Goal: Transaction & Acquisition: Purchase product/service

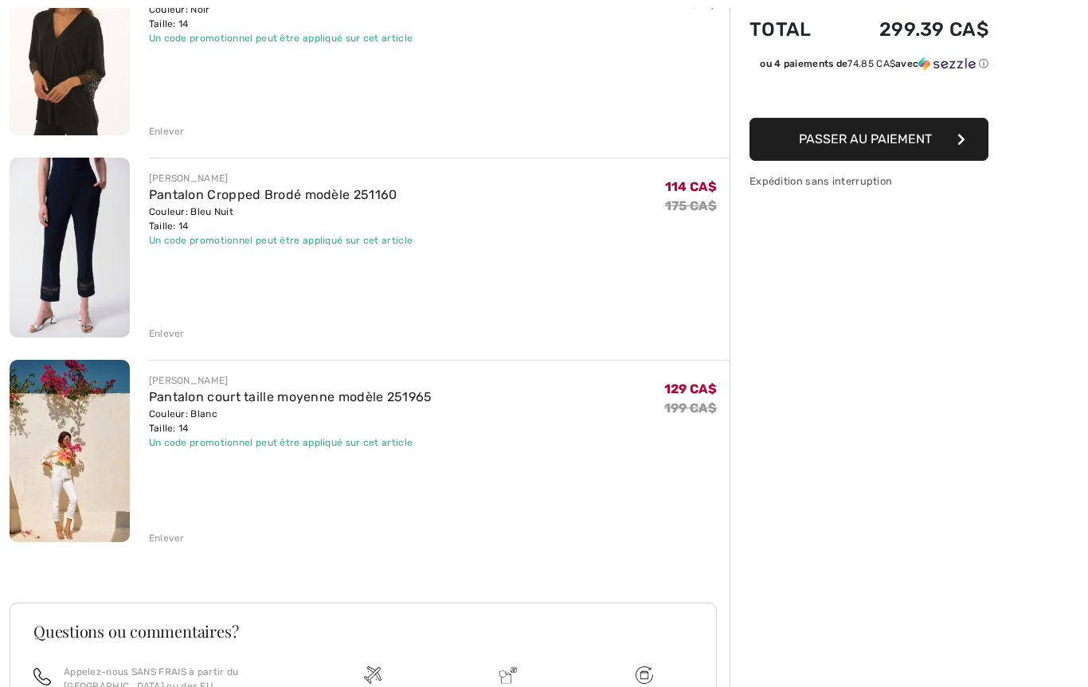
scroll to position [254, 0]
click at [72, 255] on img at bounding box center [70, 247] width 120 height 180
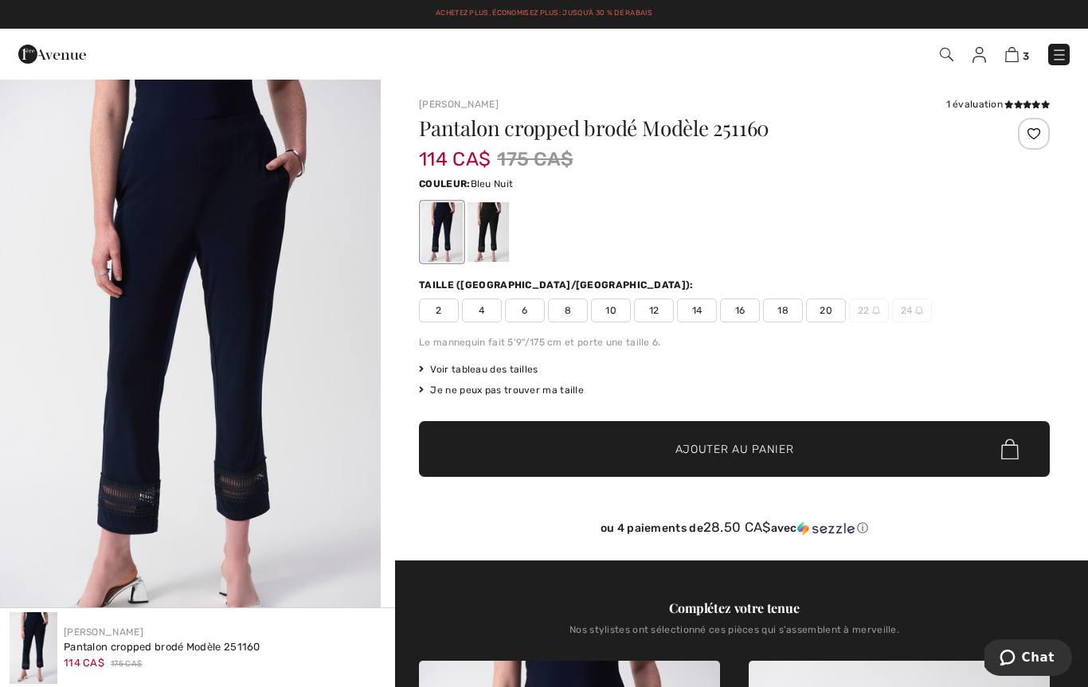
click at [945, 59] on img at bounding box center [947, 55] width 14 height 14
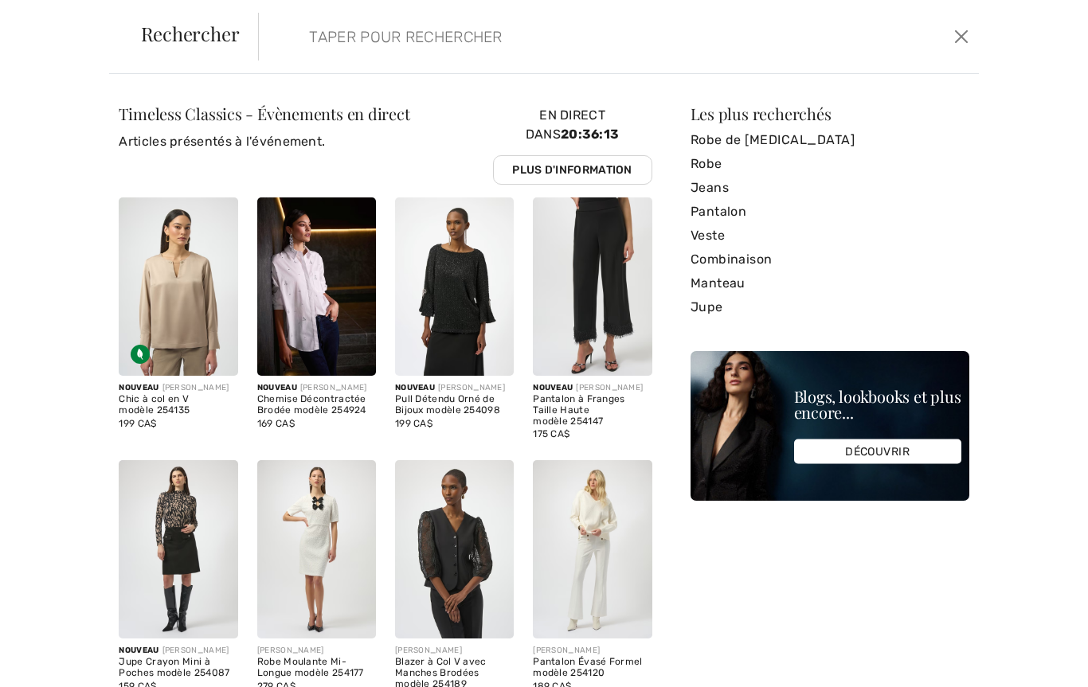
click at [511, 39] on input "search" at bounding box center [541, 37] width 489 height 48
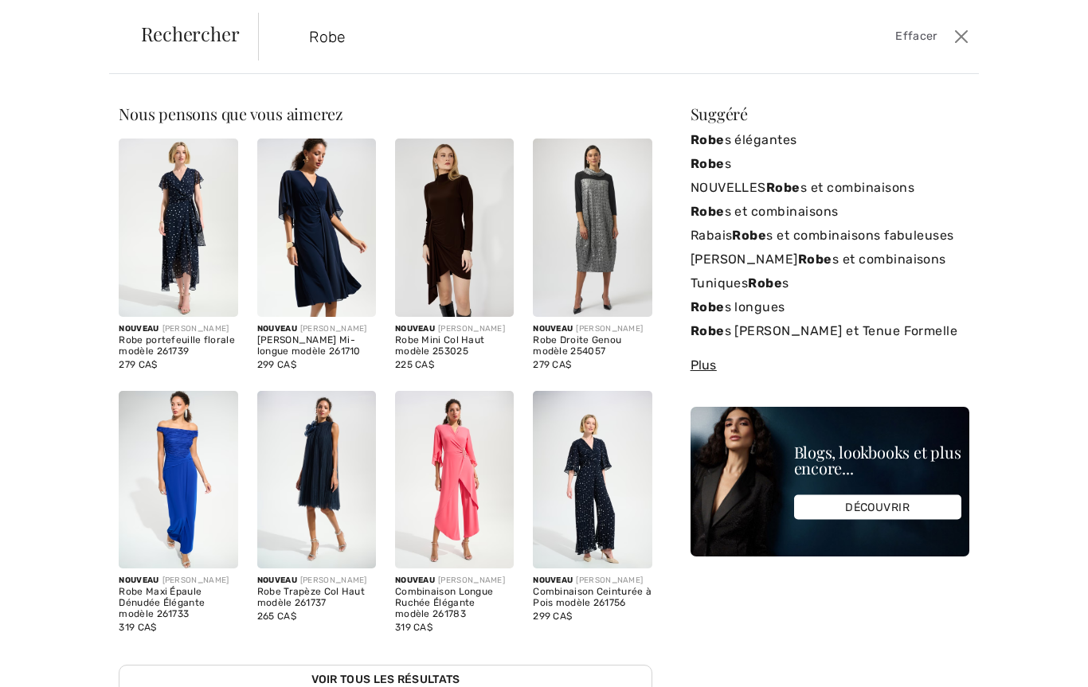
type input "Robe"
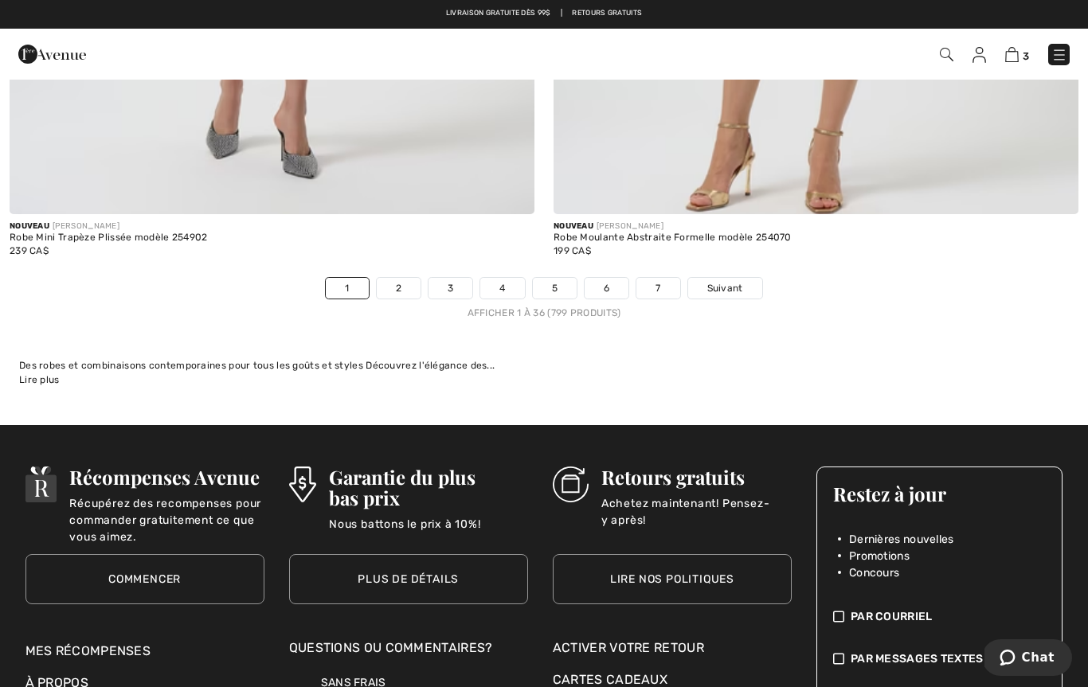
scroll to position [15759, 0]
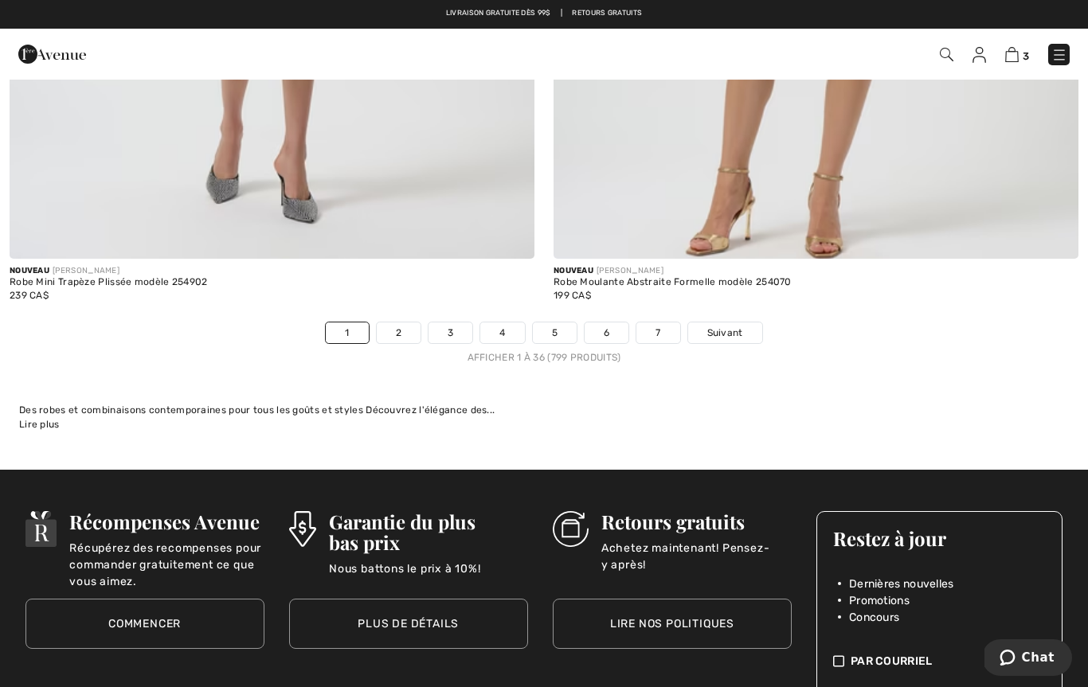
click at [401, 327] on link "2" at bounding box center [399, 333] width 44 height 21
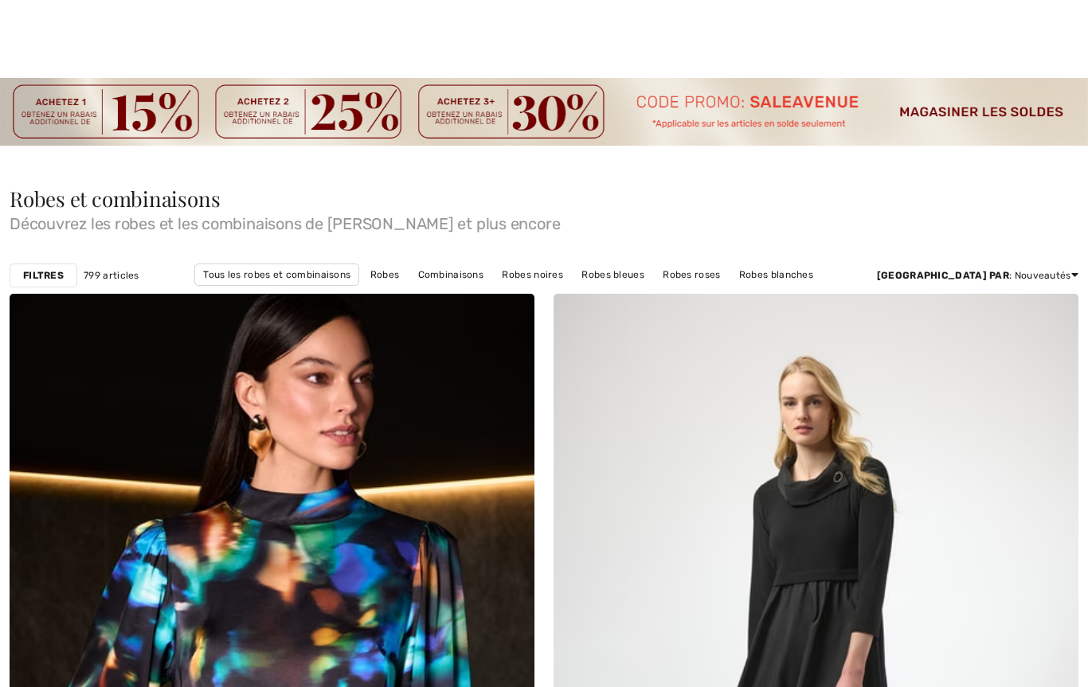
checkbox input "true"
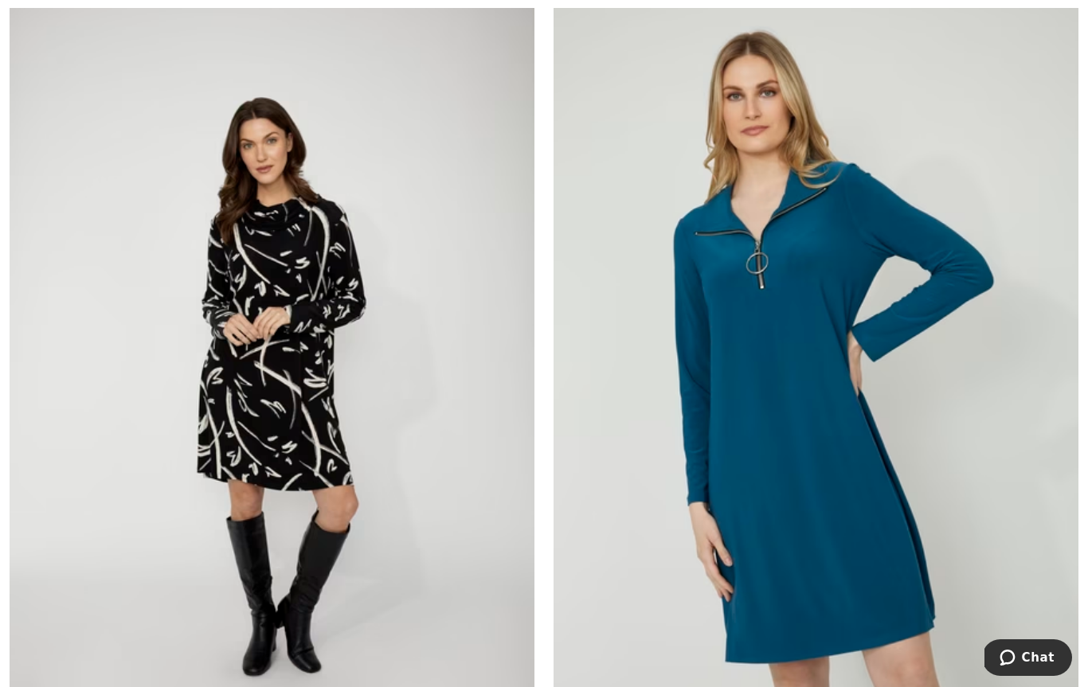
scroll to position [5575, 0]
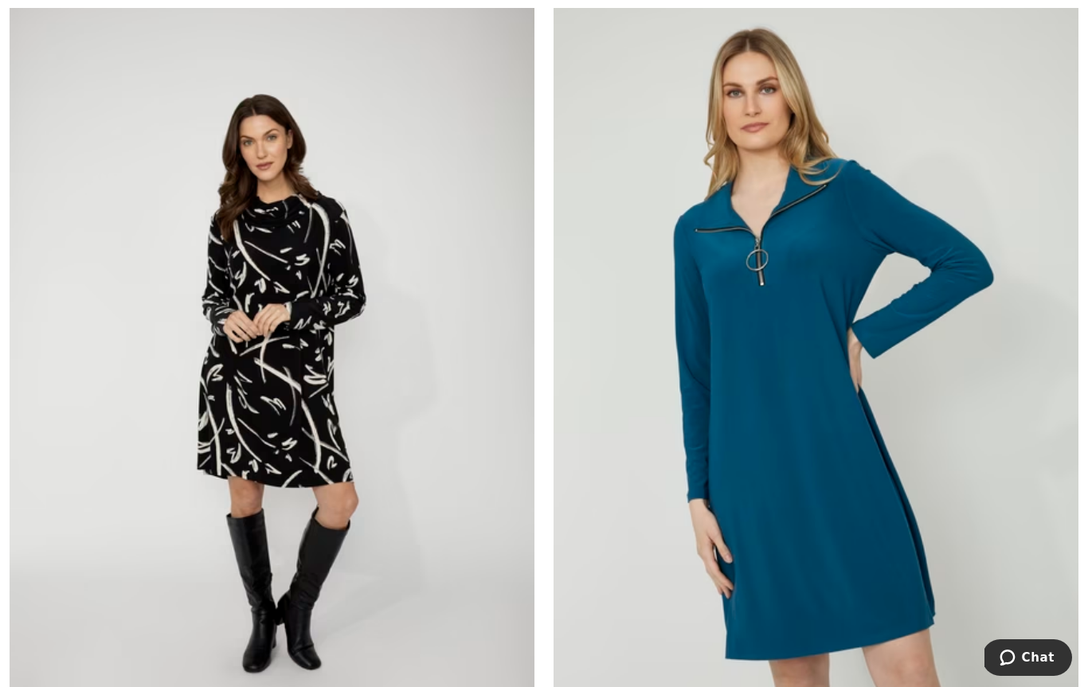
click at [234, 265] on img at bounding box center [272, 380] width 525 height 788
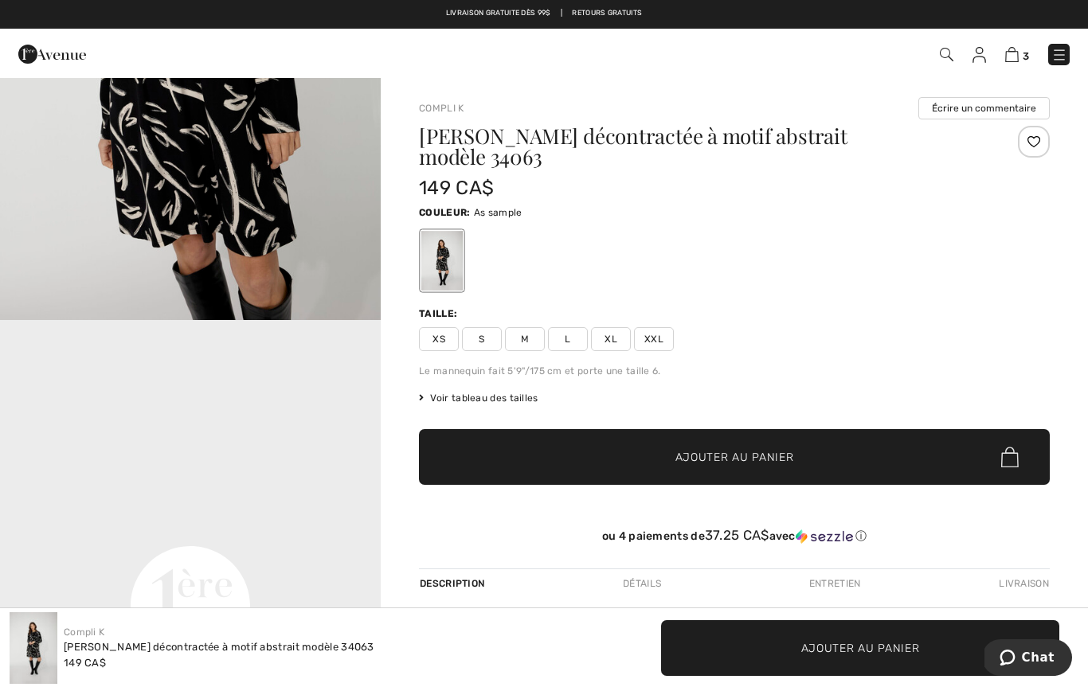
scroll to position [899, 0]
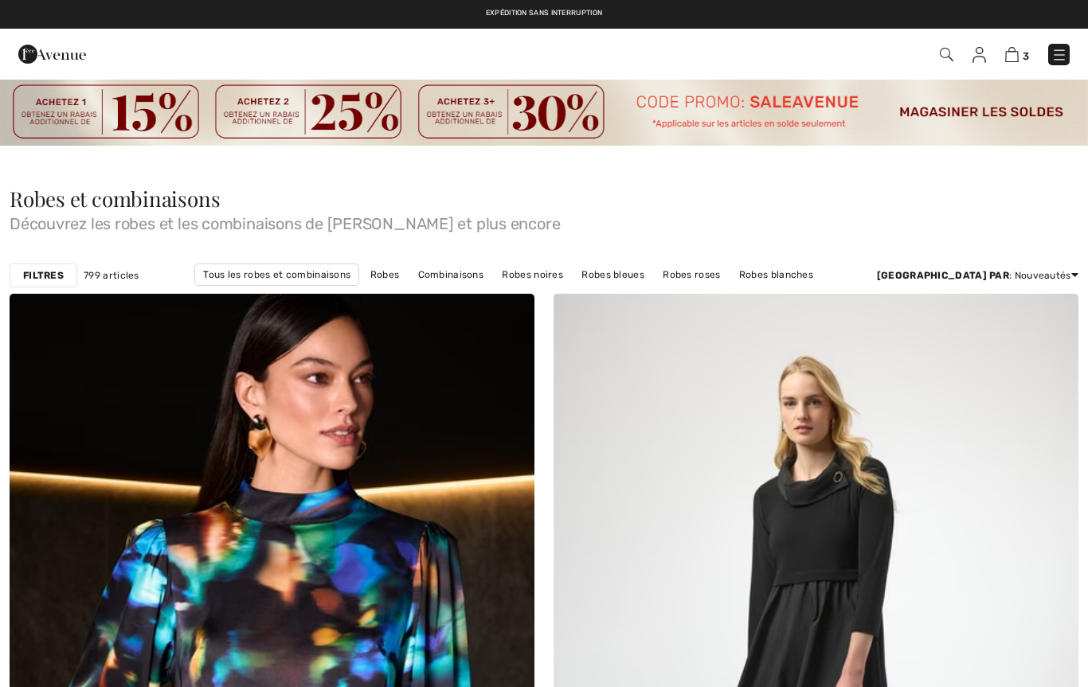
checkbox input "true"
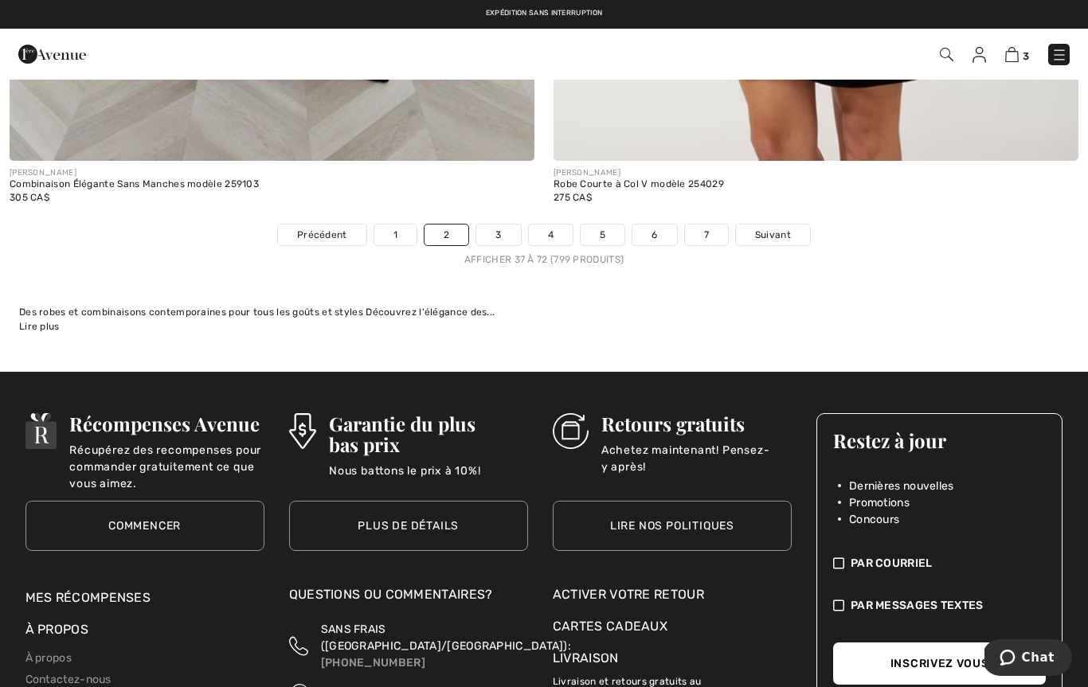
scroll to position [15518, 0]
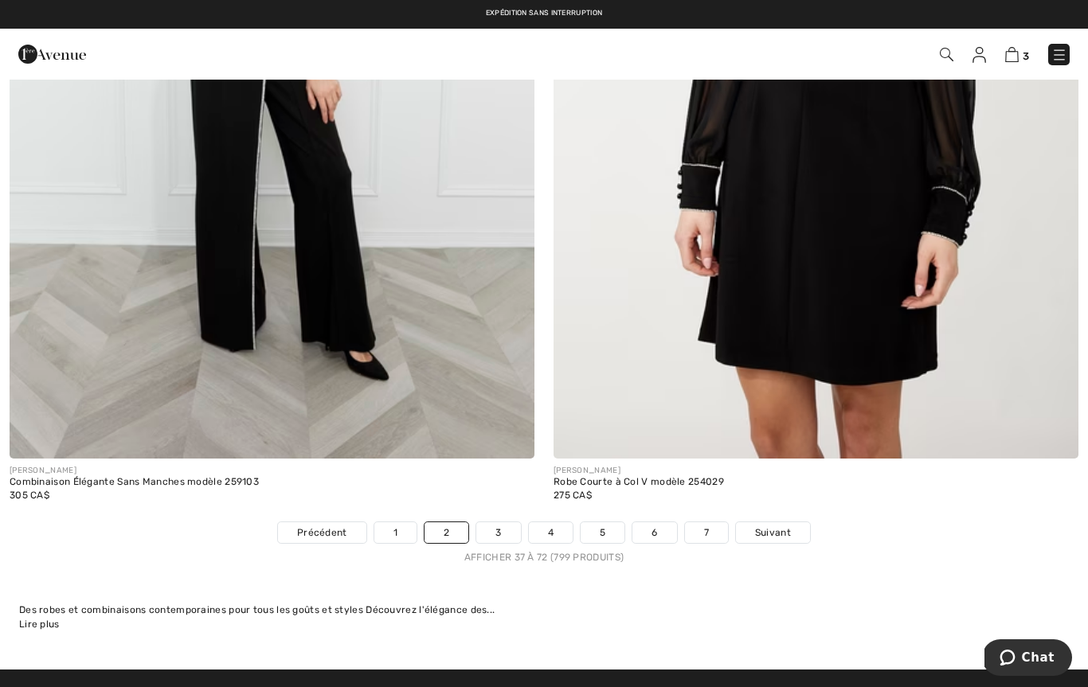
click at [498, 530] on link "3" at bounding box center [498, 532] width 44 height 21
click at [495, 522] on link "3" at bounding box center [498, 532] width 44 height 21
click at [498, 522] on link "3" at bounding box center [498, 532] width 44 height 21
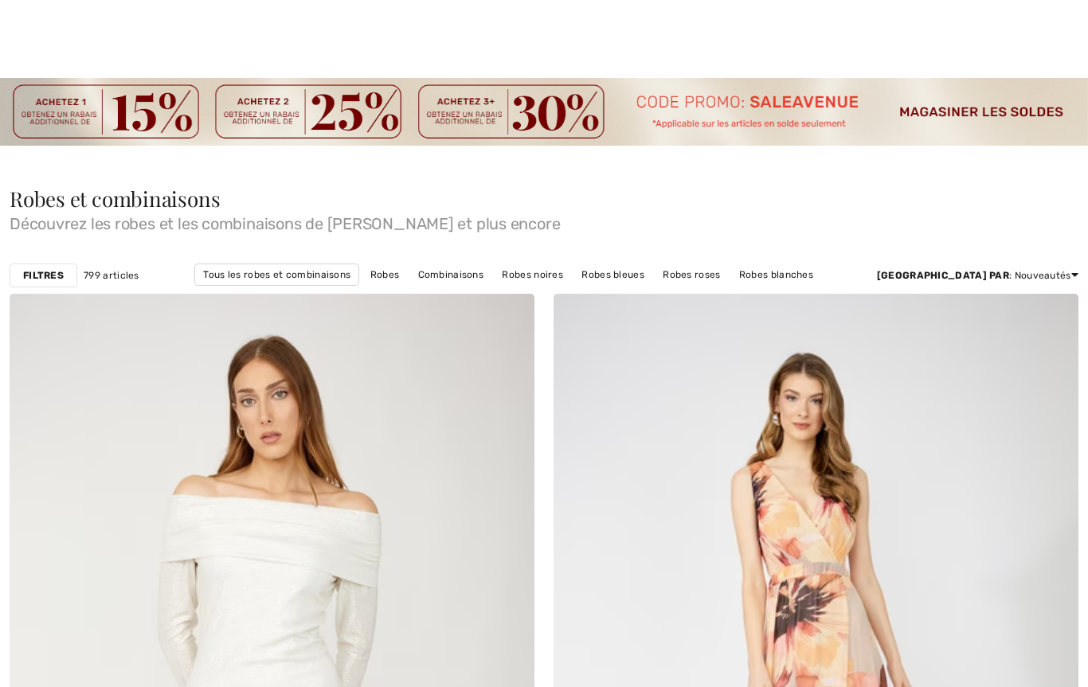
checkbox input "true"
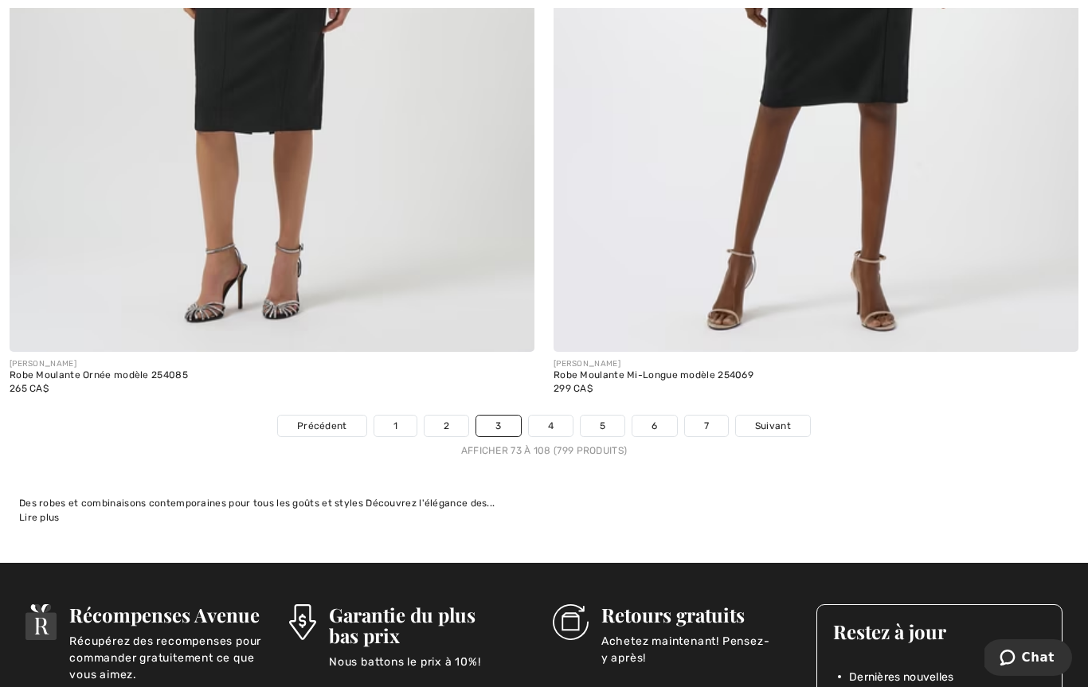
scroll to position [15637, 0]
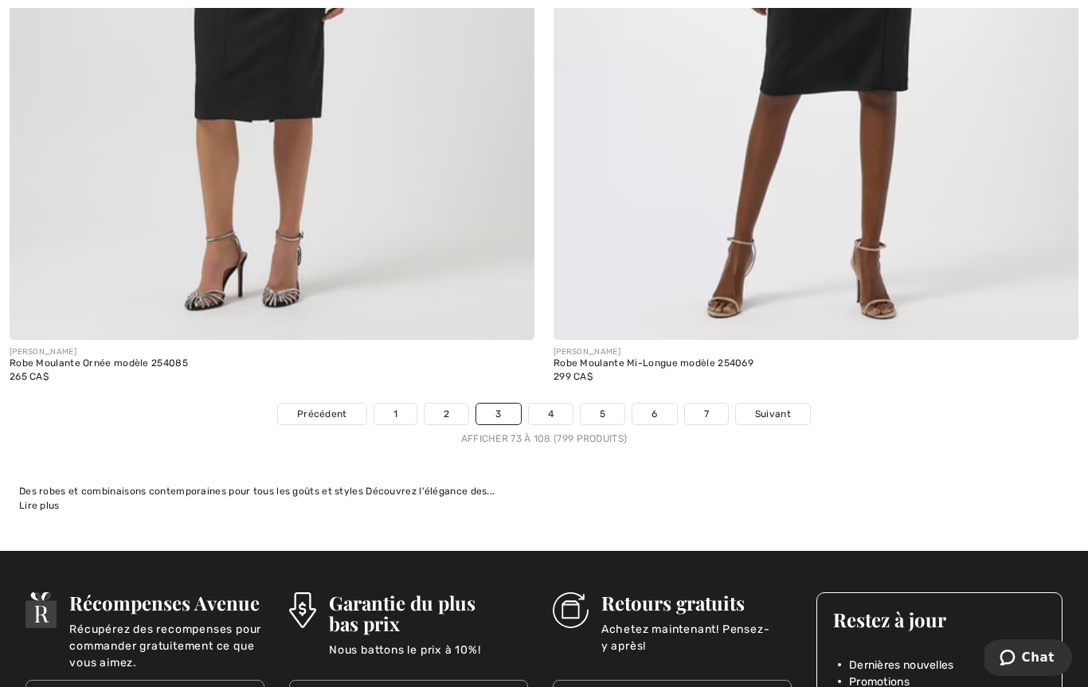
click at [550, 404] on link "4" at bounding box center [551, 414] width 44 height 21
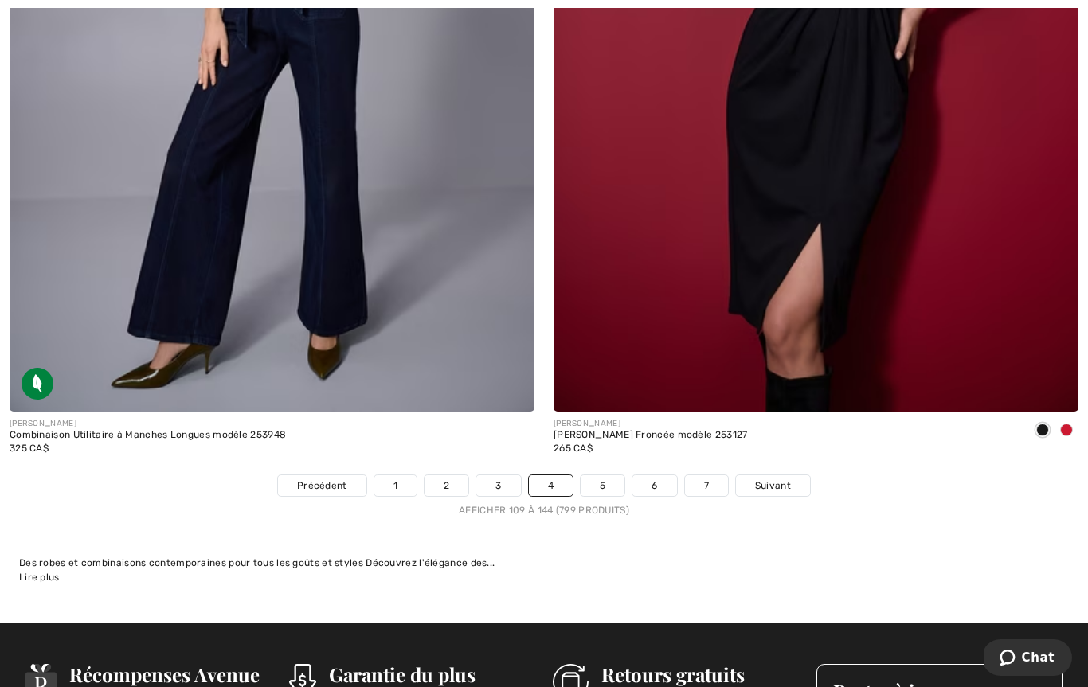
scroll to position [15607, 0]
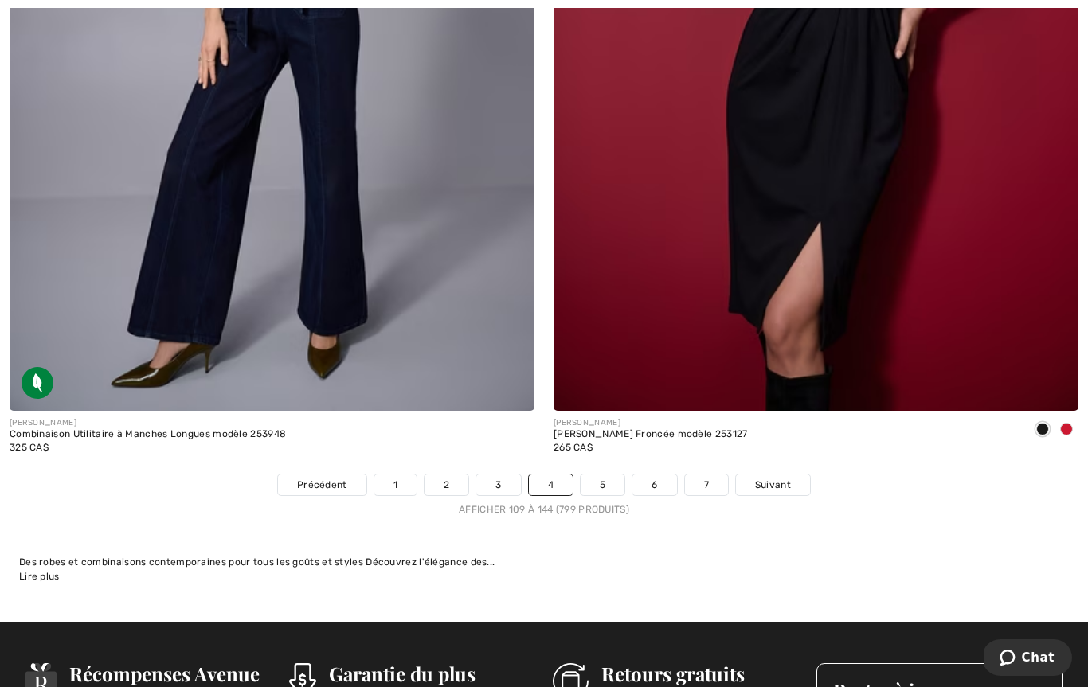
click at [609, 481] on link "5" at bounding box center [603, 485] width 44 height 21
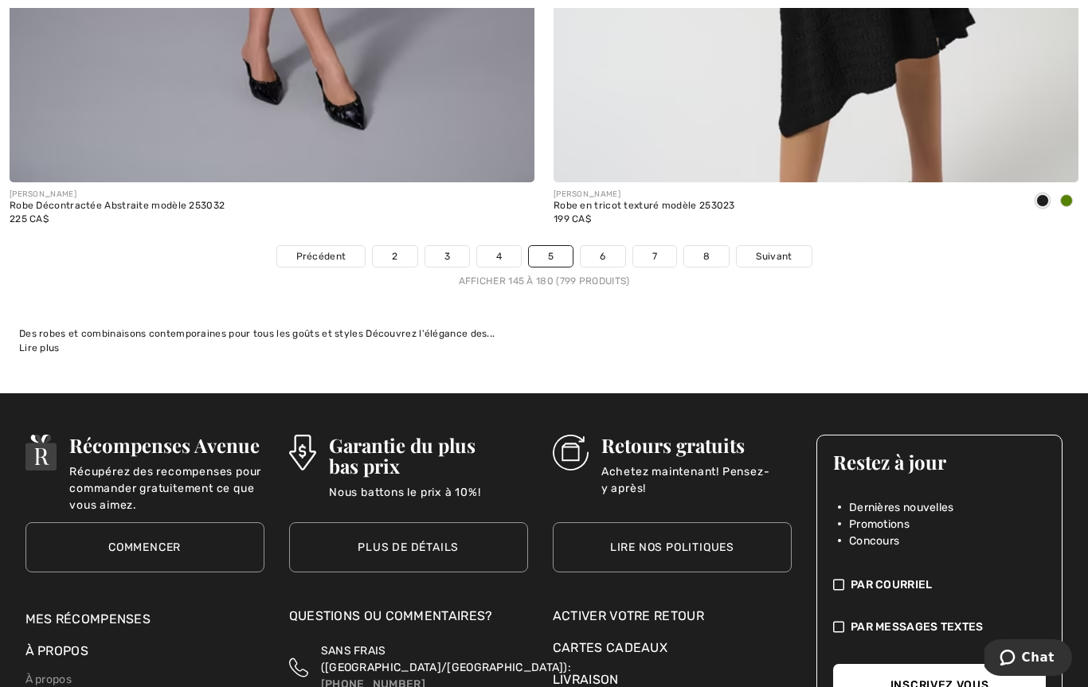
scroll to position [15714, 0]
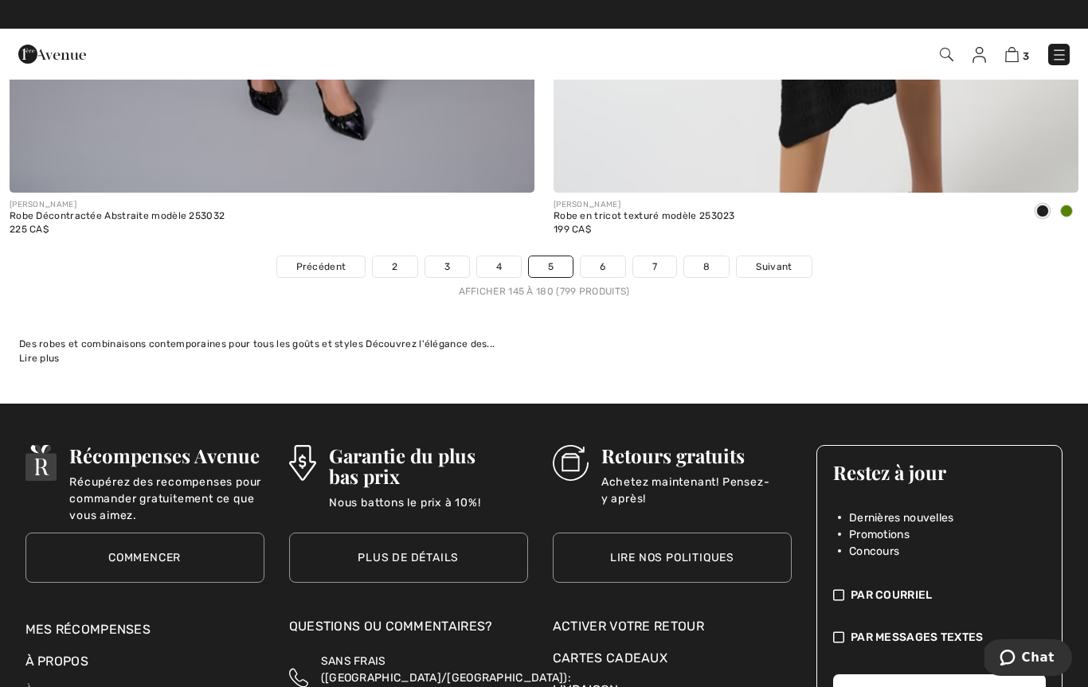
click at [605, 260] on link "6" at bounding box center [603, 266] width 44 height 21
click at [609, 256] on link "6" at bounding box center [603, 266] width 44 height 21
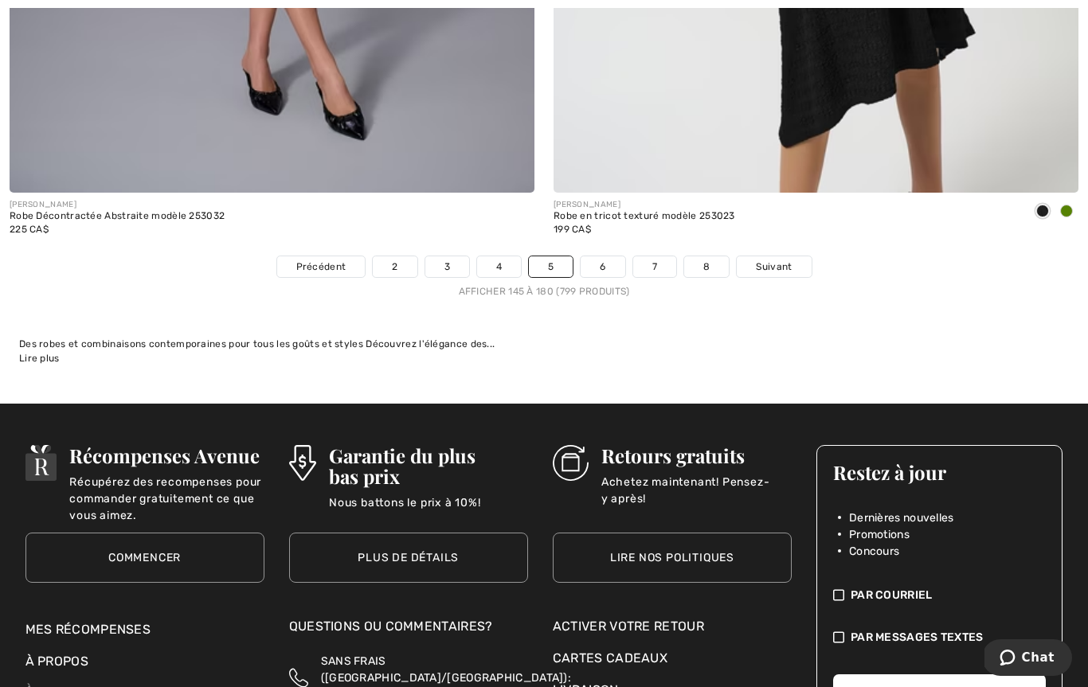
scroll to position [15797, 0]
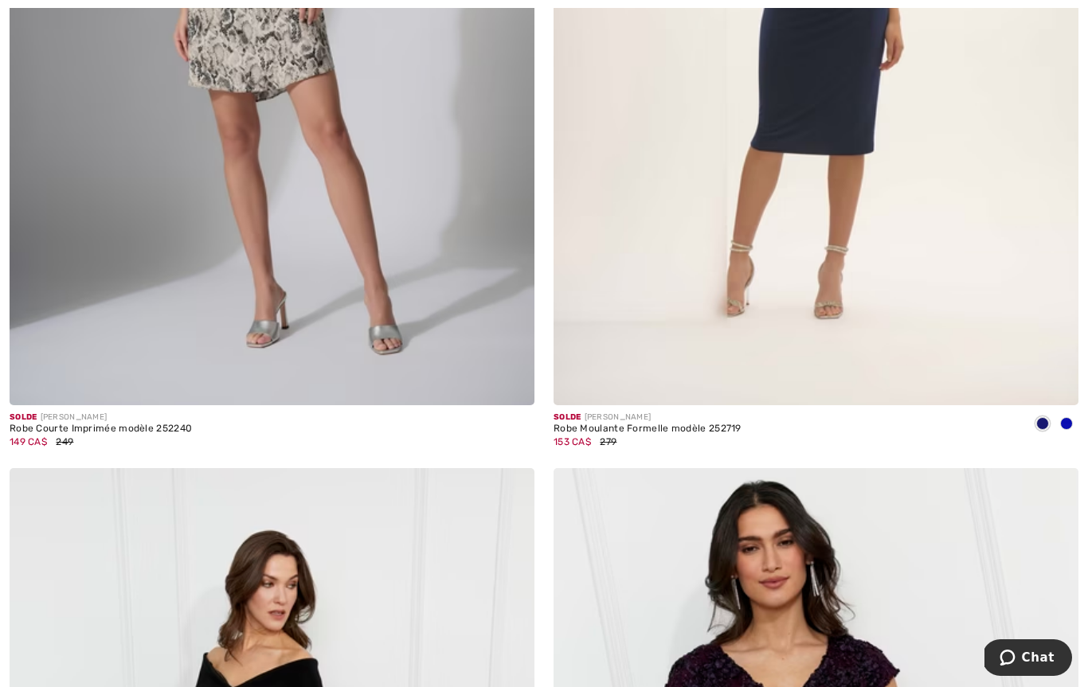
scroll to position [688, 0]
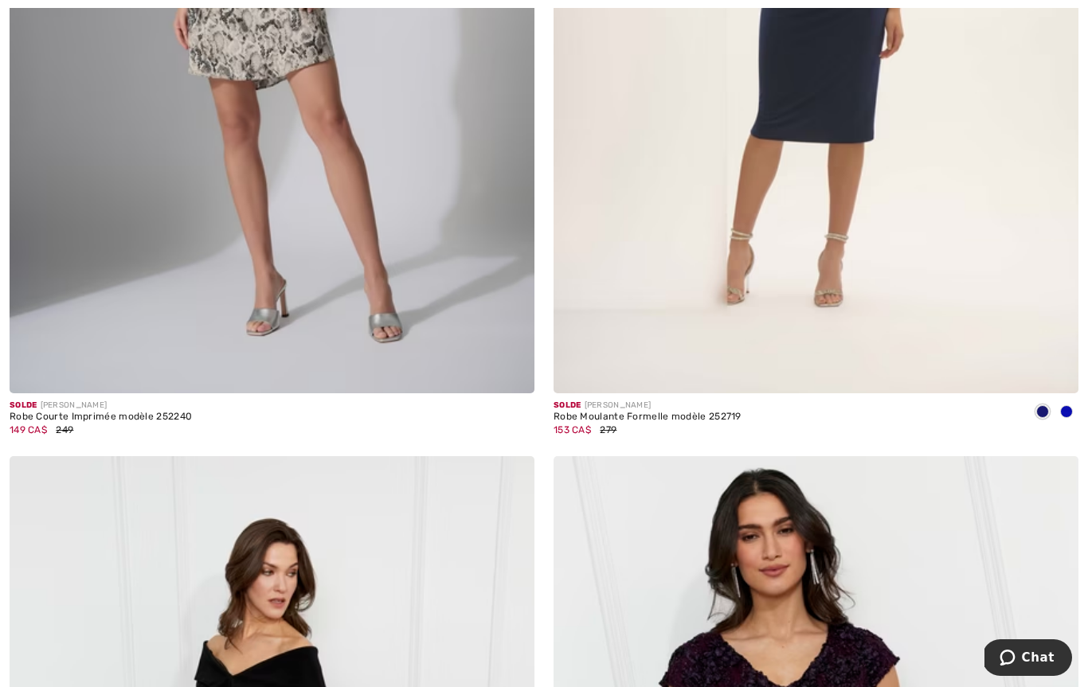
click at [136, 324] on img at bounding box center [272, 0] width 525 height 788
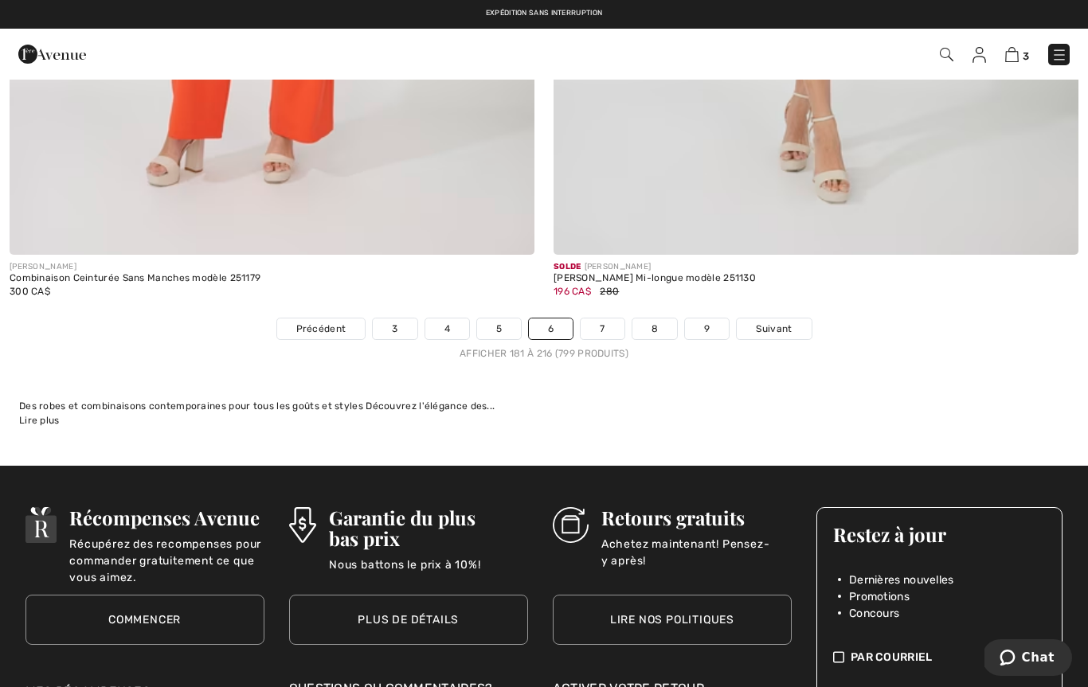
scroll to position [15636, 0]
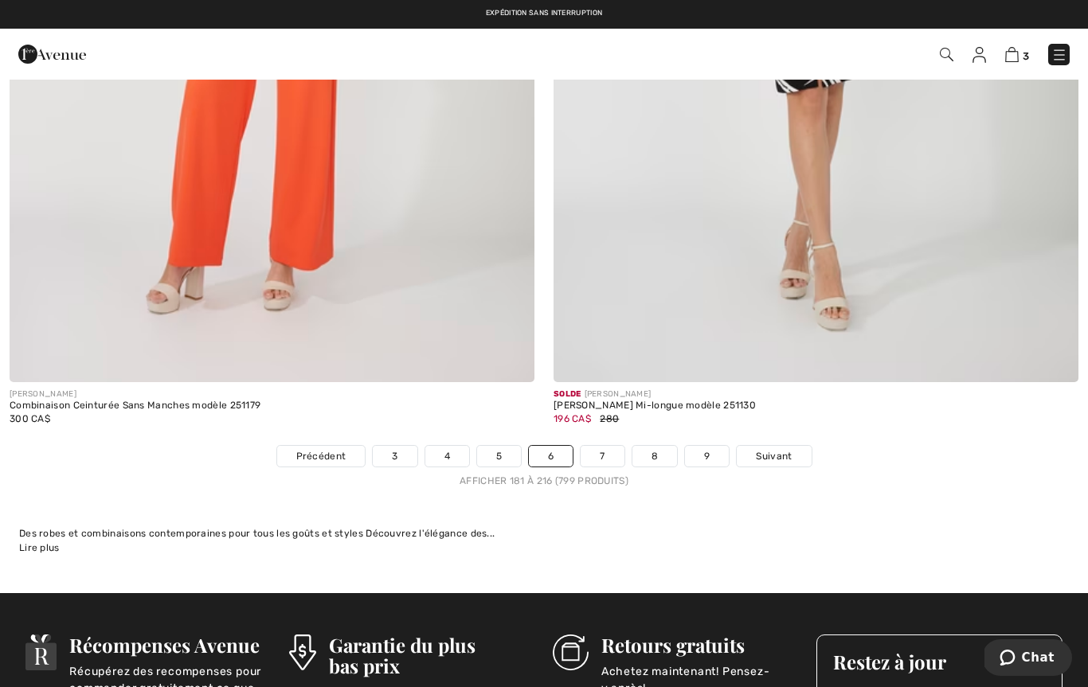
click at [605, 447] on link "7" at bounding box center [602, 456] width 43 height 21
click at [605, 455] on link "7" at bounding box center [602, 456] width 43 height 21
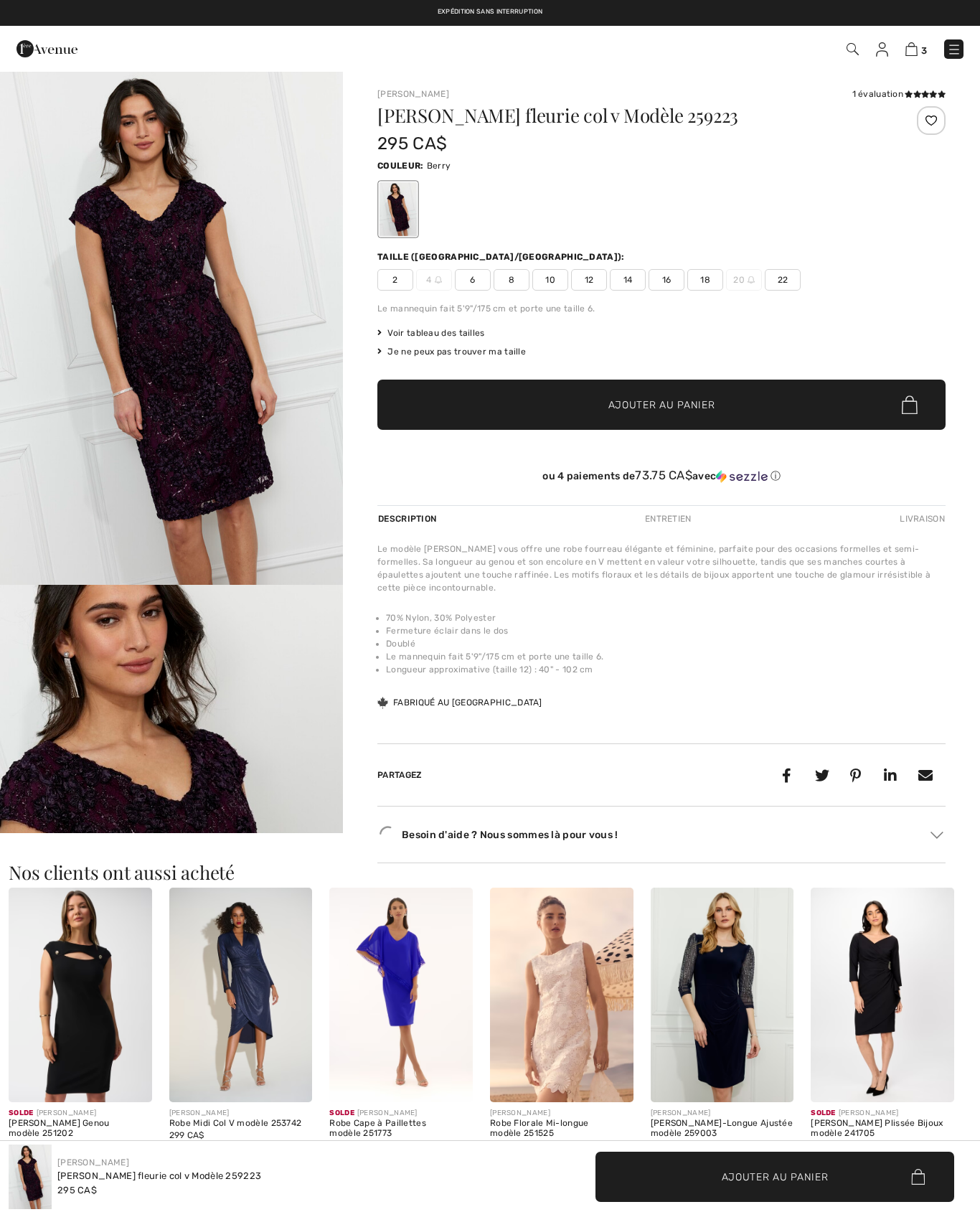
checkbox input "true"
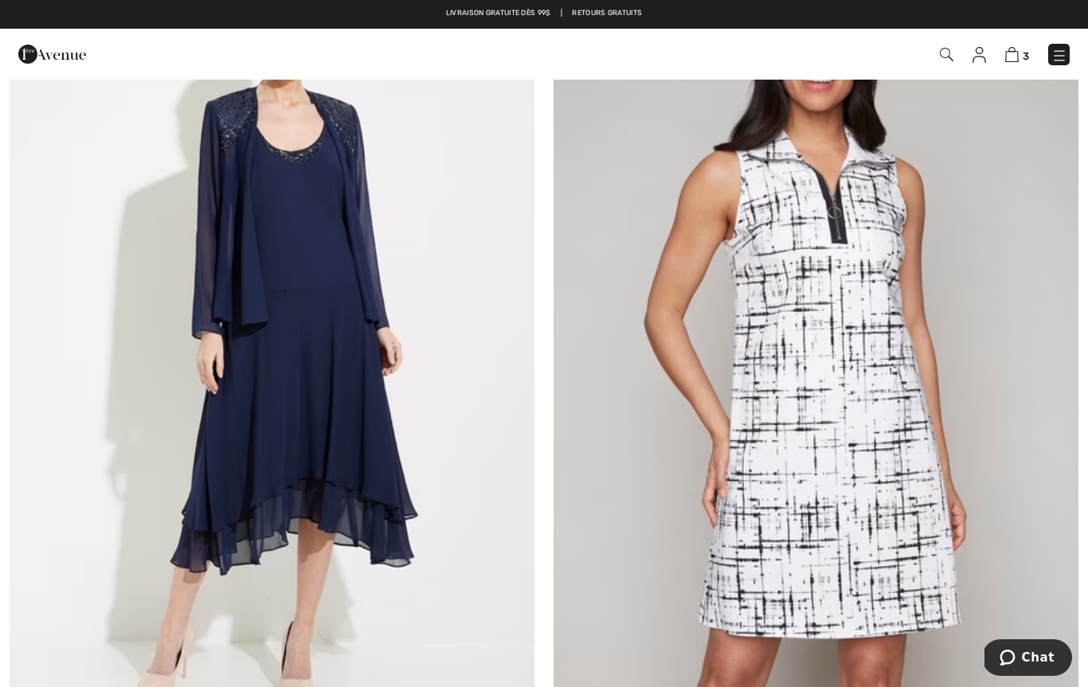
scroll to position [8264, 0]
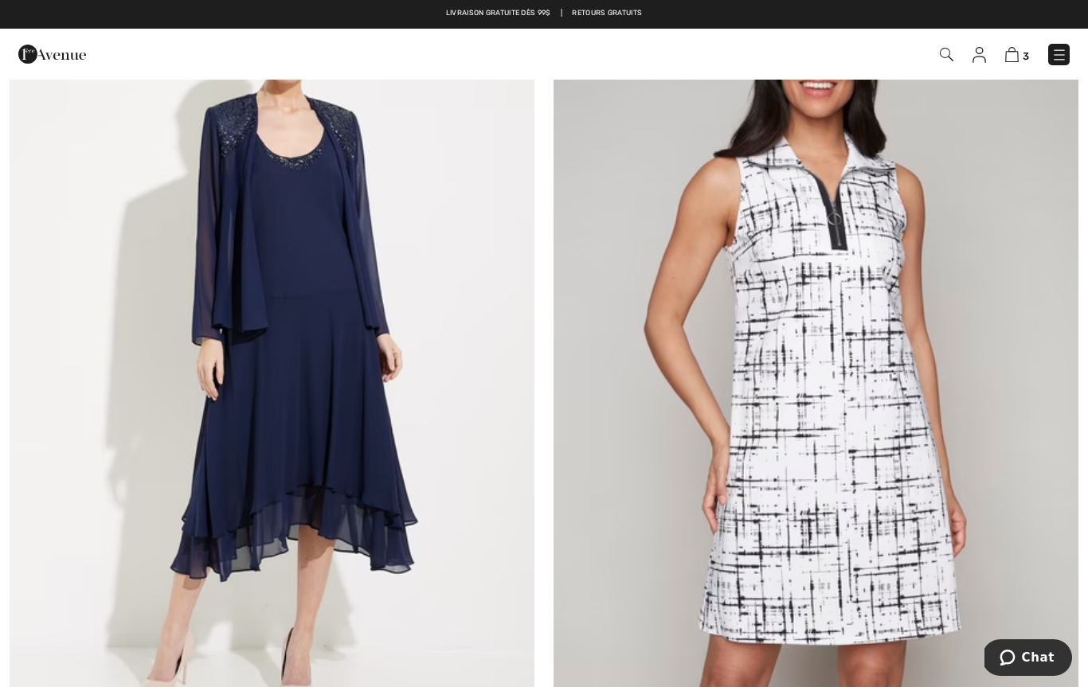
click at [793, 375] on img at bounding box center [816, 352] width 525 height 788
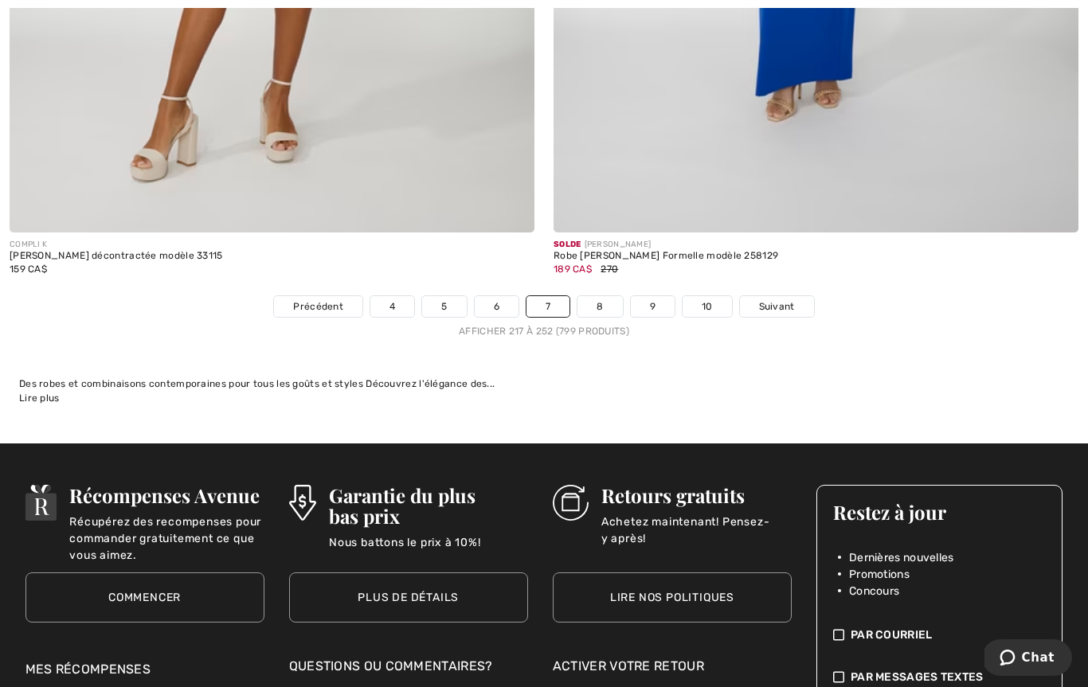
scroll to position [15786, 0]
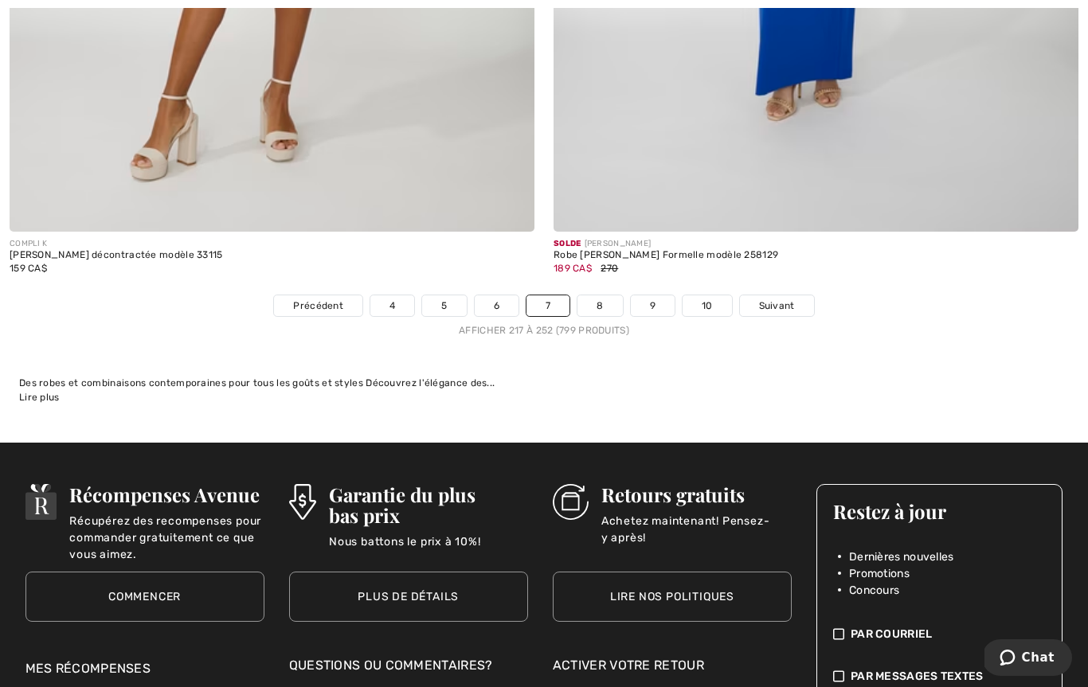
click at [605, 301] on link "8" at bounding box center [599, 305] width 45 height 21
click at [607, 297] on link "8" at bounding box center [599, 305] width 45 height 21
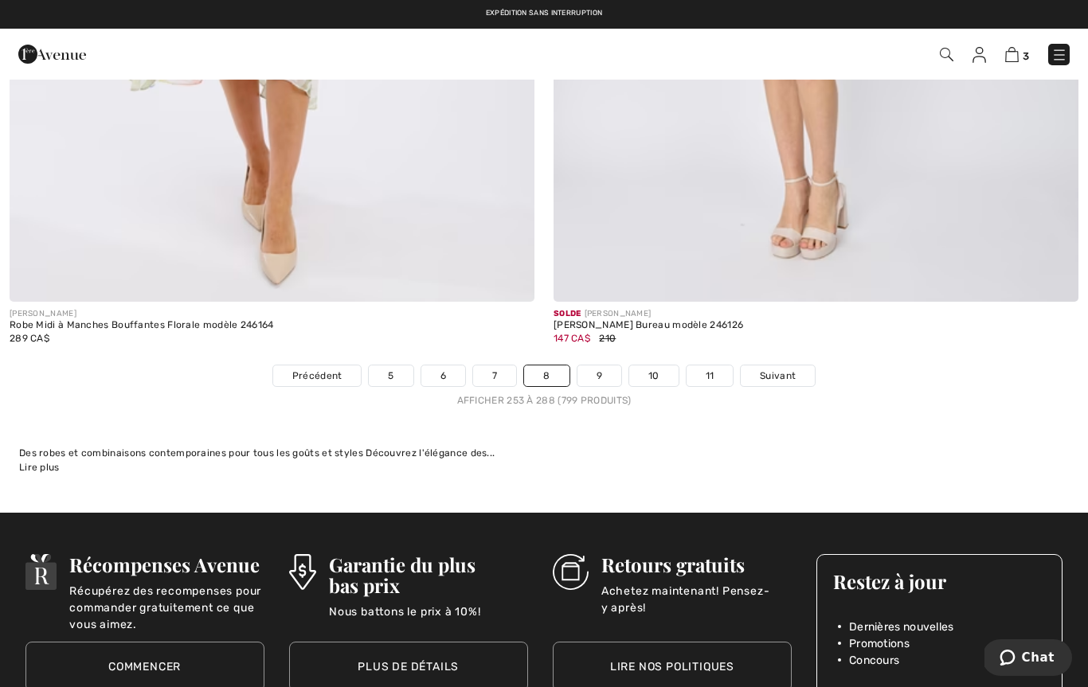
scroll to position [15536, 0]
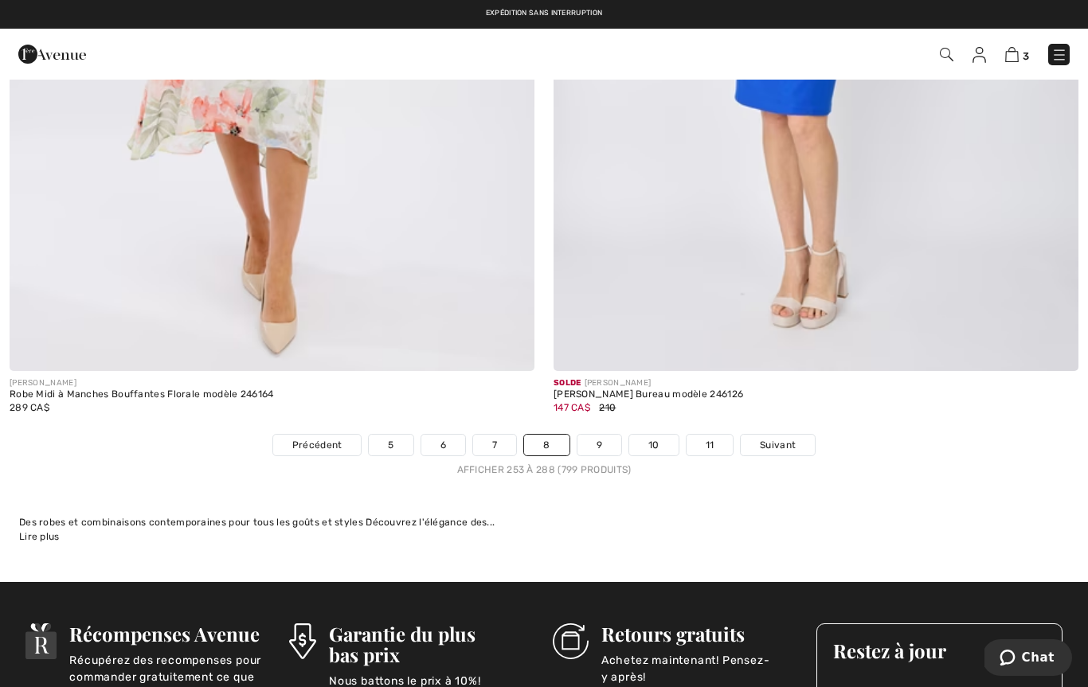
click at [607, 437] on link "9" at bounding box center [599, 445] width 44 height 21
click at [600, 435] on link "9" at bounding box center [599, 445] width 44 height 21
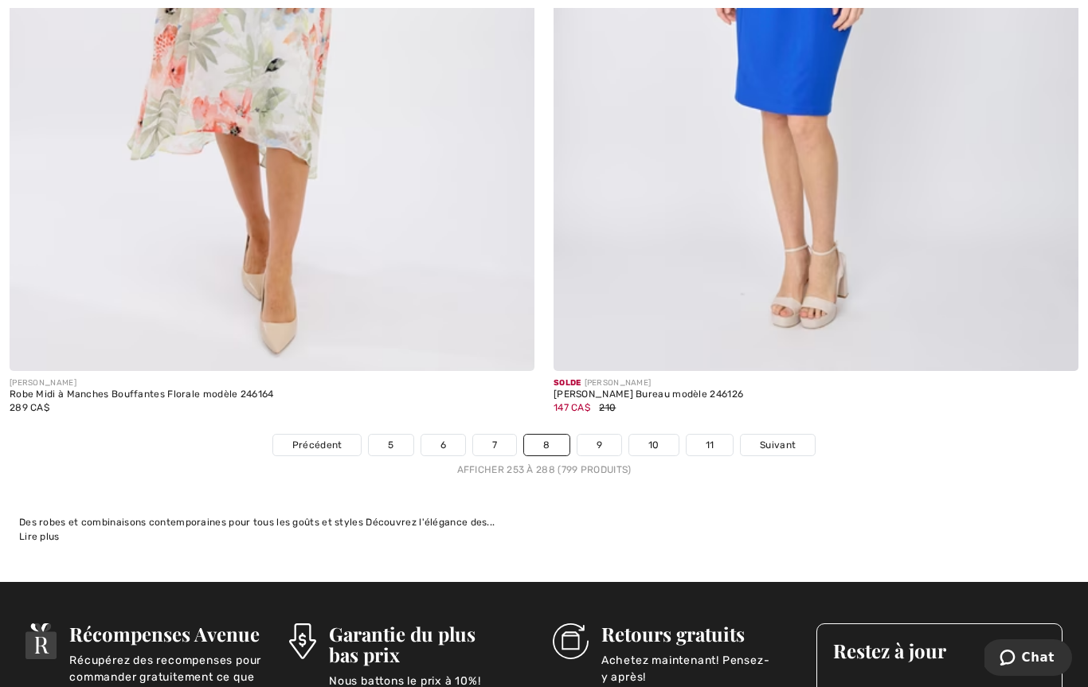
scroll to position [15618, 0]
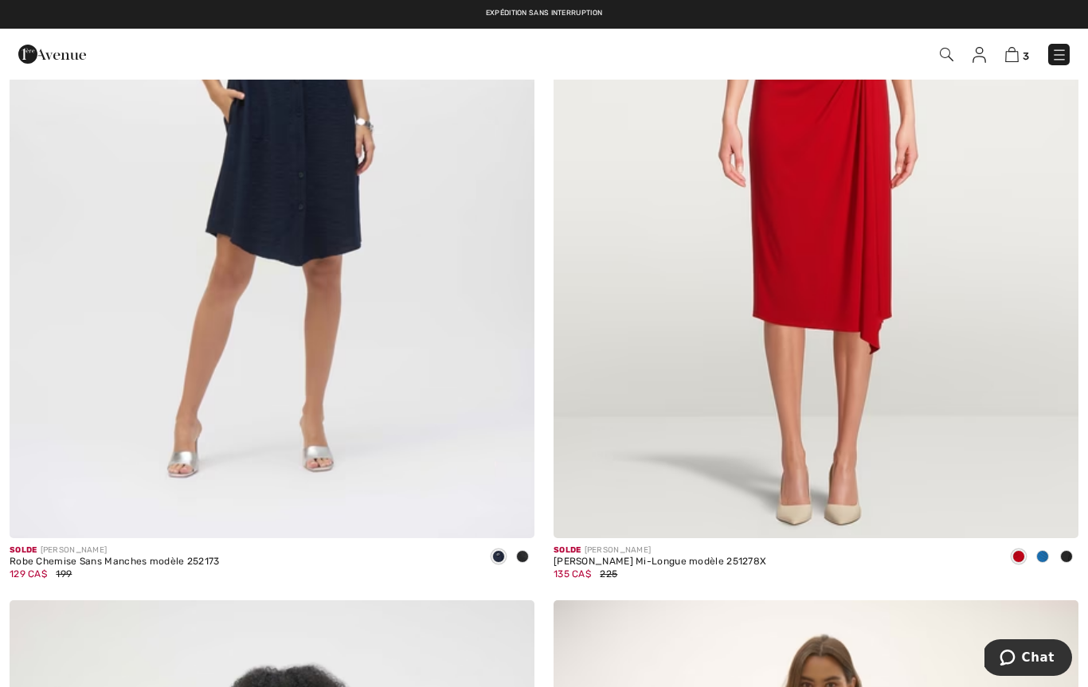
scroll to position [7622, 0]
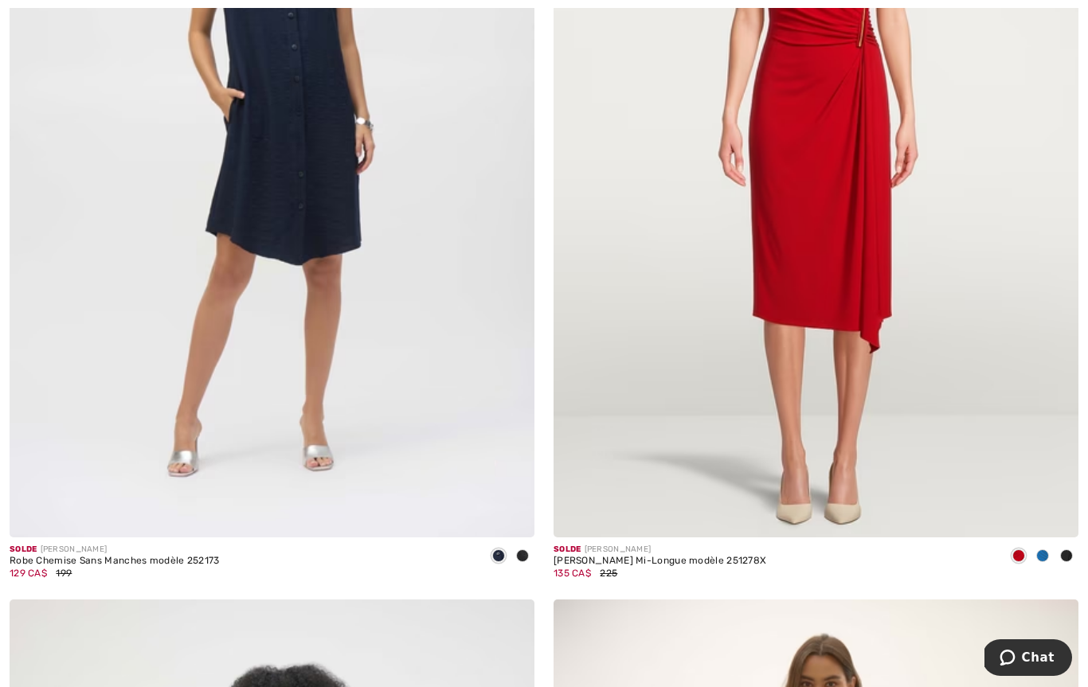
click at [320, 370] on img at bounding box center [272, 144] width 525 height 788
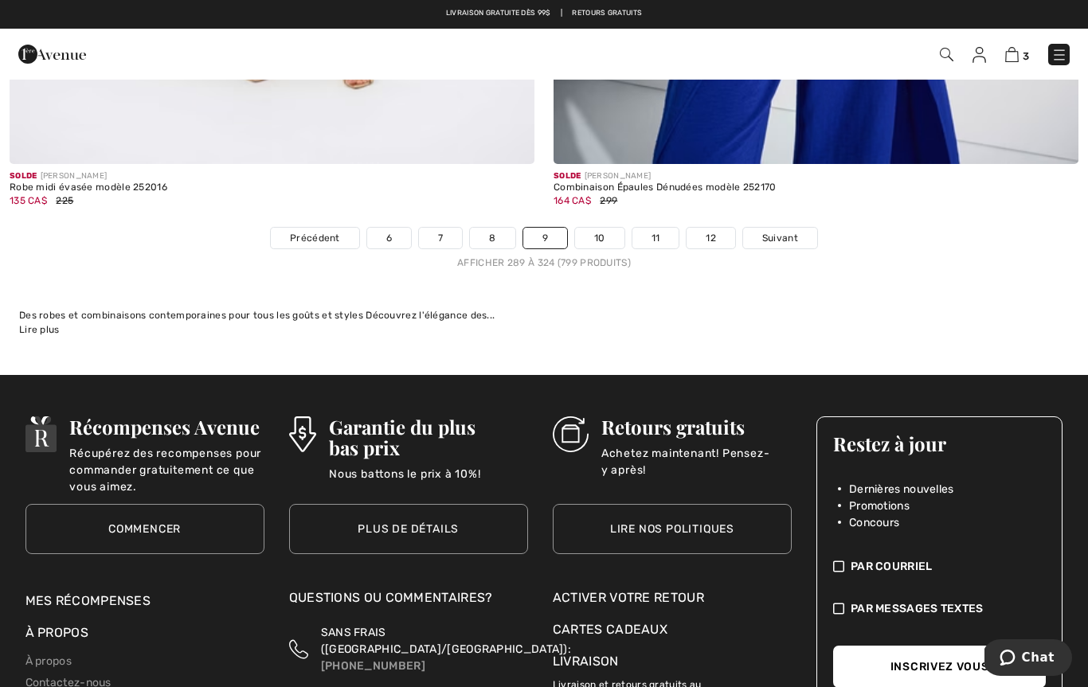
scroll to position [15831, 0]
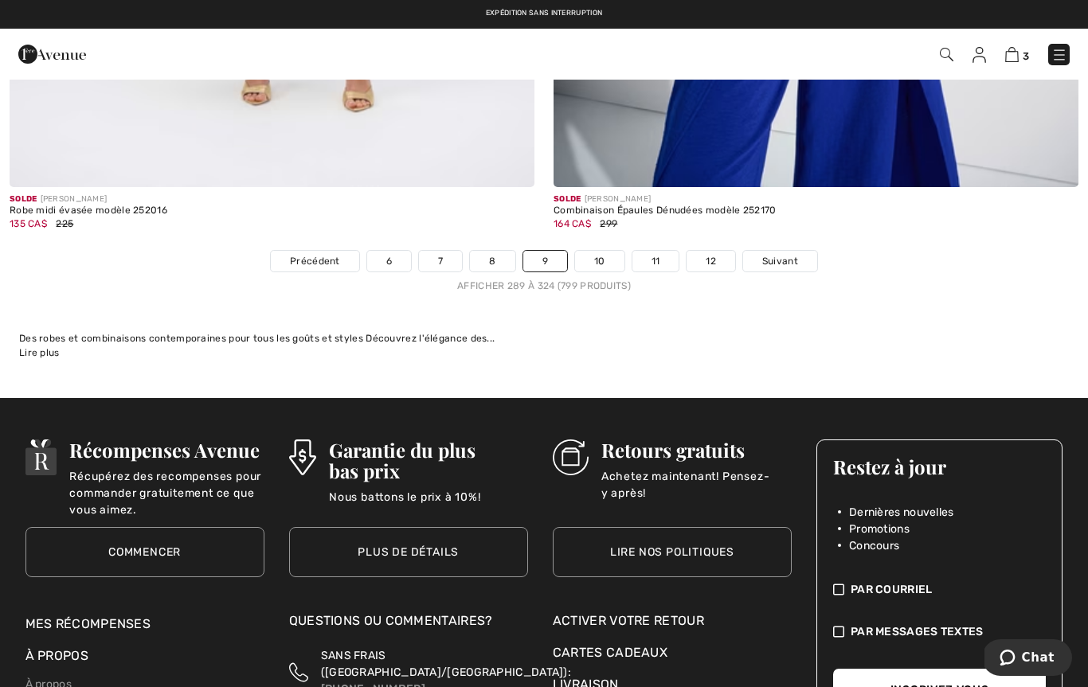
click at [601, 254] on link "10" at bounding box center [599, 261] width 49 height 21
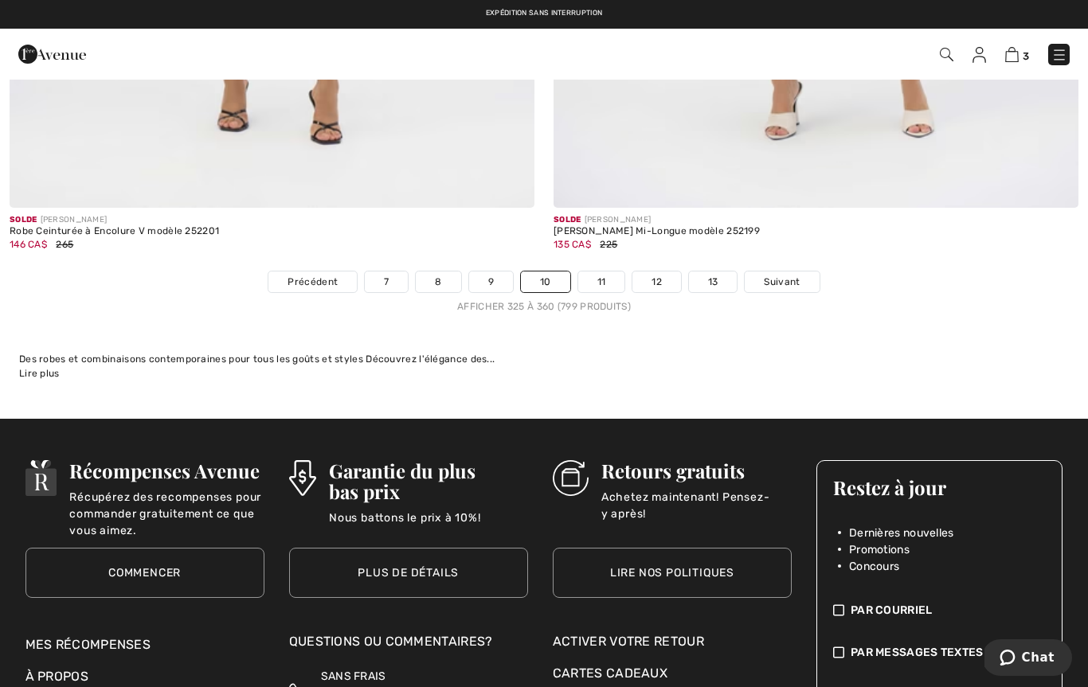
scroll to position [15672, 0]
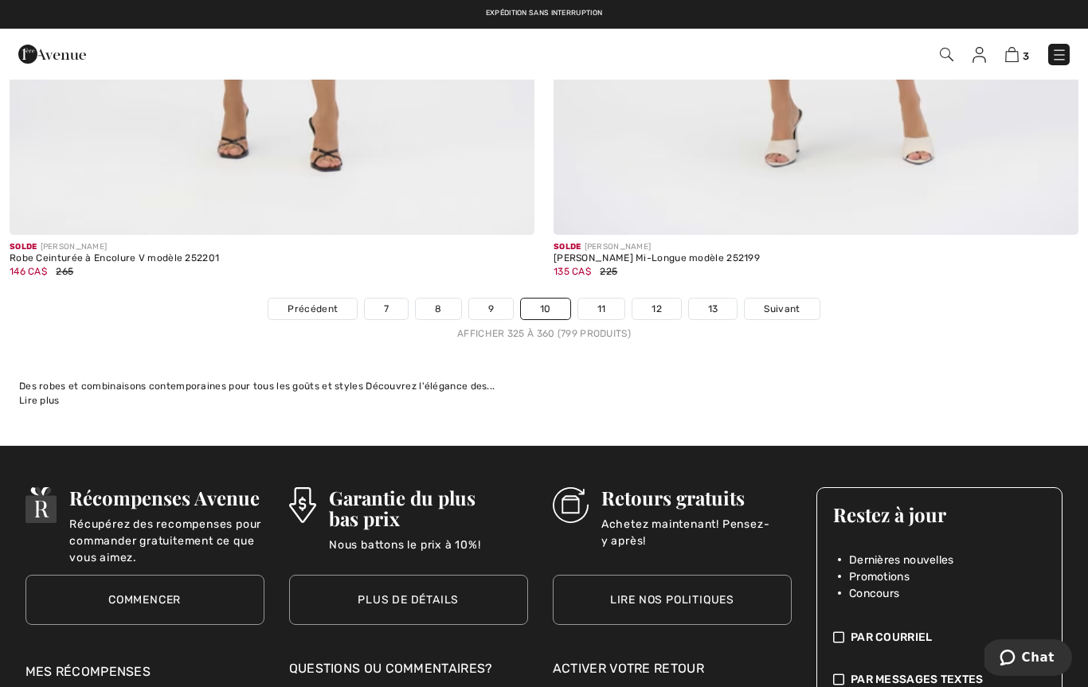
click at [606, 300] on link "11" at bounding box center [601, 309] width 47 height 21
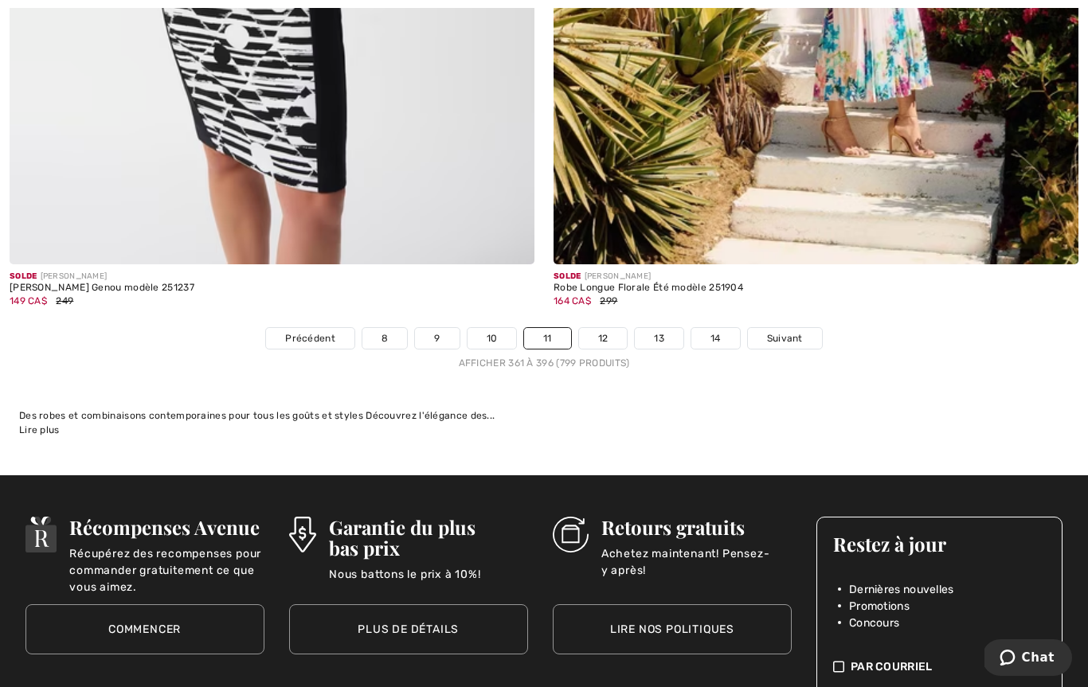
scroll to position [15740, 0]
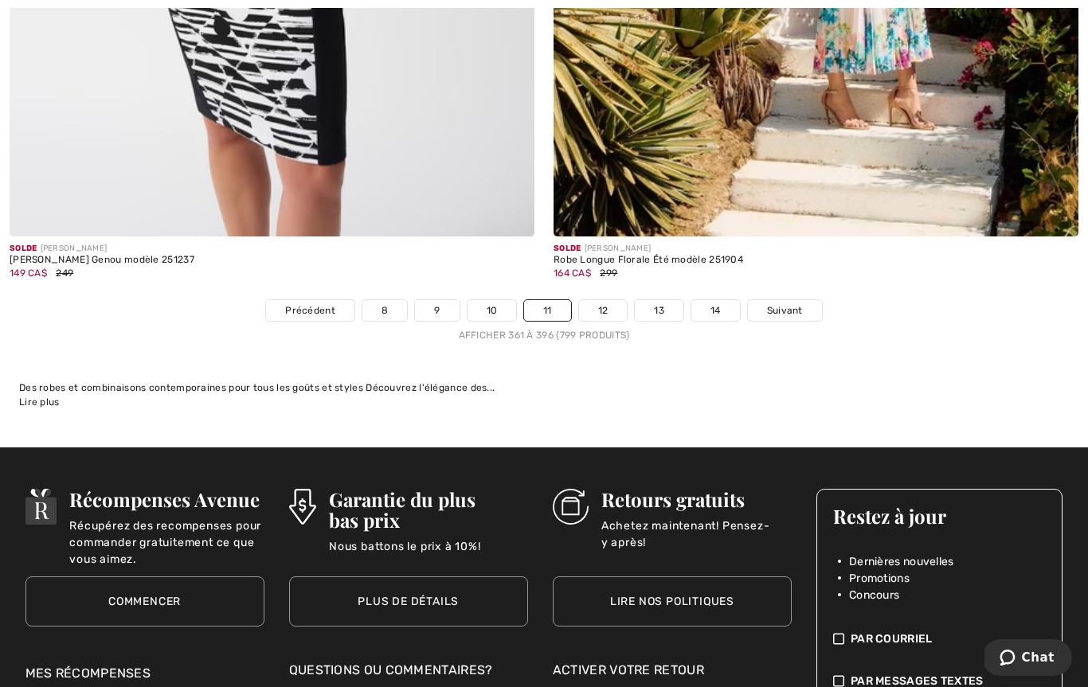
click at [612, 306] on link "12" at bounding box center [603, 310] width 49 height 21
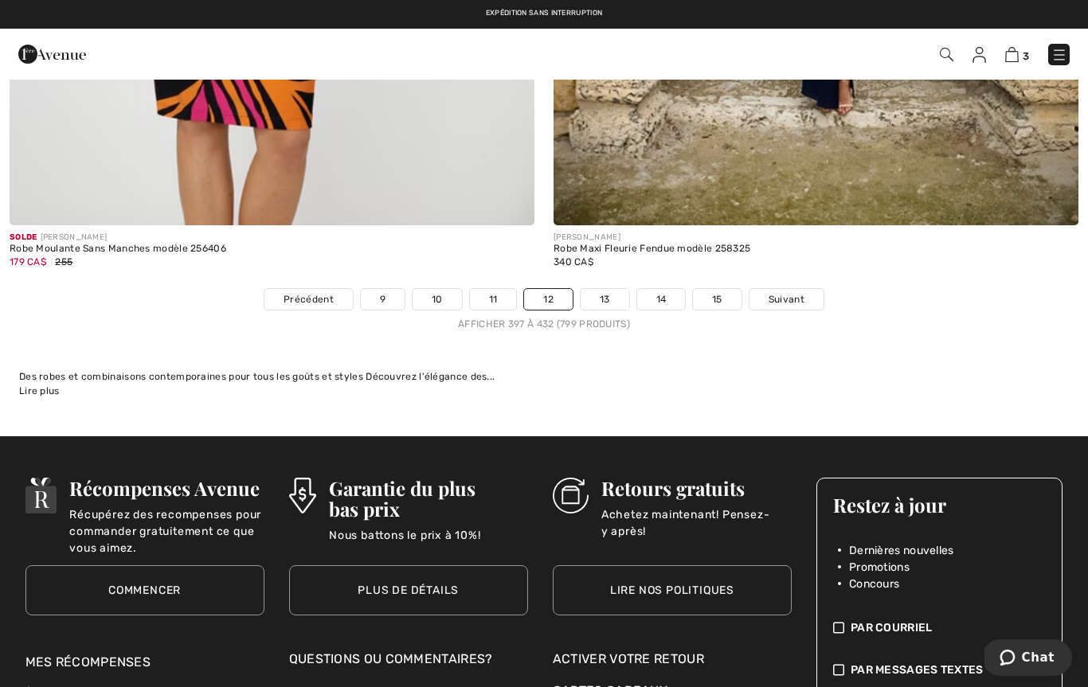
scroll to position [15774, 0]
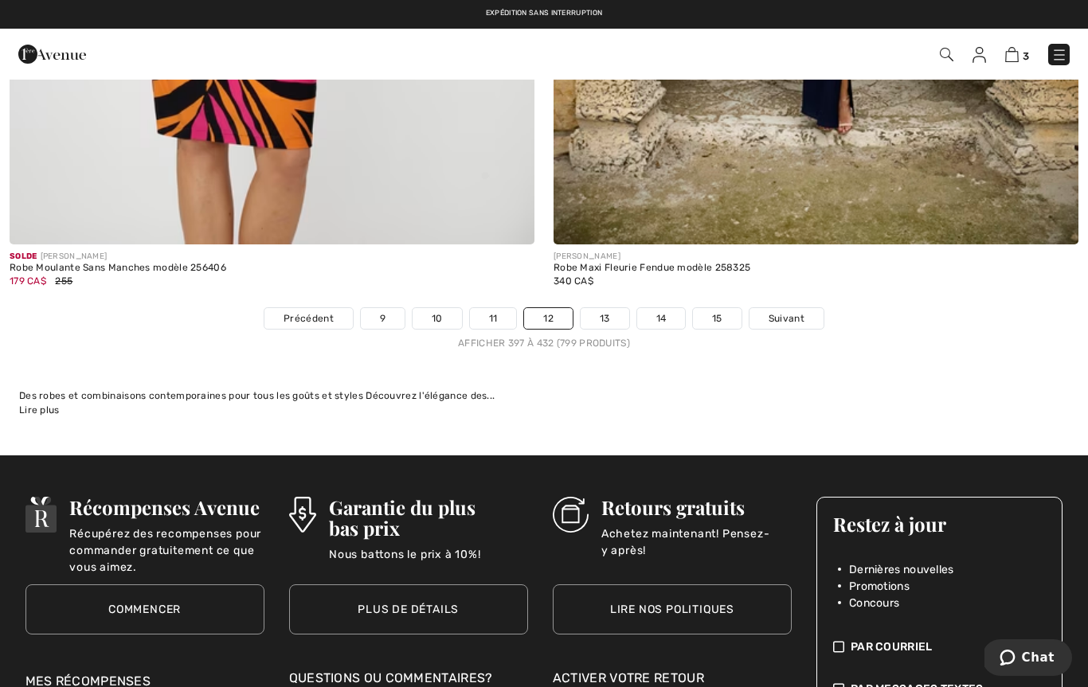
click at [605, 309] on link "13" at bounding box center [605, 318] width 49 height 21
click at [613, 310] on link "13" at bounding box center [605, 318] width 49 height 21
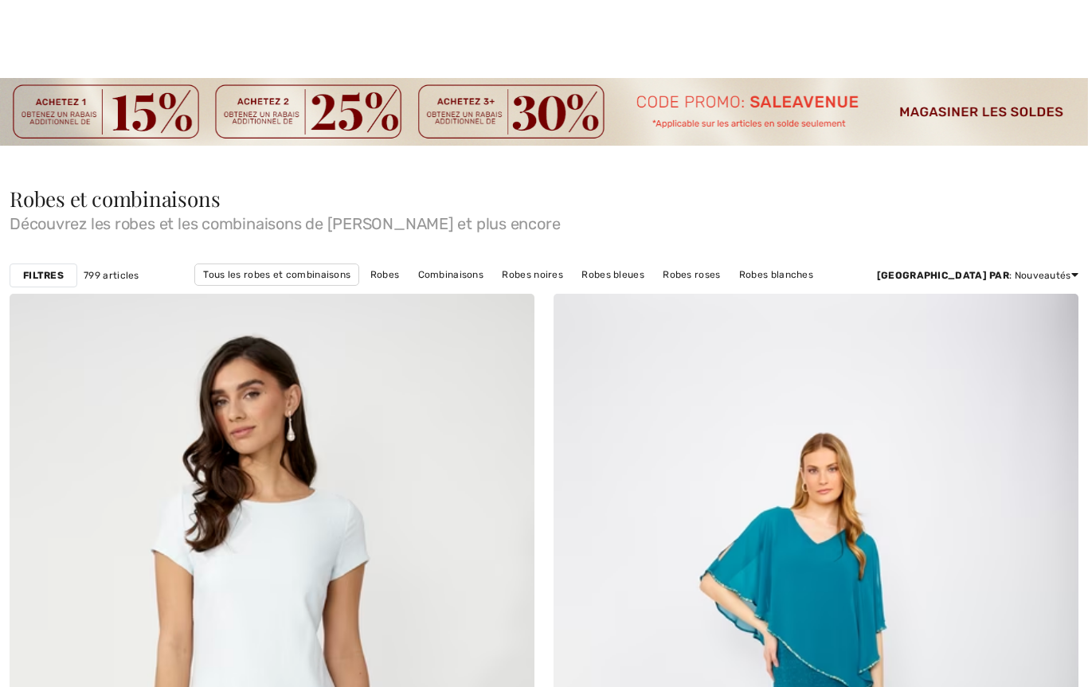
checkbox input "true"
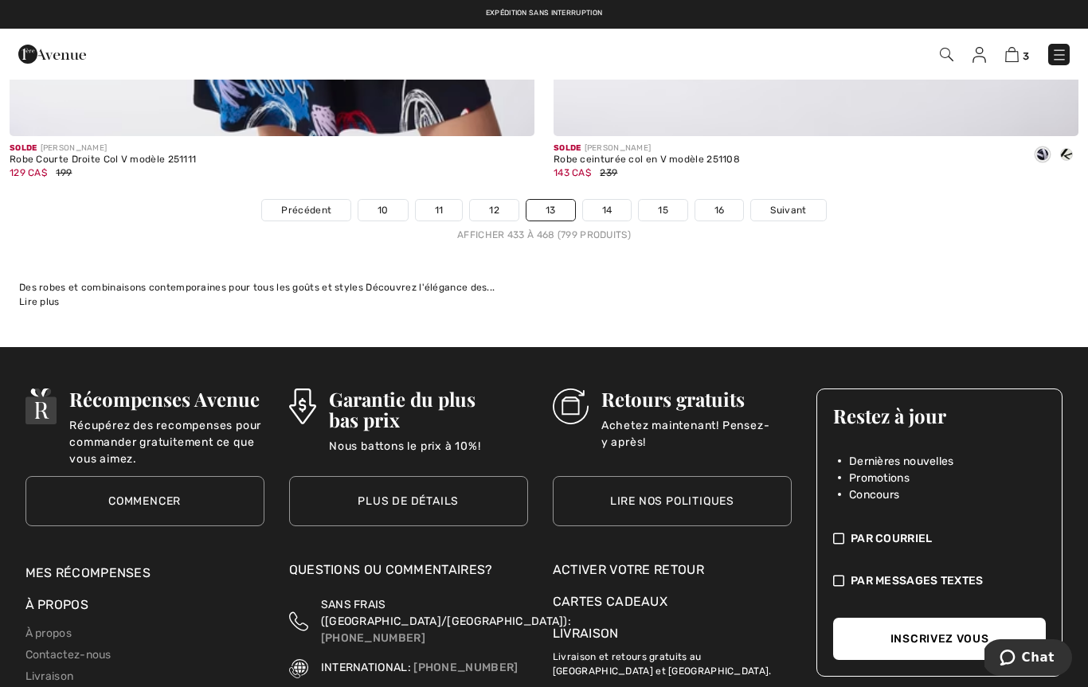
scroll to position [15763, 0]
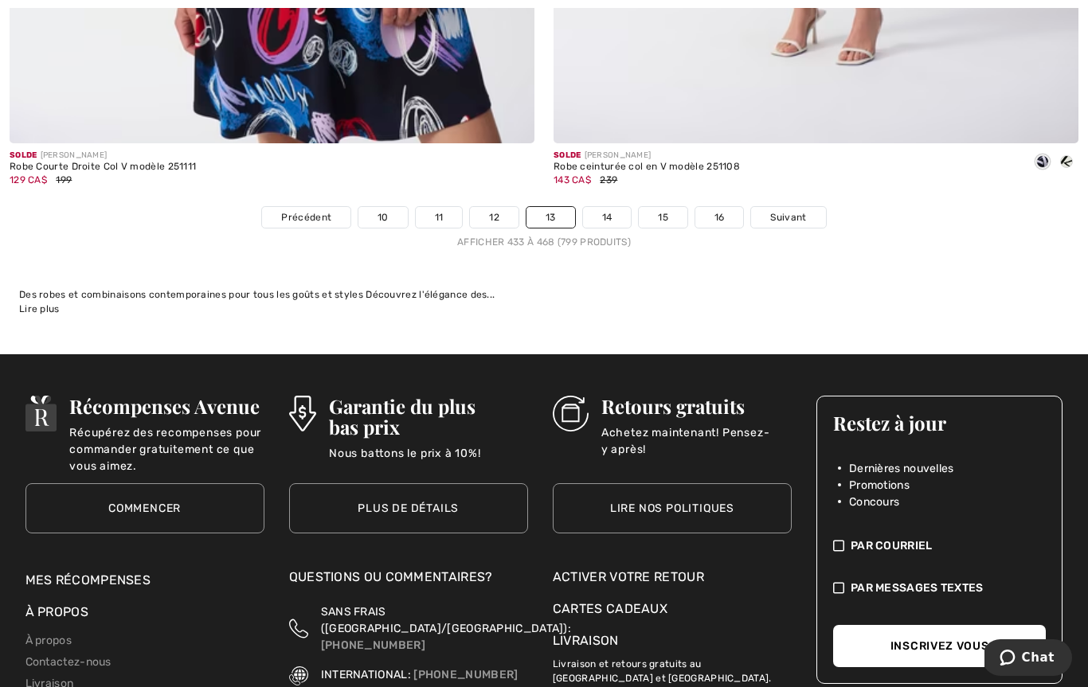
click at [611, 210] on link "14" at bounding box center [607, 217] width 49 height 21
click at [613, 210] on link "14" at bounding box center [607, 217] width 49 height 21
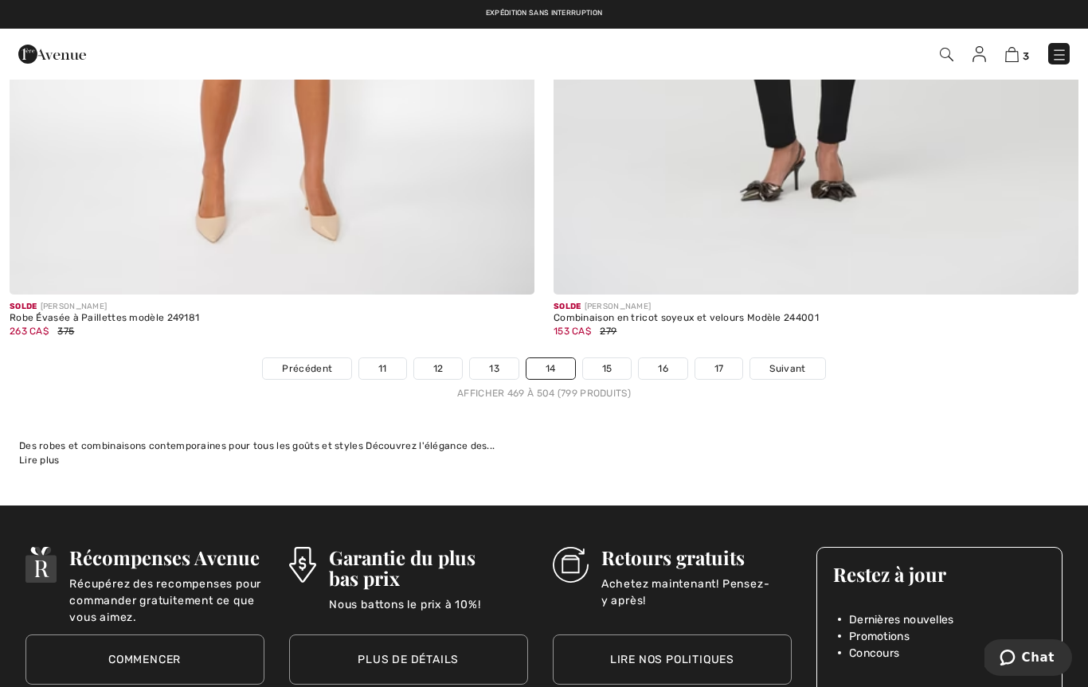
scroll to position [15681, 0]
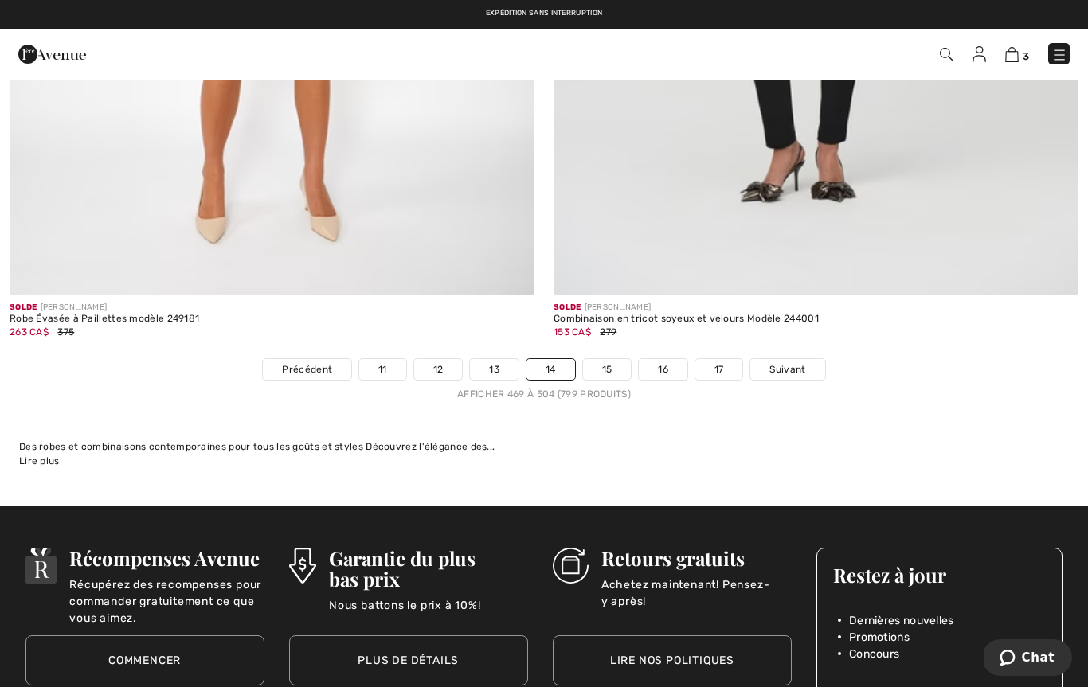
click at [608, 365] on link "15" at bounding box center [607, 369] width 49 height 21
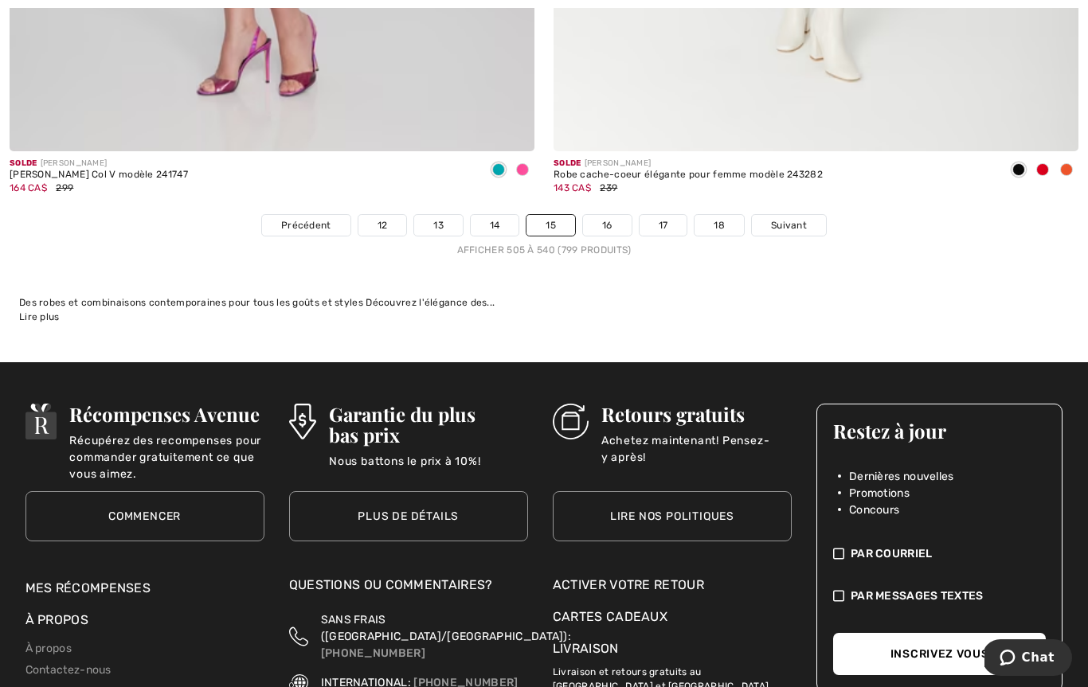
scroll to position [15775, 0]
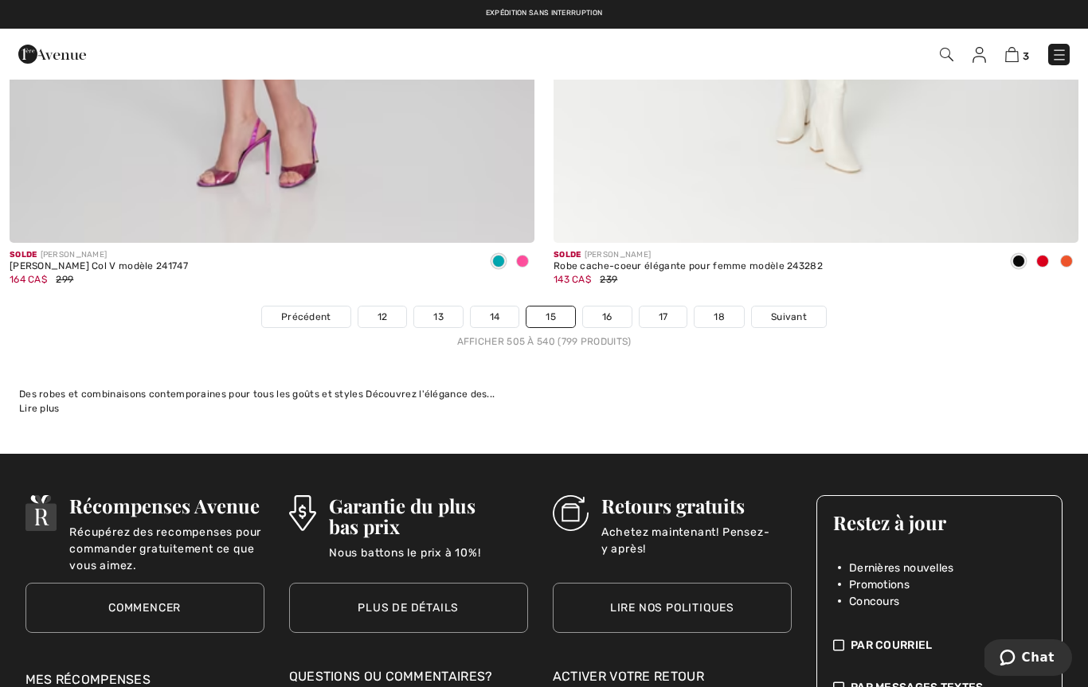
click at [605, 315] on link "16" at bounding box center [607, 317] width 49 height 21
click at [614, 307] on link "16" at bounding box center [607, 317] width 49 height 21
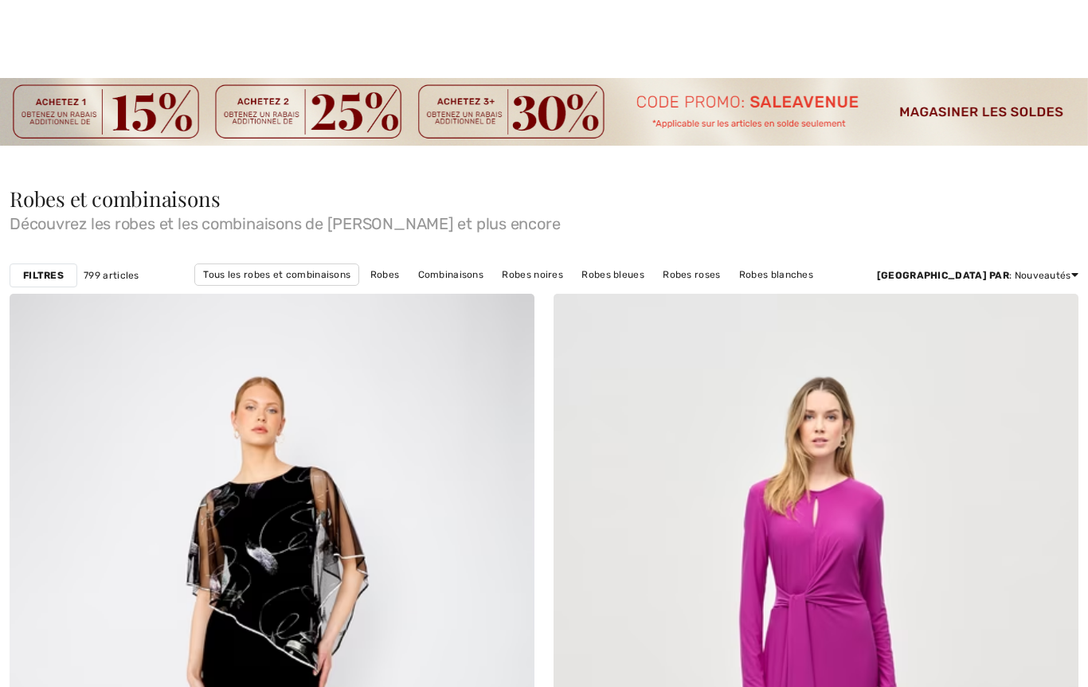
checkbox input "true"
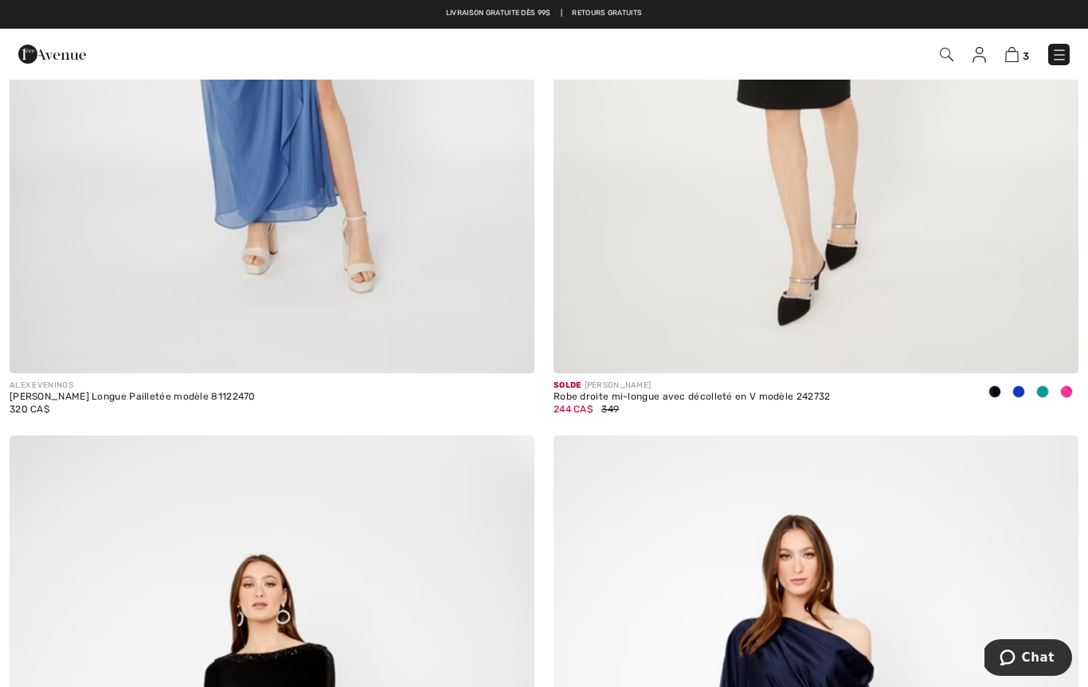
scroll to position [7670, 0]
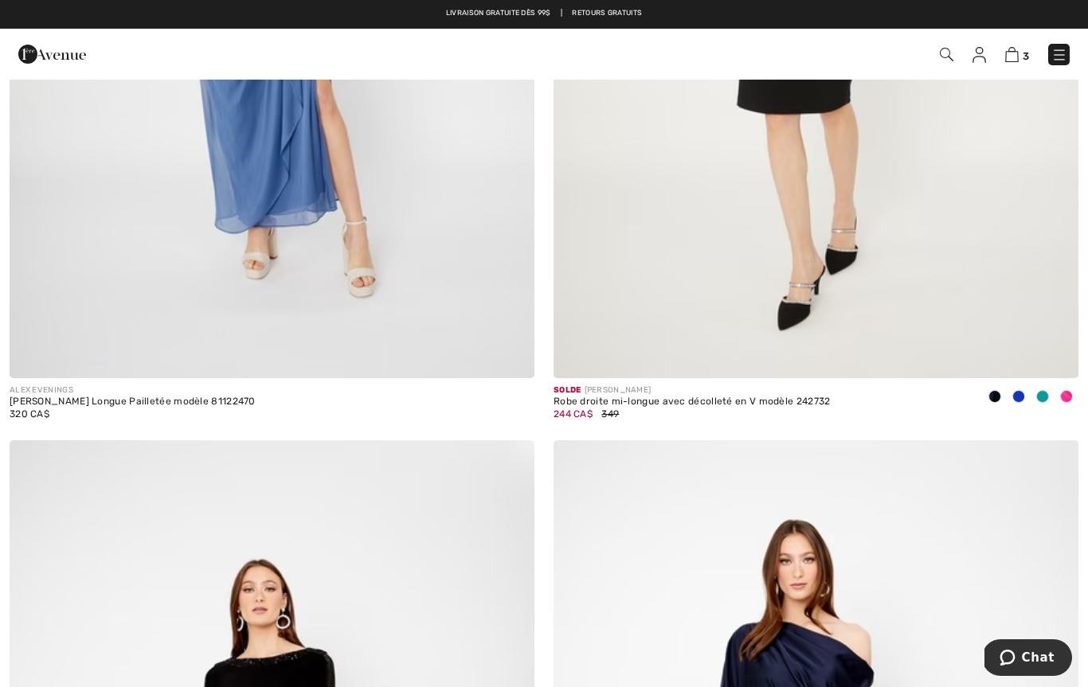
click at [1012, 62] on img at bounding box center [1012, 54] width 14 height 15
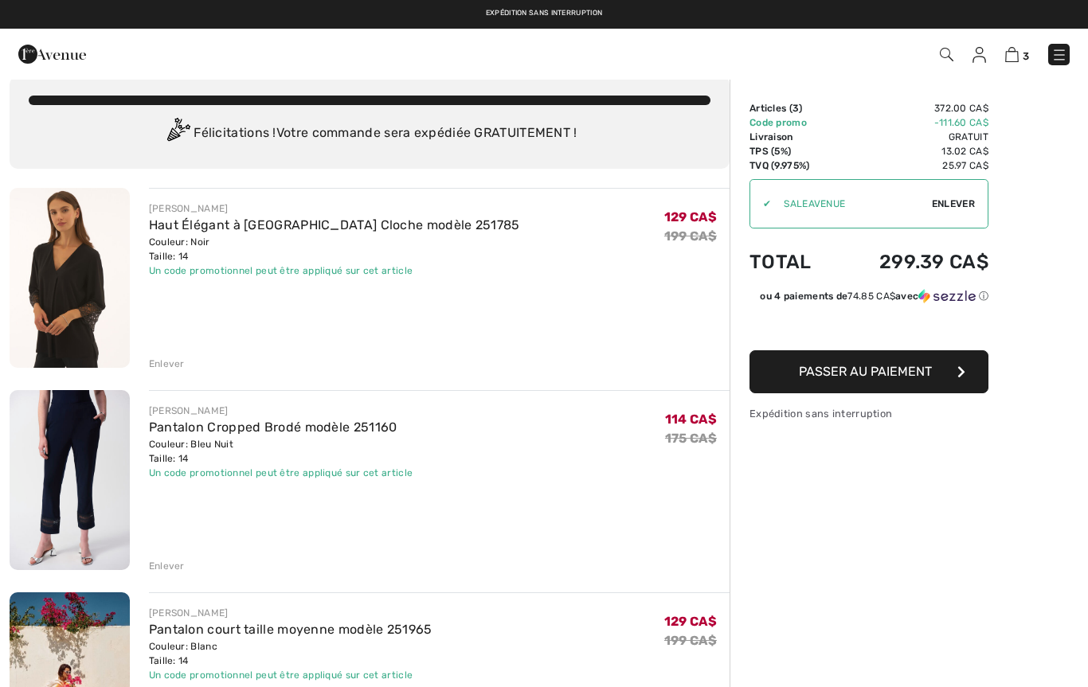
scroll to position [20, 0]
click at [45, 334] on img at bounding box center [70, 279] width 120 height 180
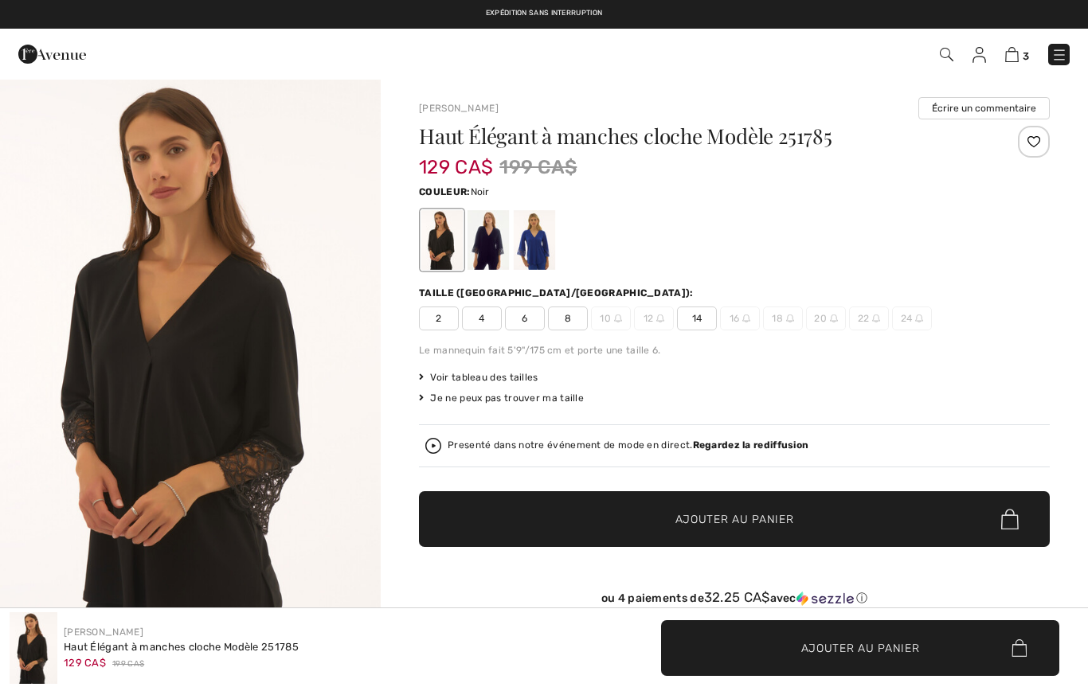
checkbox input "true"
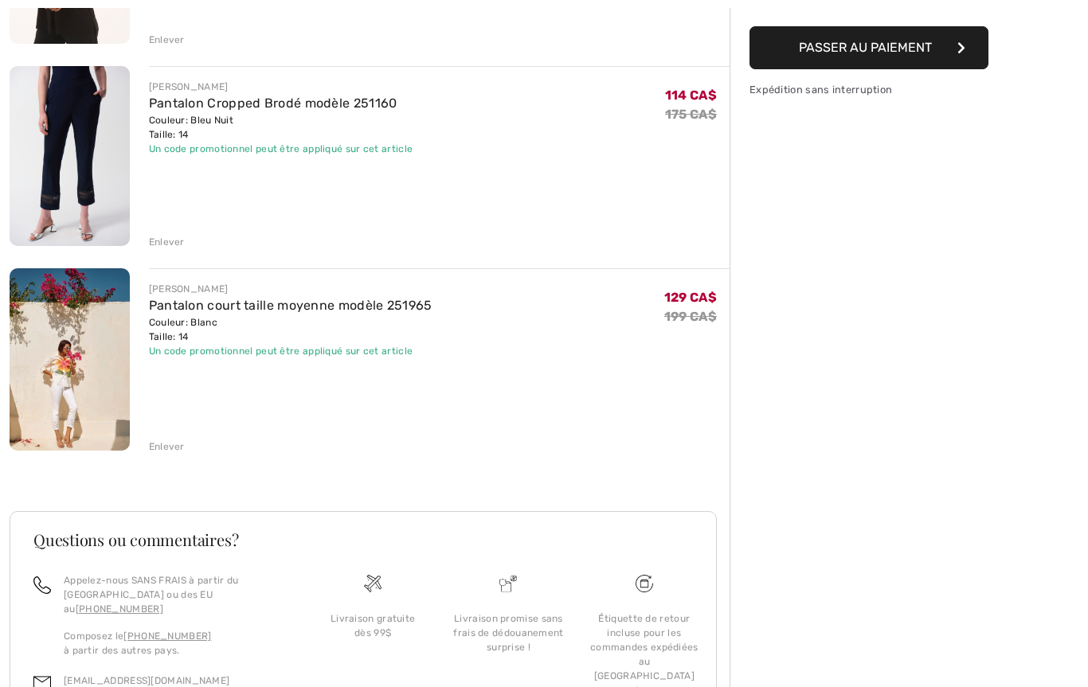
scroll to position [346, 0]
click at [51, 405] on img at bounding box center [70, 359] width 120 height 183
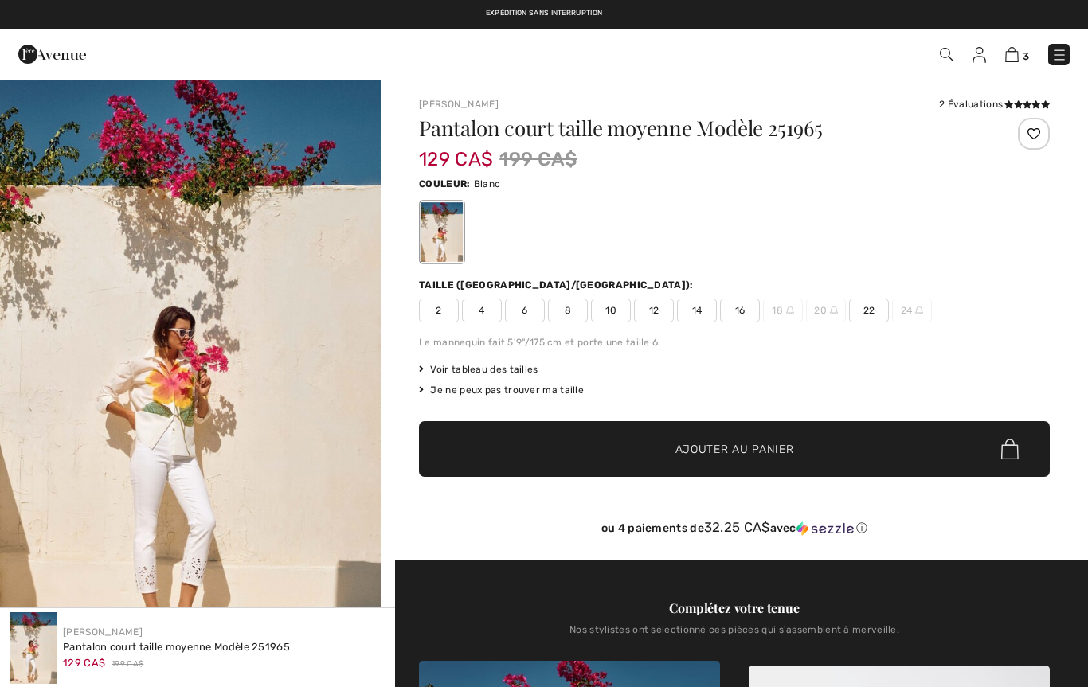
checkbox input "true"
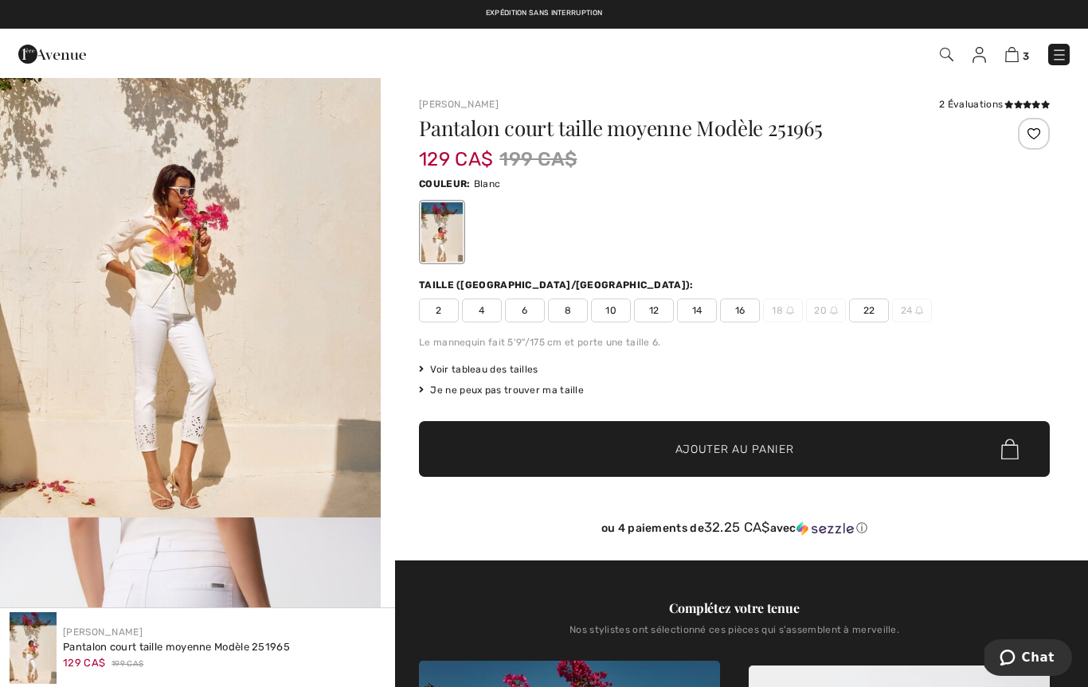
scroll to position [143, 0]
click at [131, 412] on img "1 / 6" at bounding box center [190, 225] width 381 height 581
click at [161, 410] on img "1 / 6" at bounding box center [190, 225] width 381 height 581
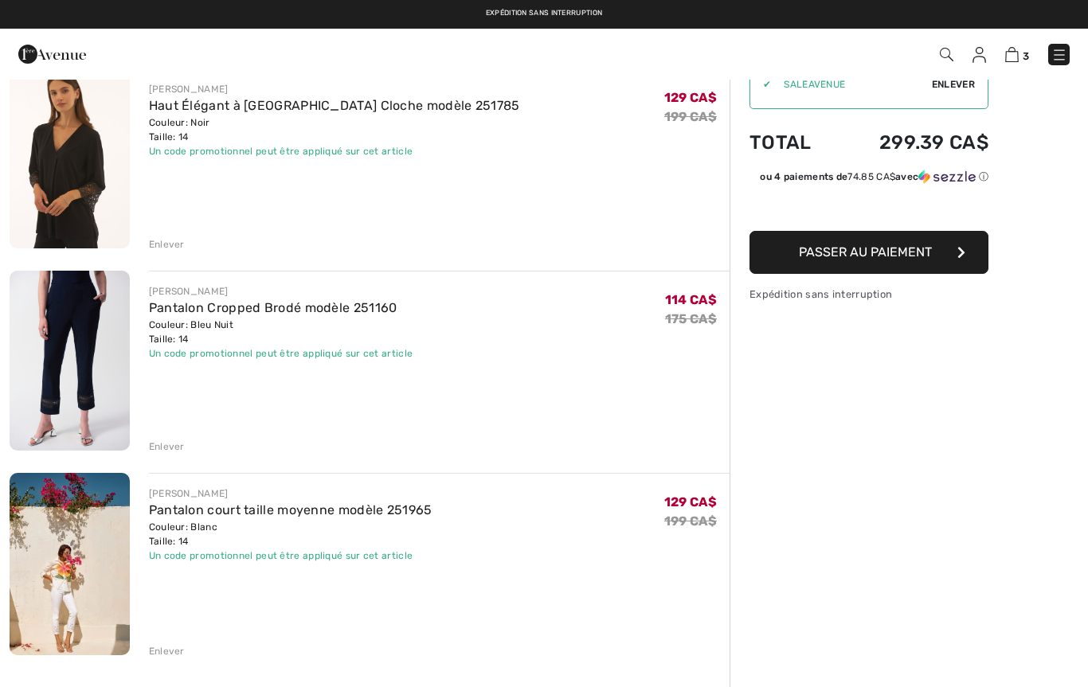
scroll to position [108, 0]
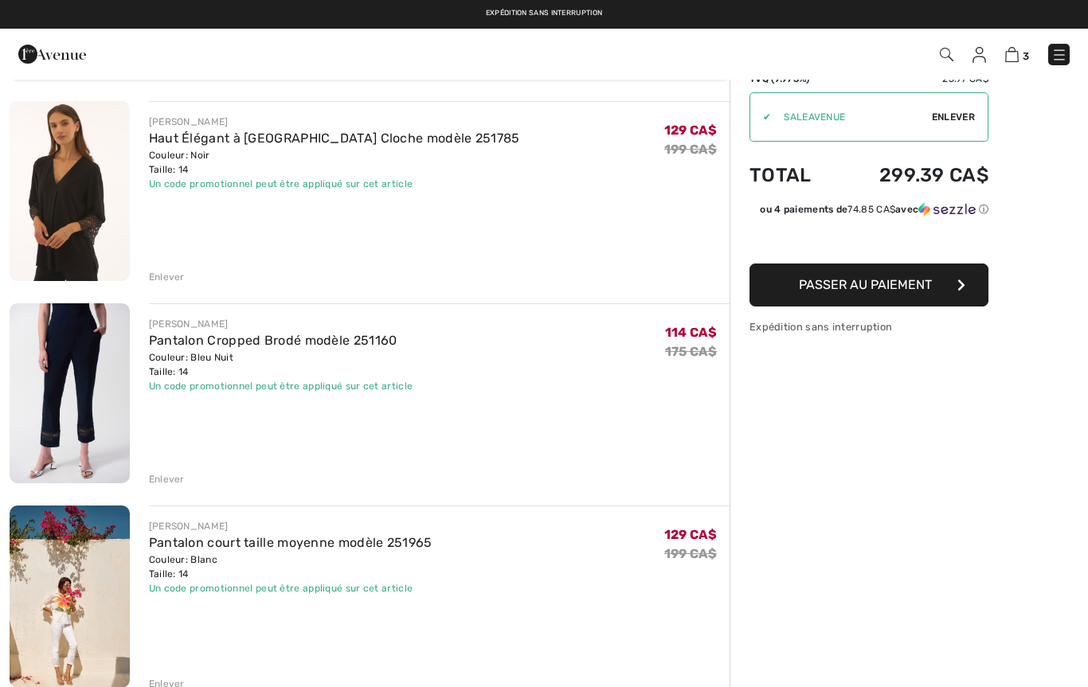
click at [53, 218] on img at bounding box center [70, 191] width 120 height 180
click at [41, 239] on img at bounding box center [70, 191] width 120 height 180
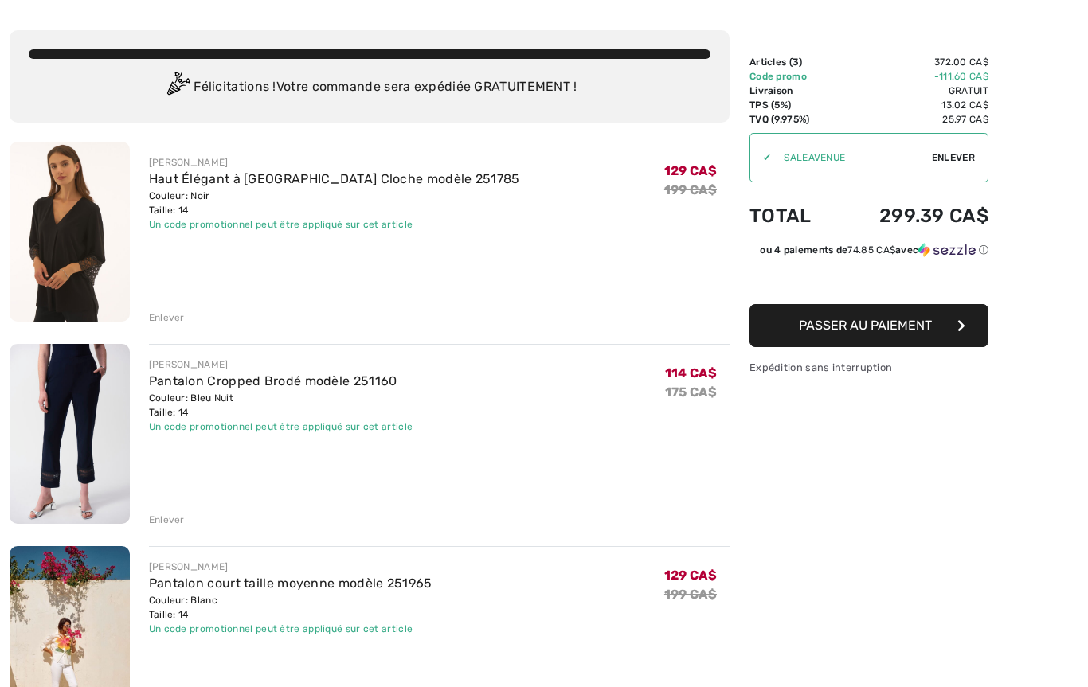
scroll to position [68, 0]
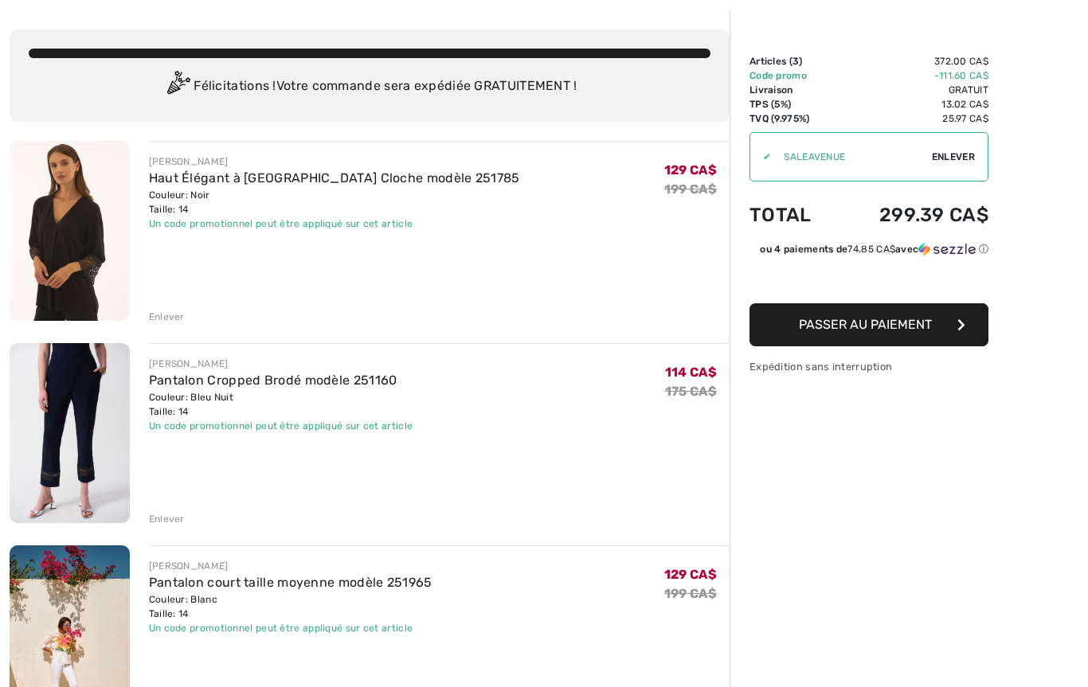
click at [53, 459] on img at bounding box center [70, 433] width 120 height 180
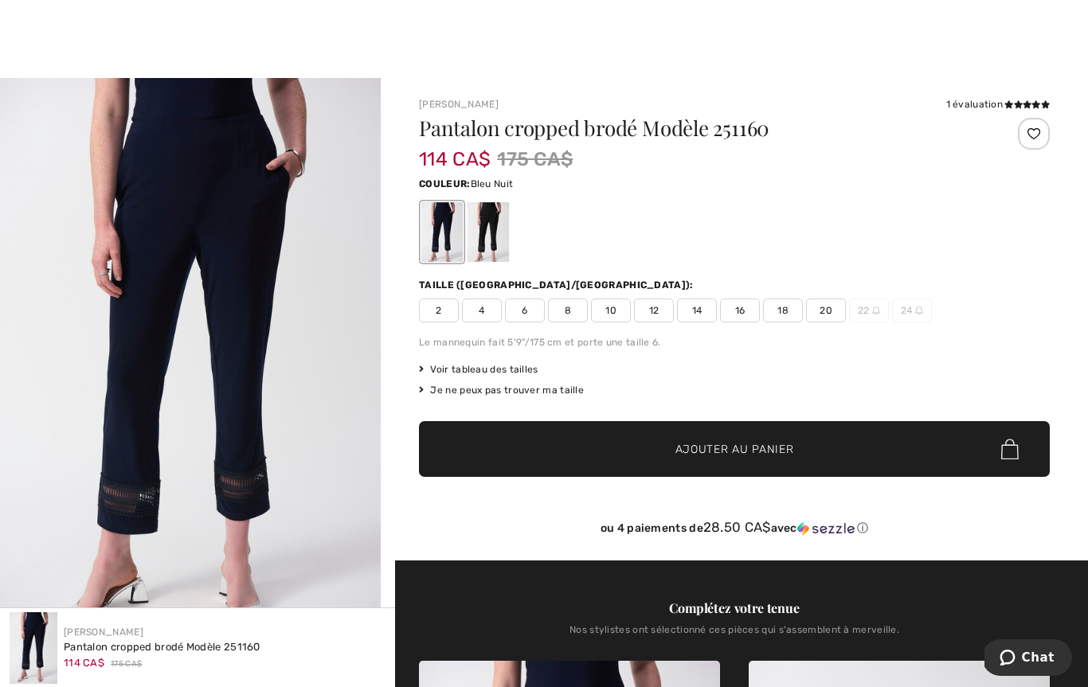
click at [1000, 99] on div "1 évaluation" at bounding box center [998, 104] width 104 height 14
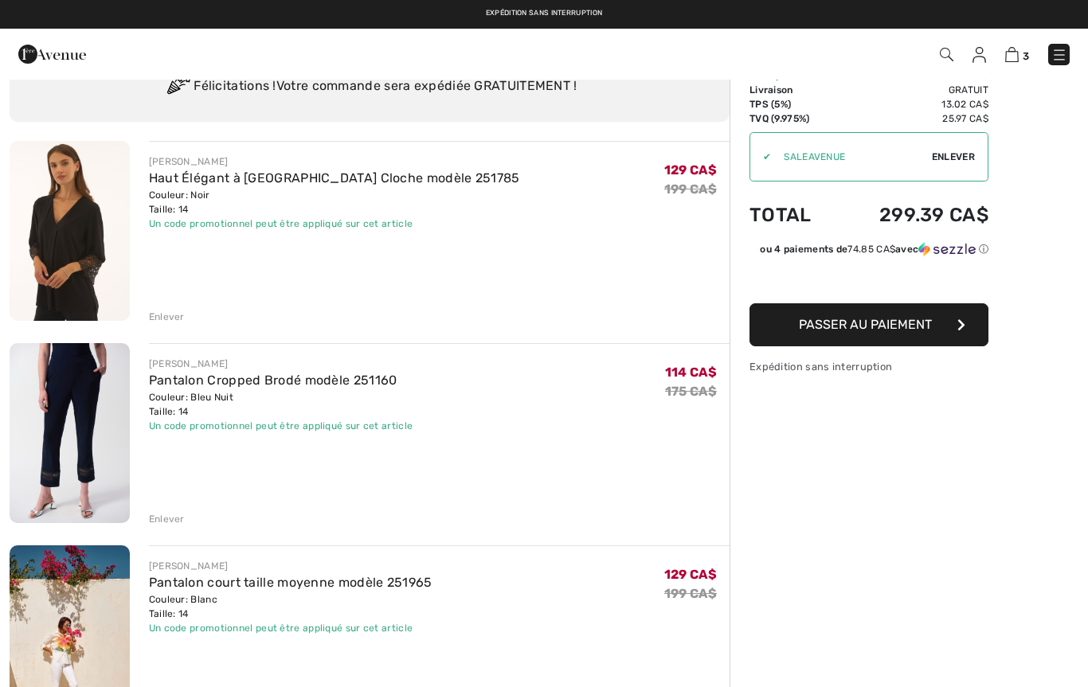
click at [952, 57] on img at bounding box center [947, 55] width 14 height 14
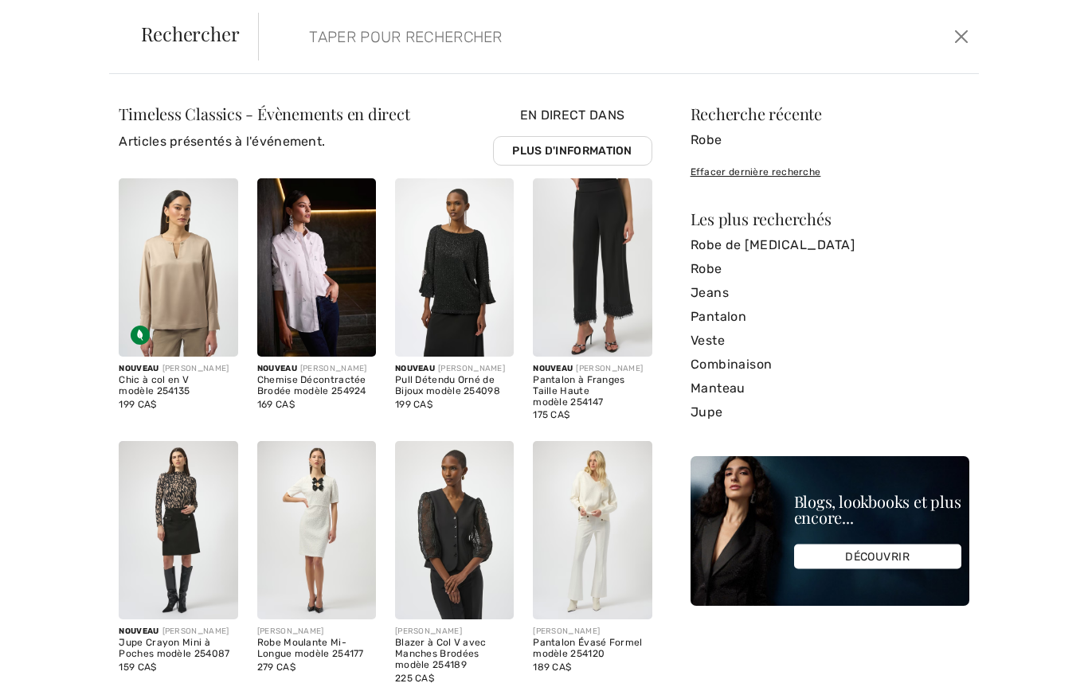
click at [457, 52] on input "search" at bounding box center [541, 37] width 489 height 48
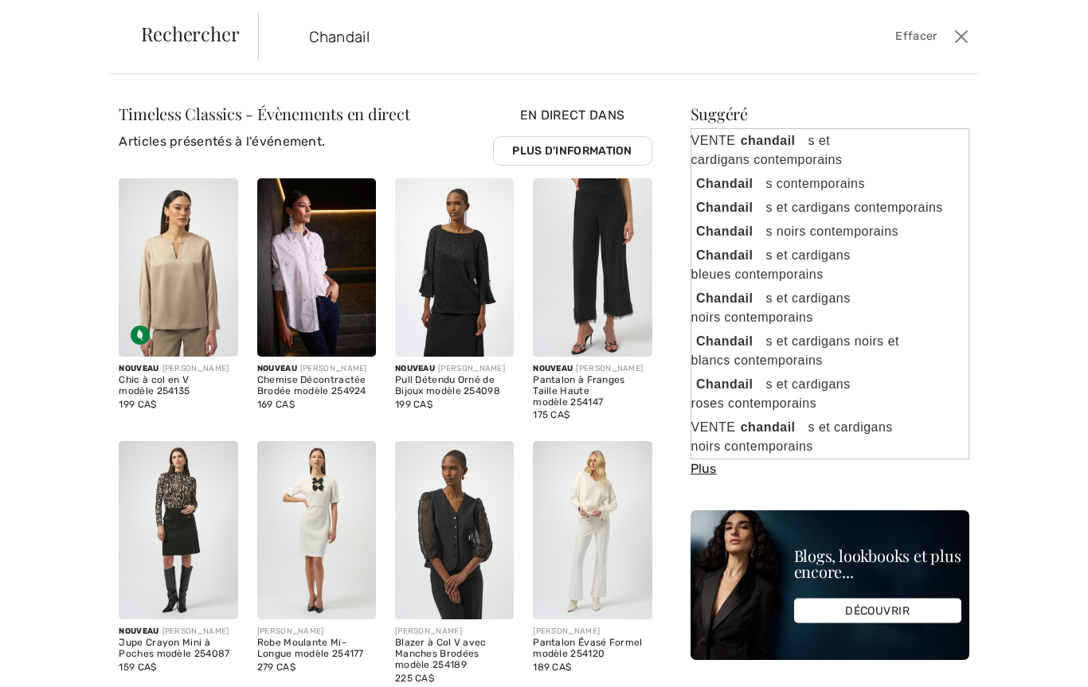
type input "Chandail"
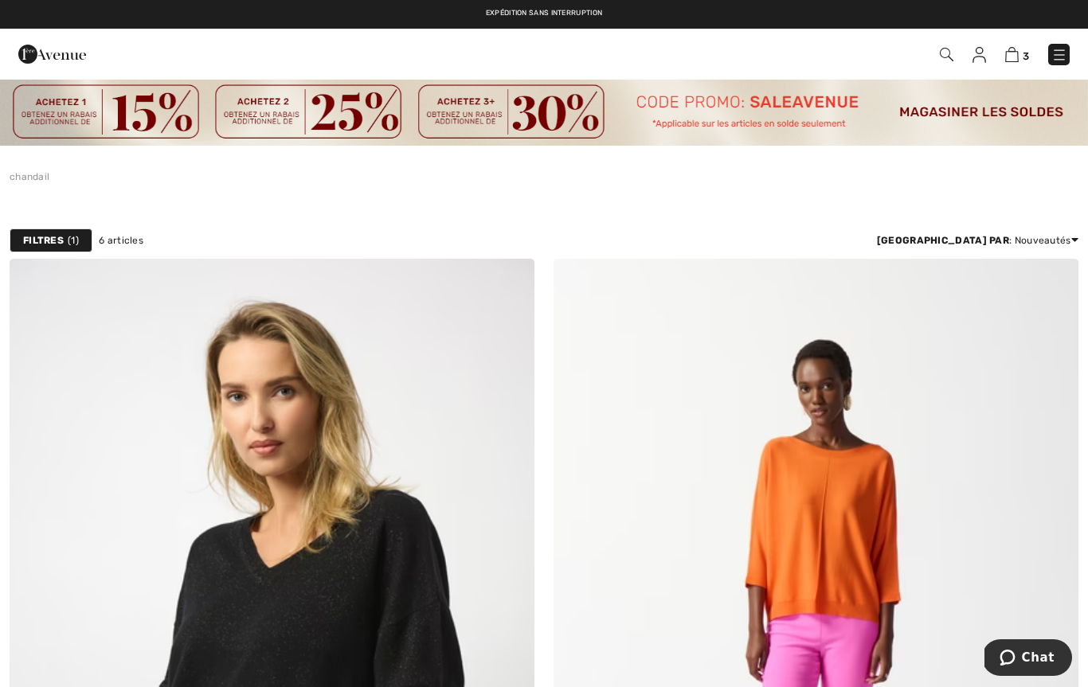
click at [944, 60] on img at bounding box center [947, 55] width 14 height 14
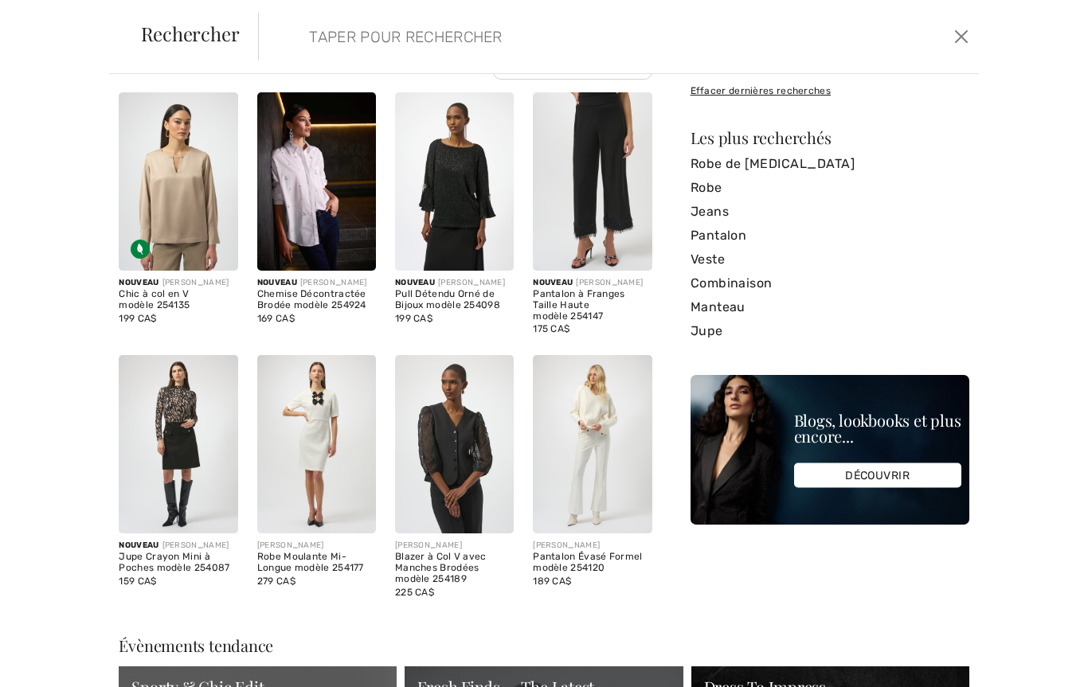
scroll to position [101, 0]
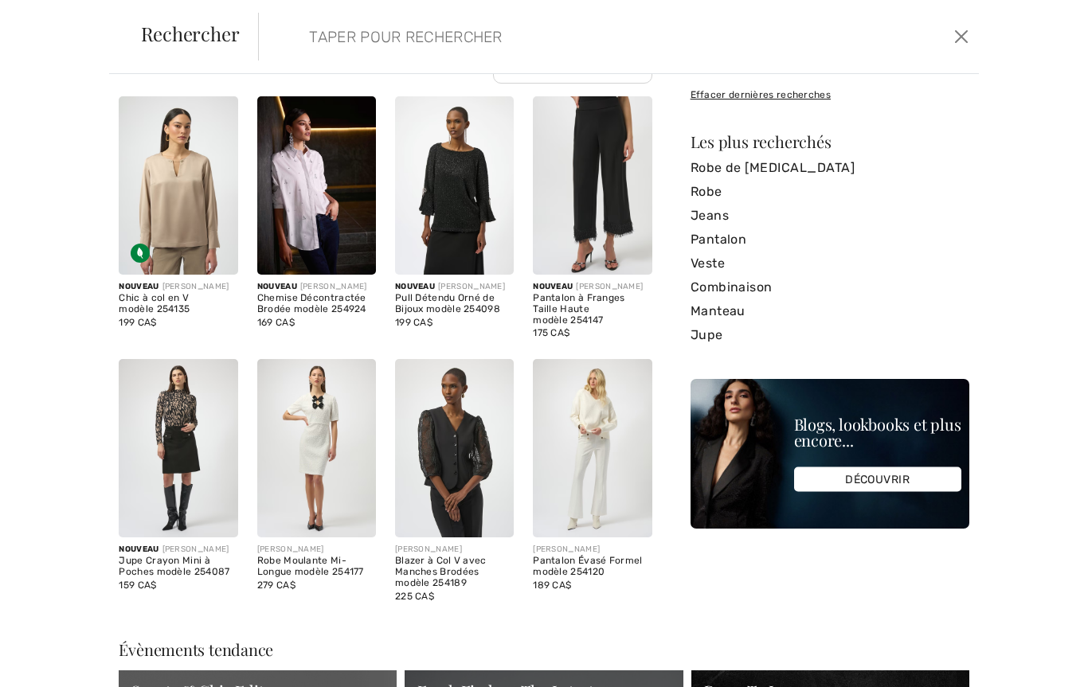
click at [331, 209] on img at bounding box center [316, 185] width 119 height 178
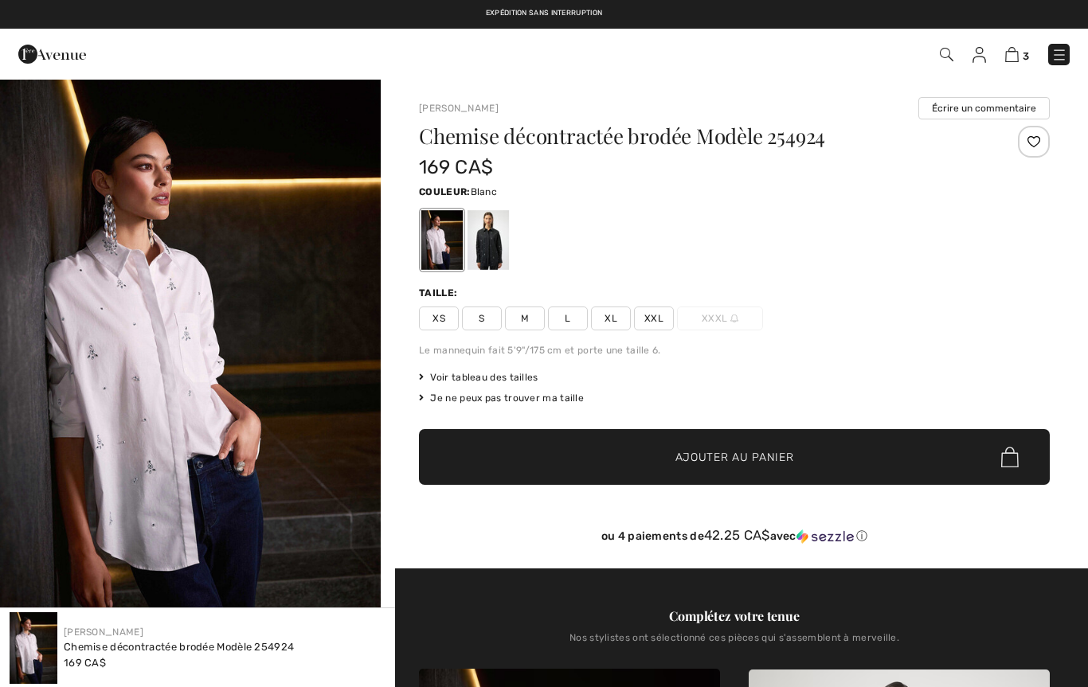
checkbox input "true"
click at [284, 452] on img "1 / 6" at bounding box center [190, 363] width 381 height 571
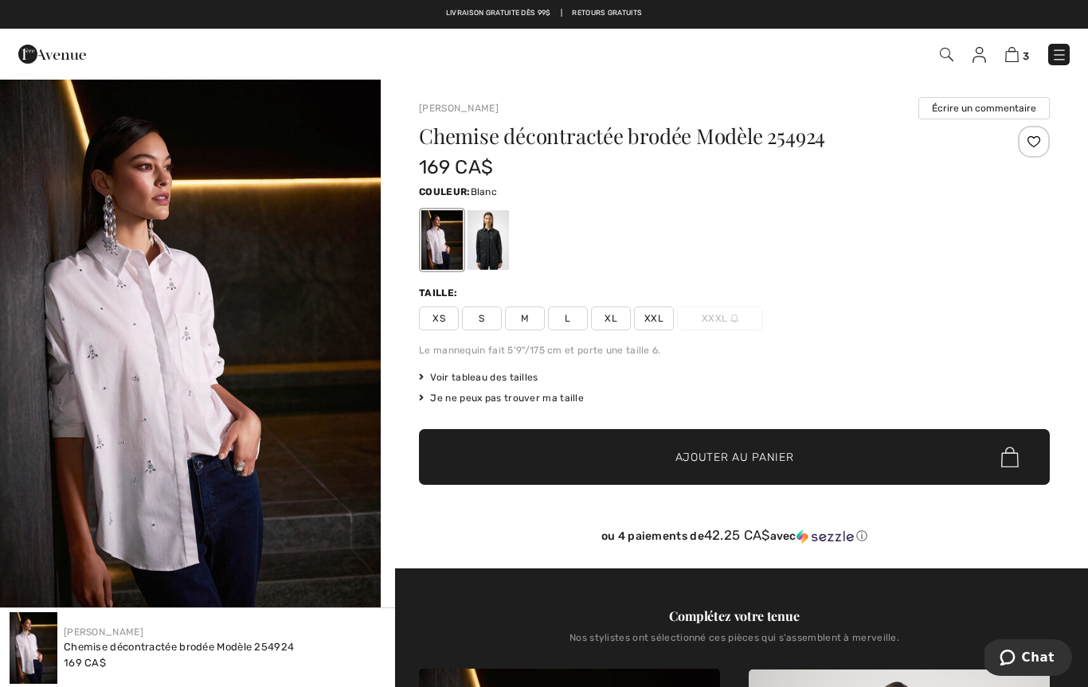
click at [947, 57] on img at bounding box center [947, 55] width 14 height 14
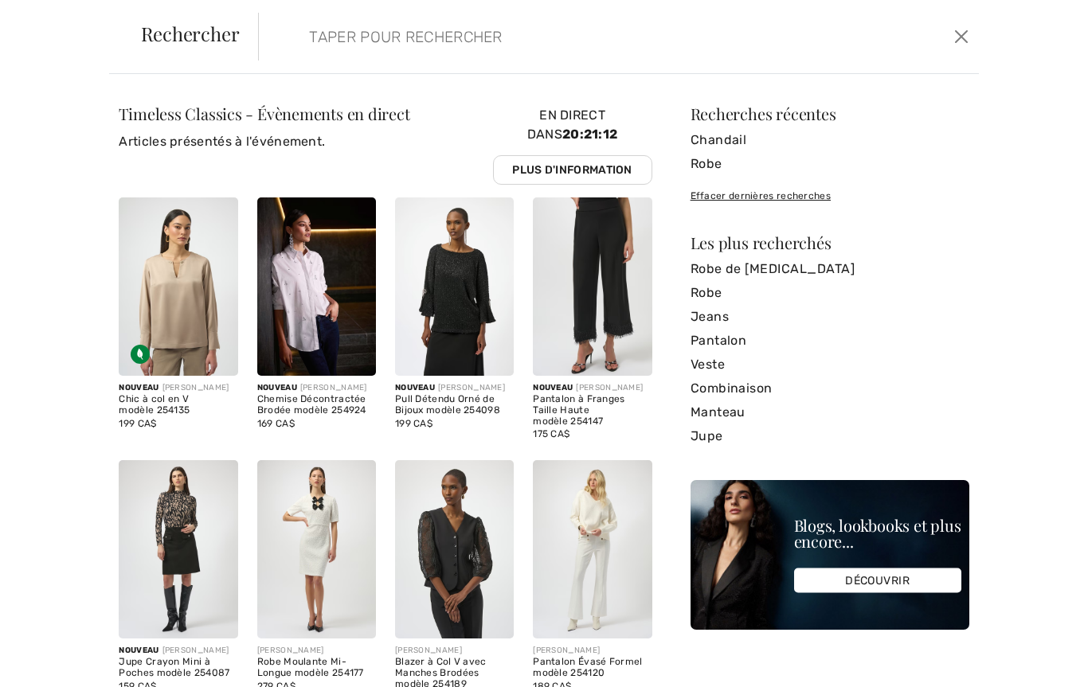
click at [519, 45] on input "search" at bounding box center [541, 37] width 489 height 48
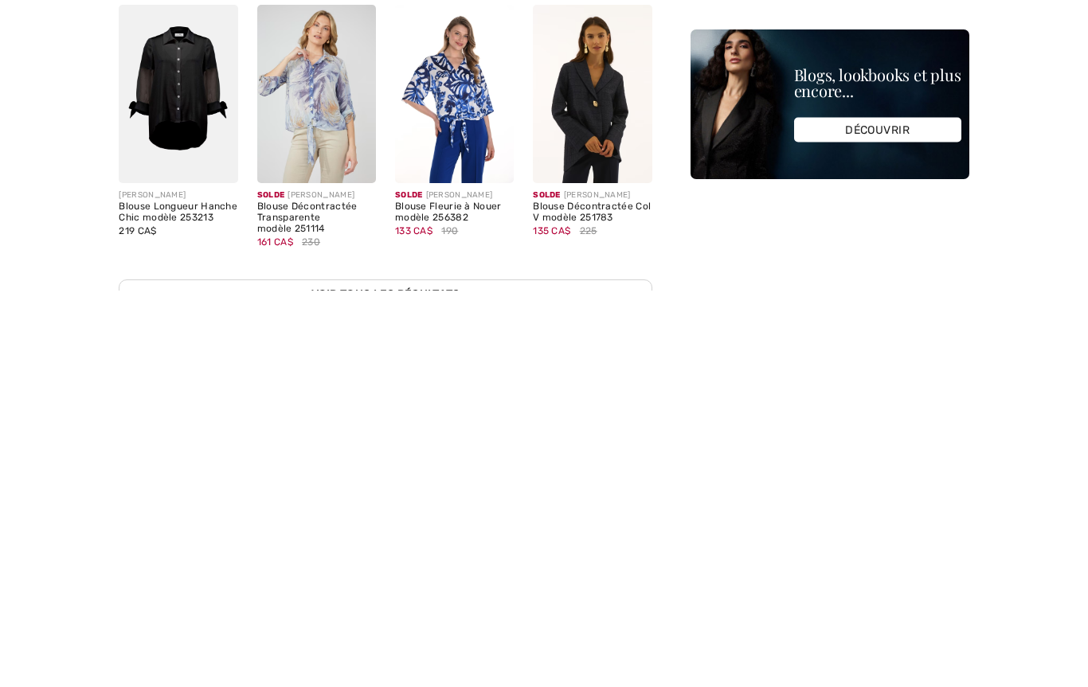
scroll to position [2034, 0]
type input "Blouse"
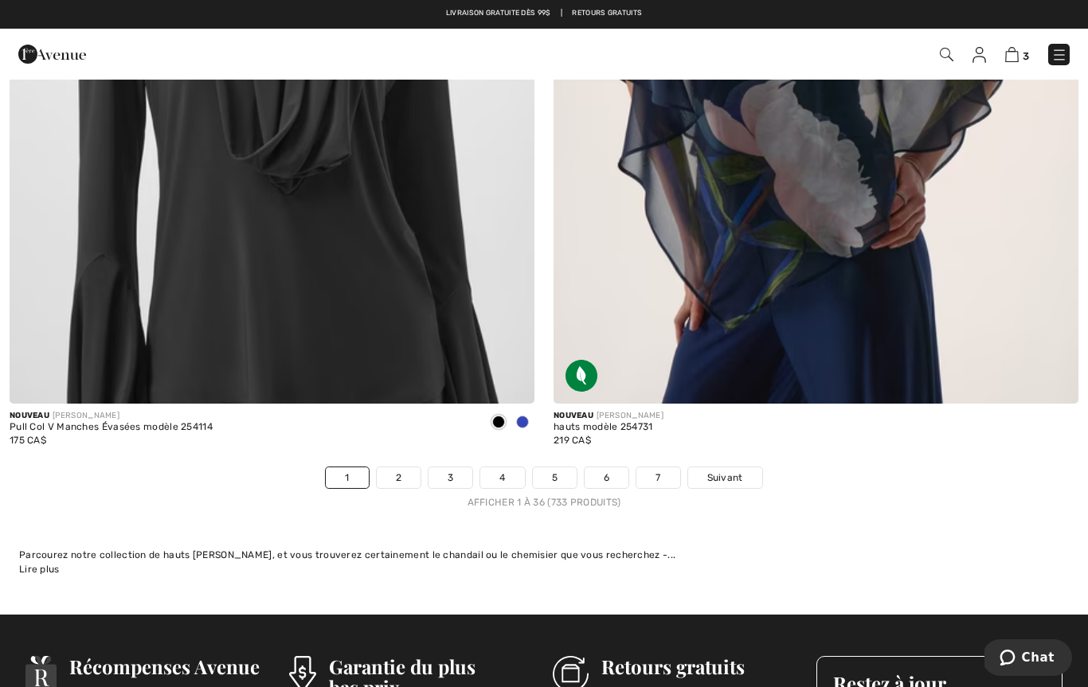
scroll to position [15477, 0]
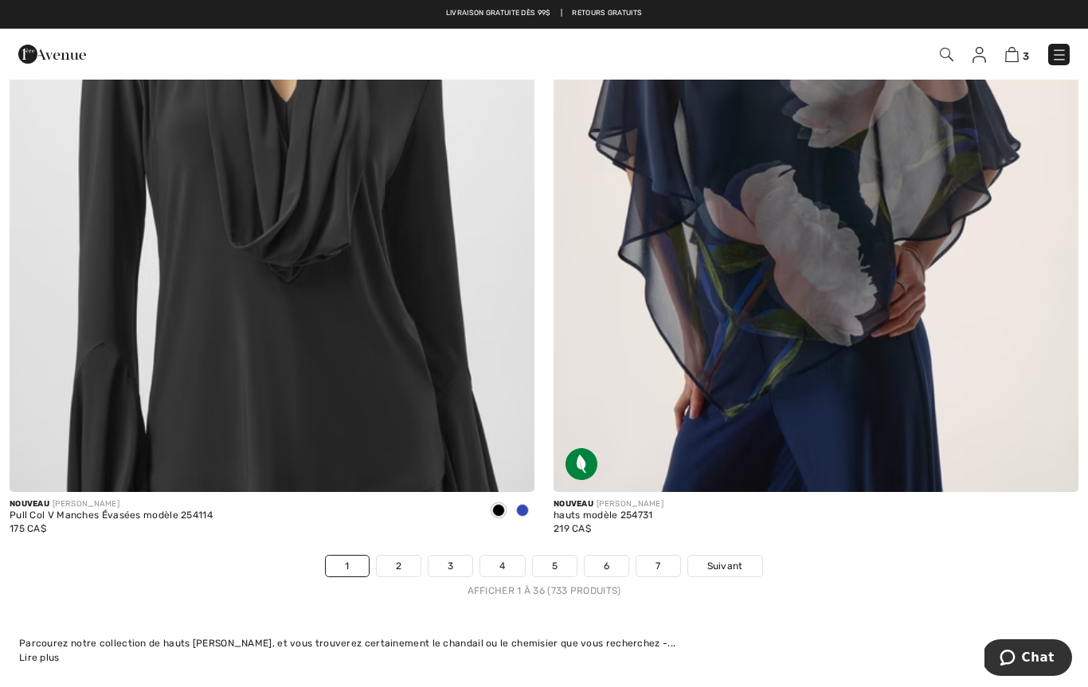
click at [393, 556] on link "2" at bounding box center [399, 566] width 44 height 21
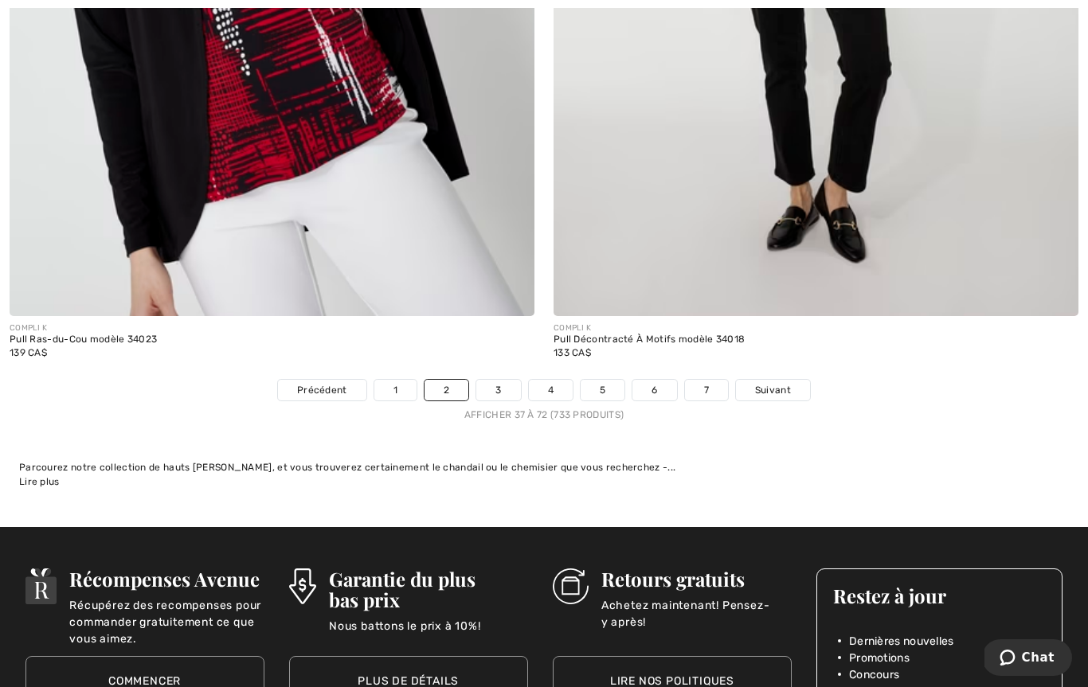
scroll to position [15698, 0]
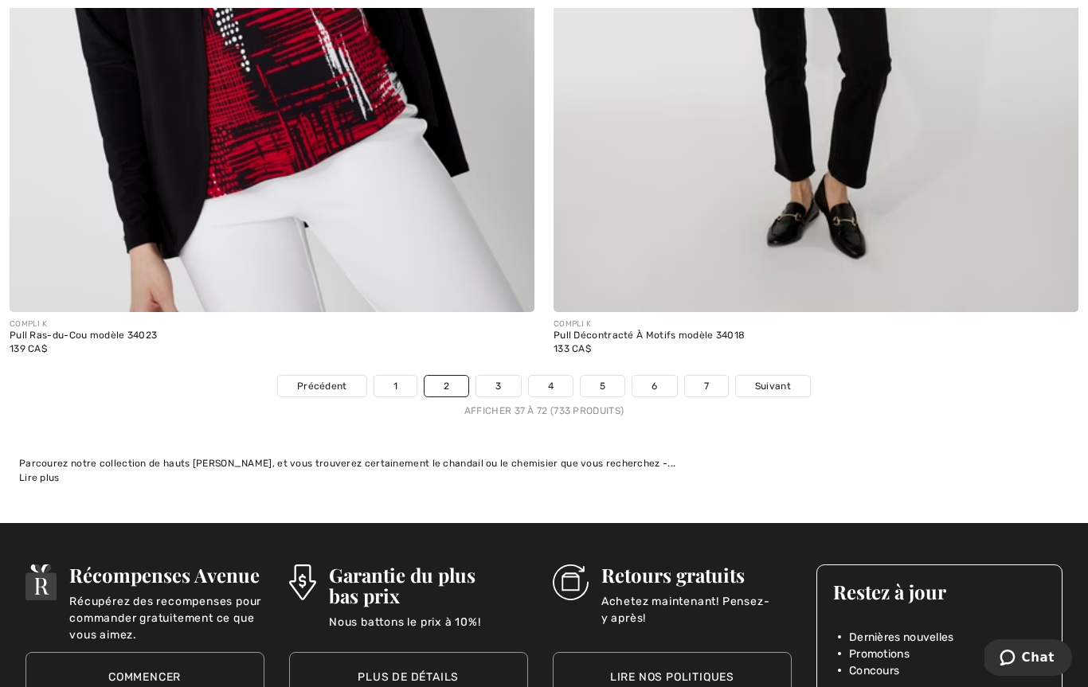
click at [503, 378] on link "3" at bounding box center [498, 386] width 44 height 21
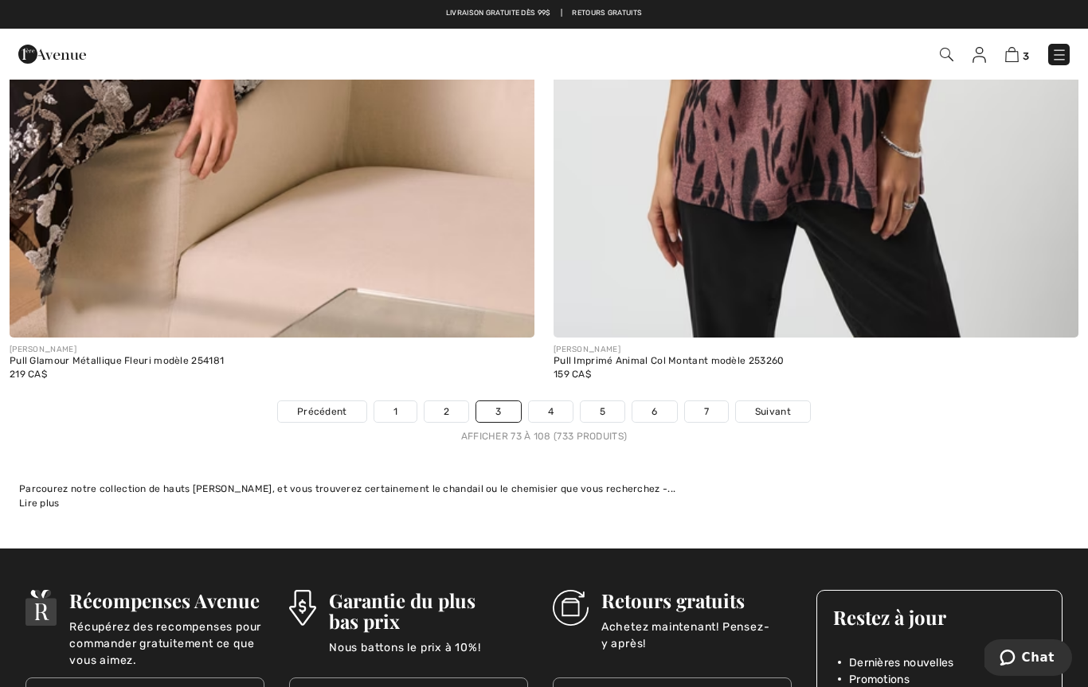
scroll to position [15562, 0]
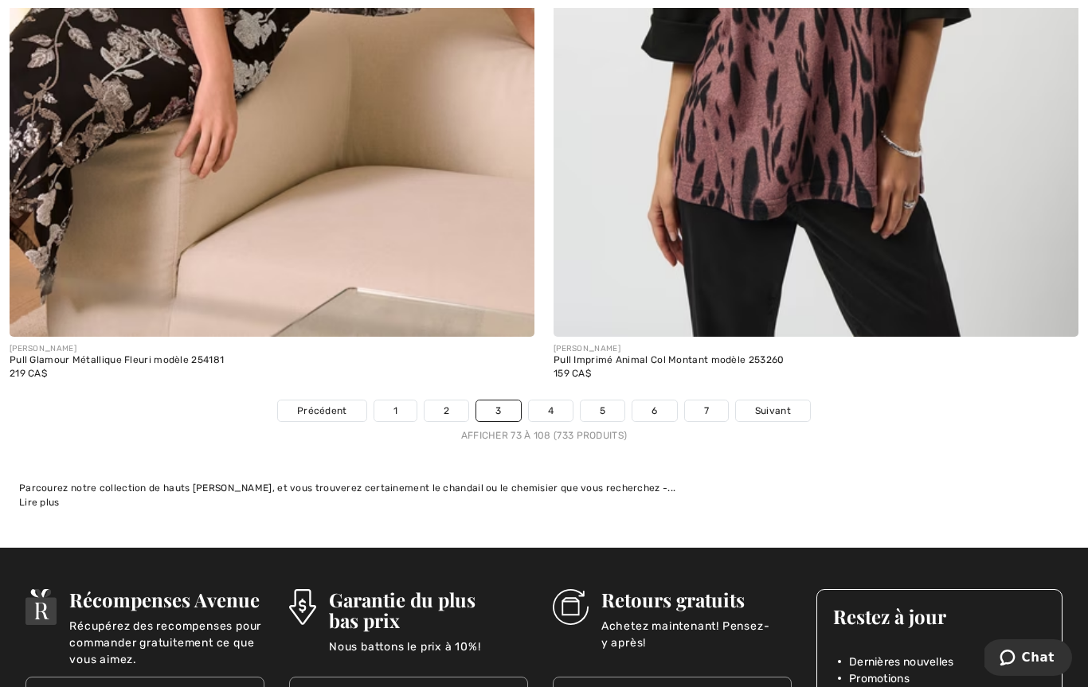
click at [556, 404] on link "4" at bounding box center [551, 411] width 44 height 21
click at [545, 407] on link "4" at bounding box center [551, 411] width 44 height 21
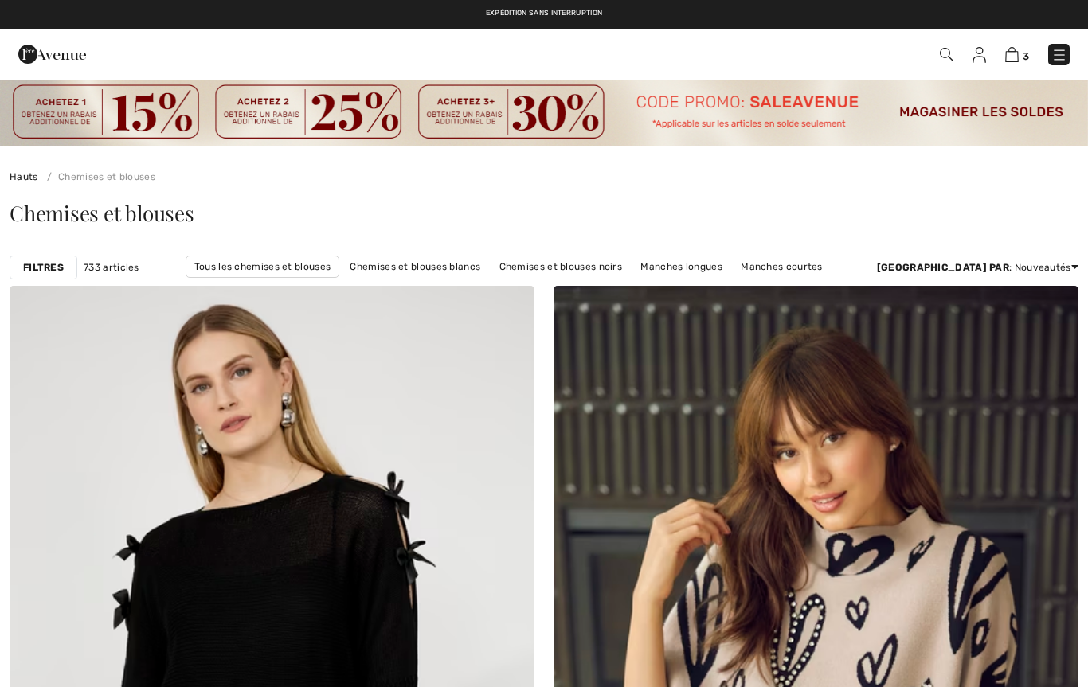
checkbox input "true"
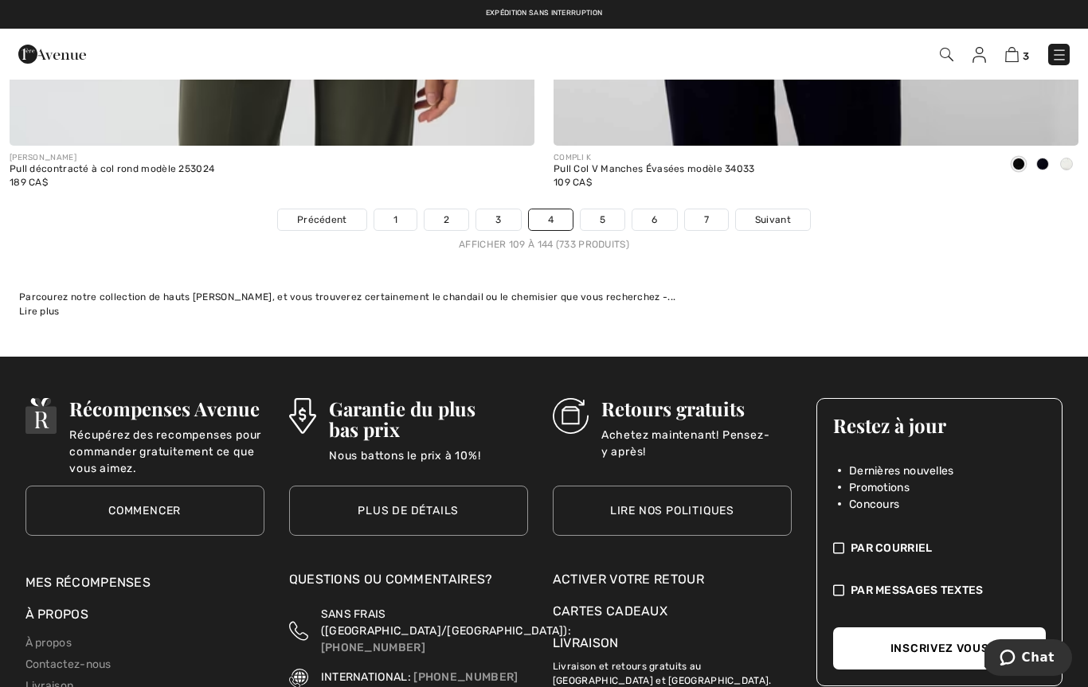
scroll to position [15859, 0]
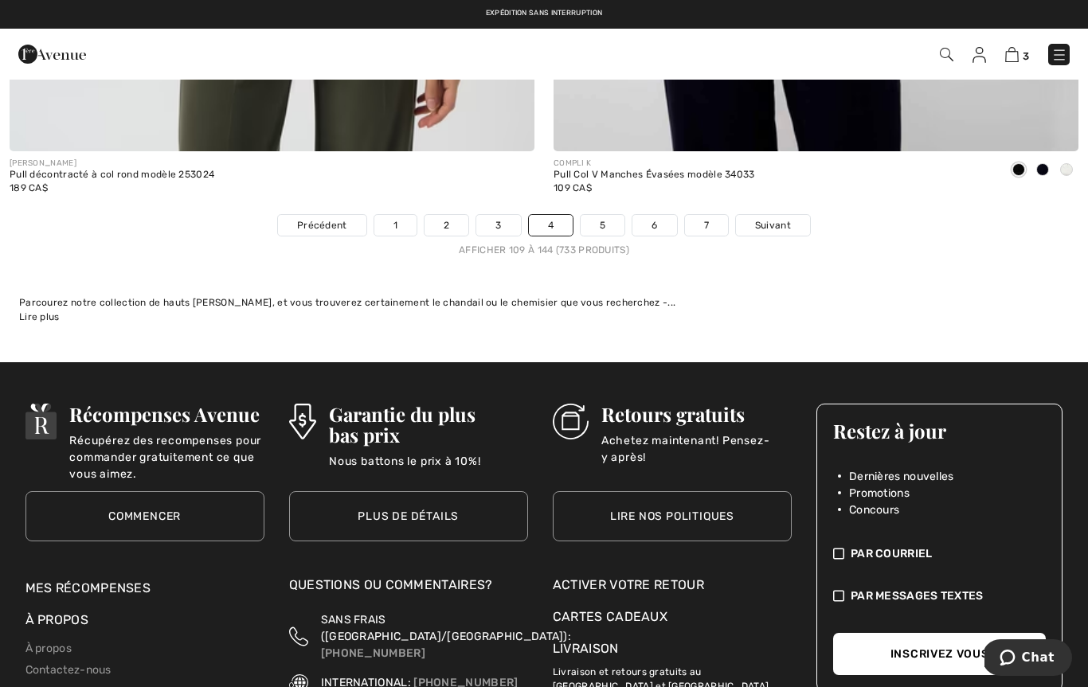
click at [605, 219] on link "5" at bounding box center [603, 225] width 44 height 21
click at [600, 215] on link "5" at bounding box center [603, 225] width 44 height 21
click at [605, 221] on link "5" at bounding box center [603, 225] width 44 height 21
click at [606, 224] on link "5" at bounding box center [603, 225] width 44 height 21
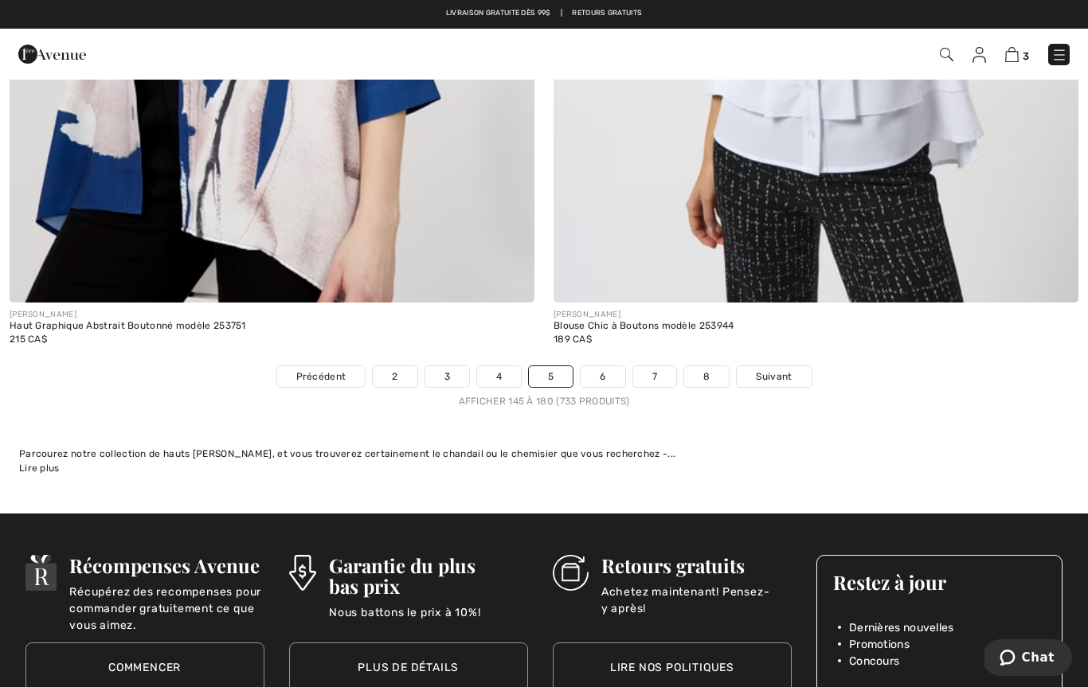
scroll to position [15706, 0]
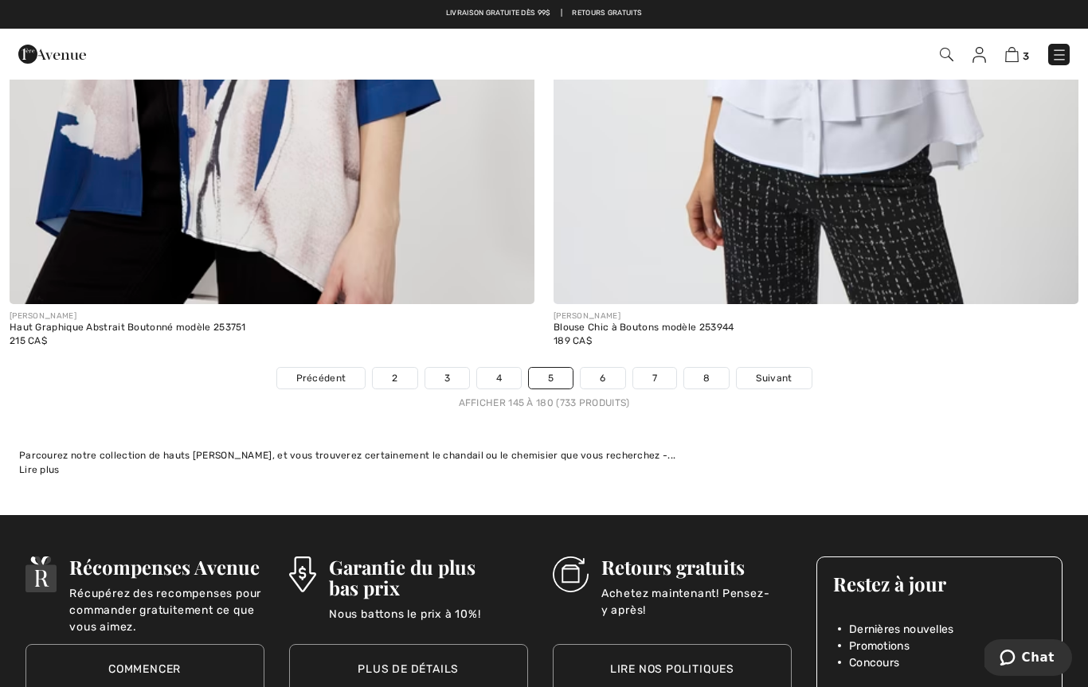
click at [603, 376] on link "6" at bounding box center [603, 378] width 44 height 21
click at [607, 375] on link "6" at bounding box center [603, 378] width 44 height 21
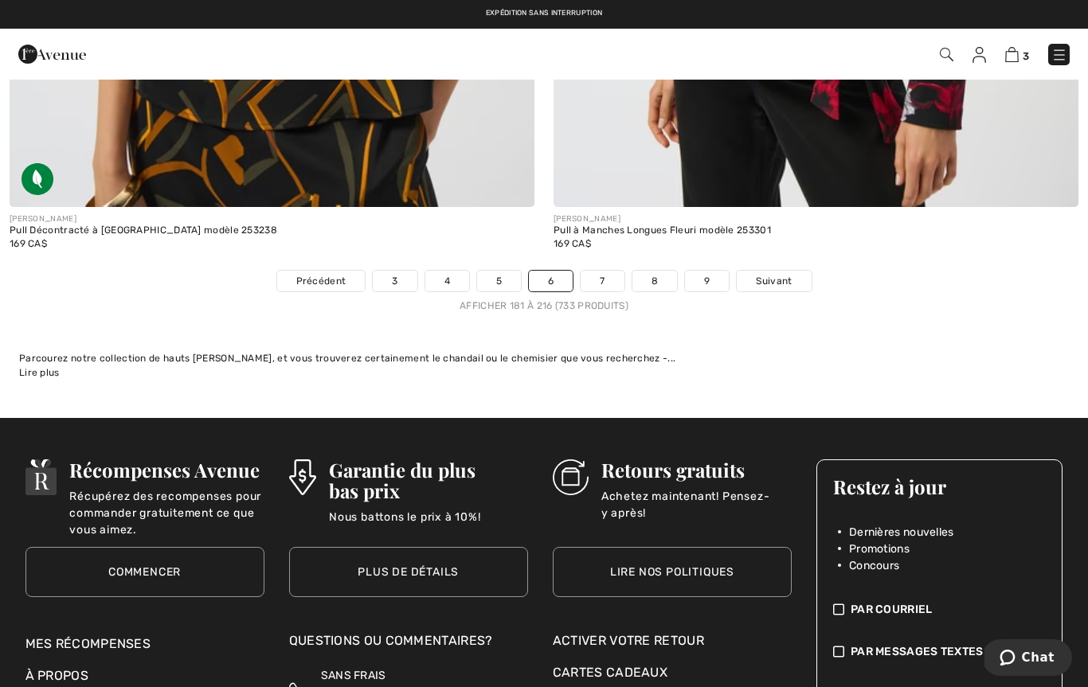
scroll to position [15680, 0]
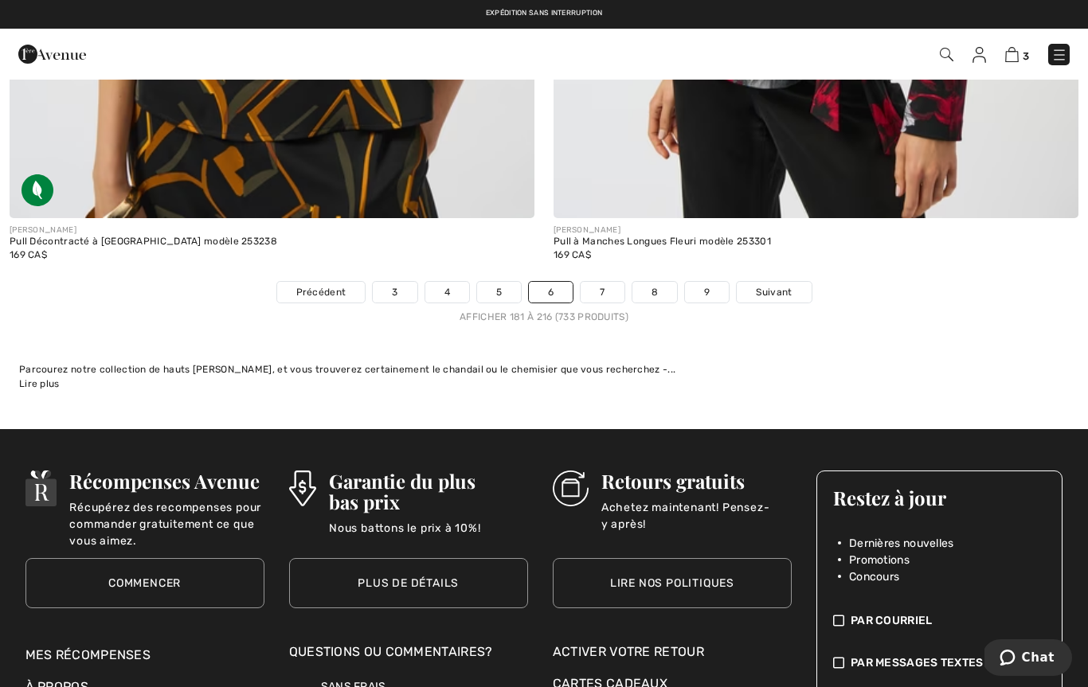
click at [605, 290] on link "7" at bounding box center [602, 292] width 43 height 21
click at [607, 290] on link "7" at bounding box center [602, 292] width 43 height 21
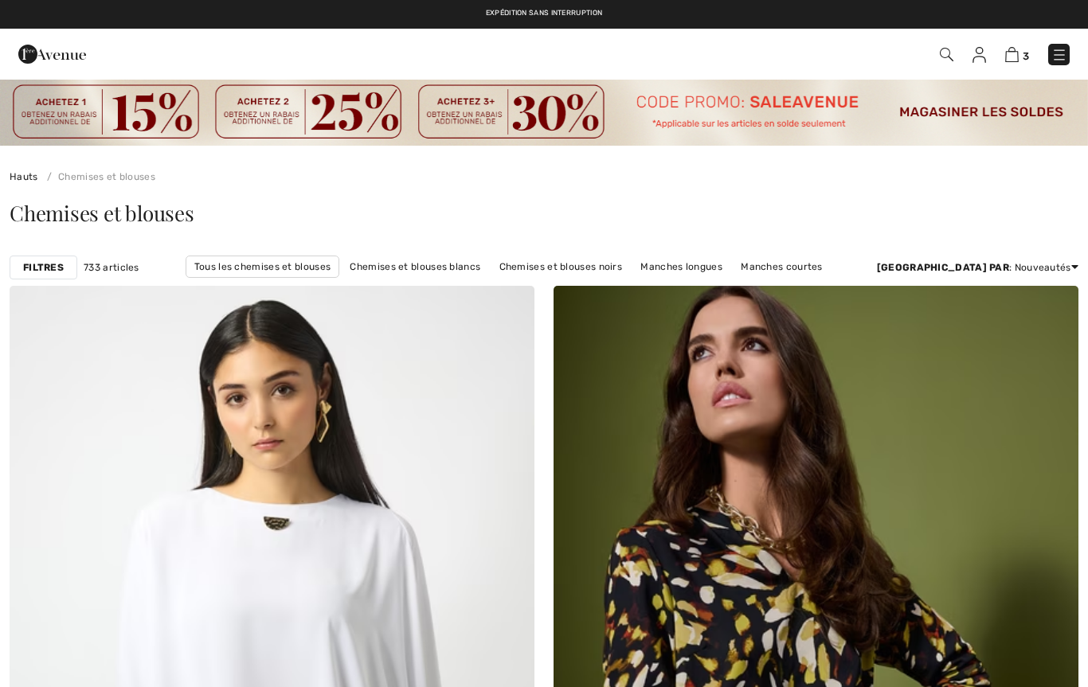
checkbox input "true"
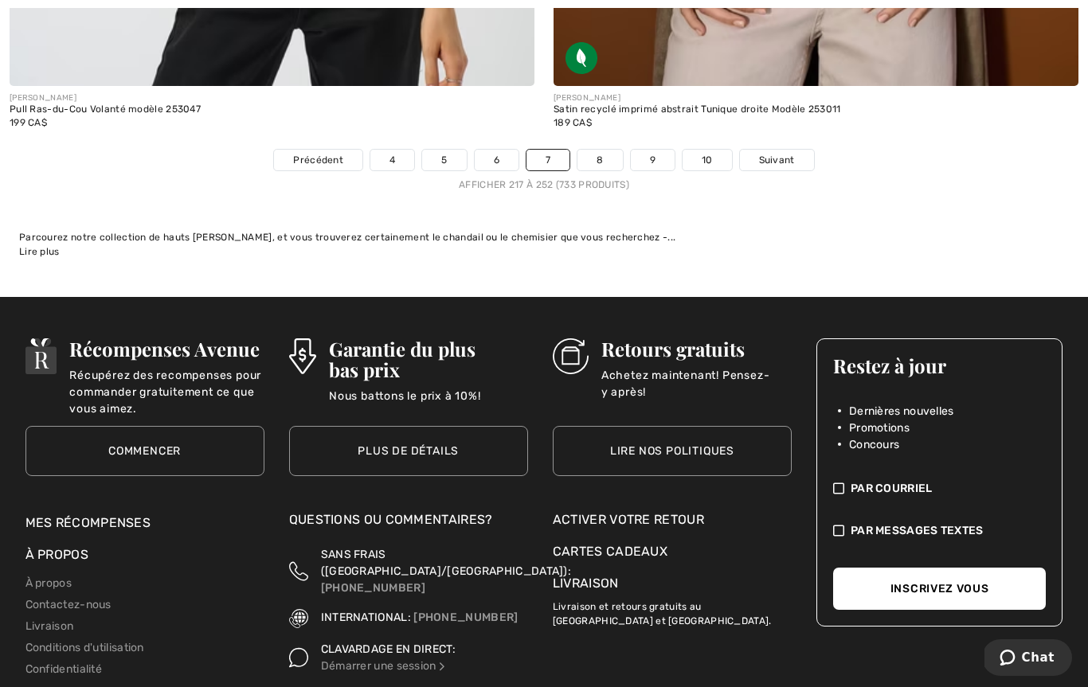
scroll to position [15923, 0]
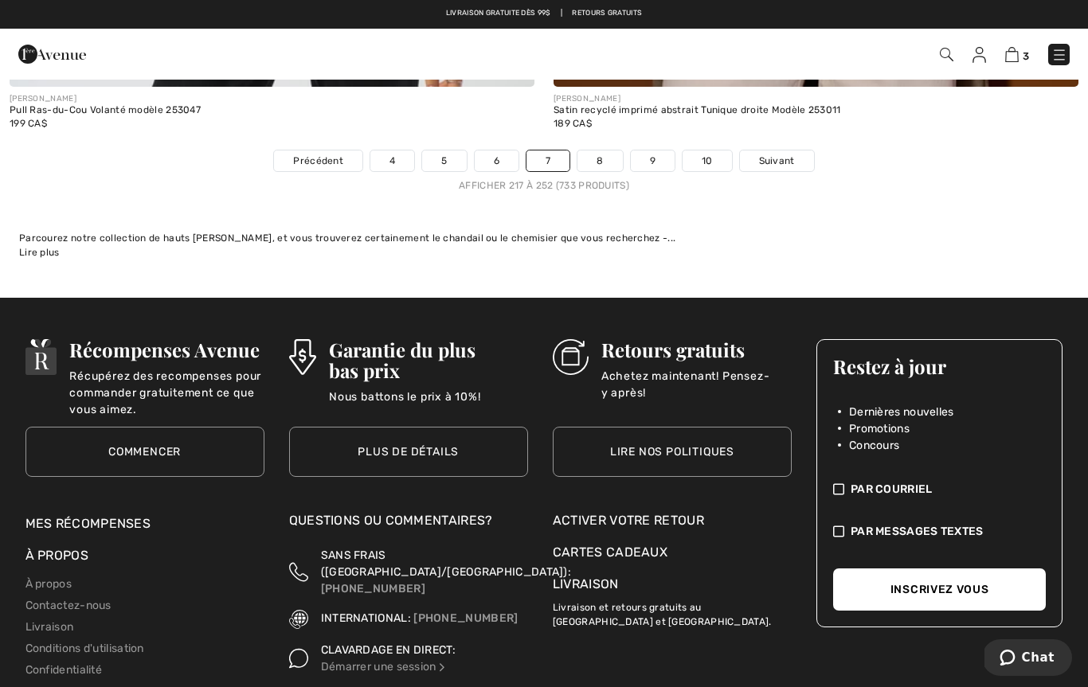
click at [609, 159] on link "8" at bounding box center [599, 161] width 45 height 21
click at [601, 71] on div "3 Commander" at bounding box center [544, 54] width 1088 height 51
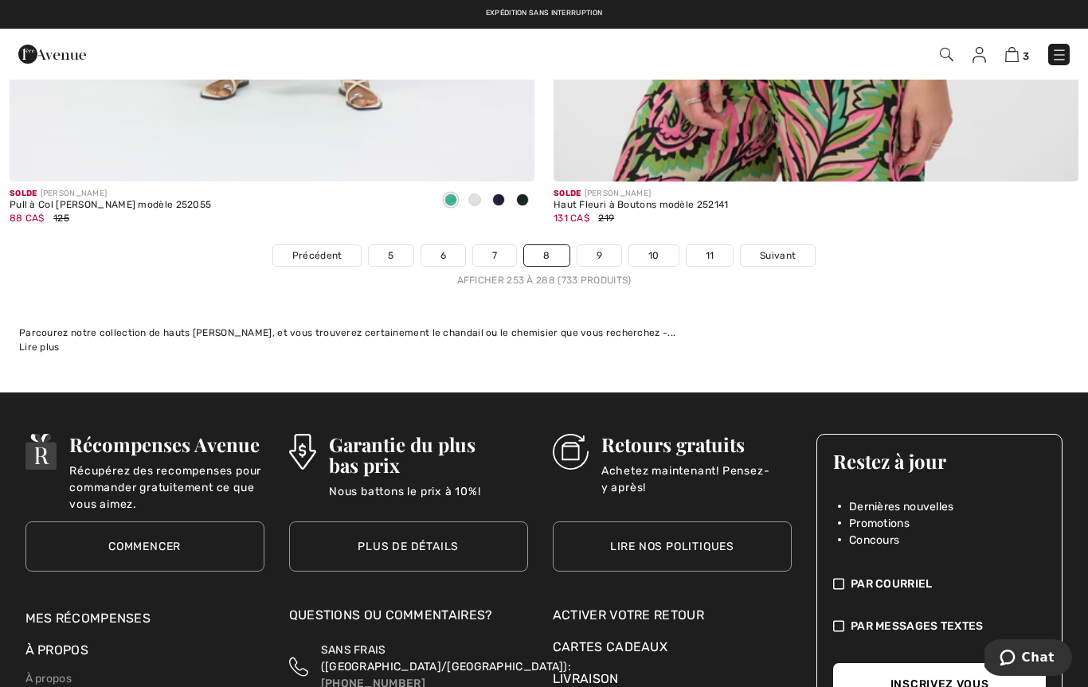
scroll to position [15720, 0]
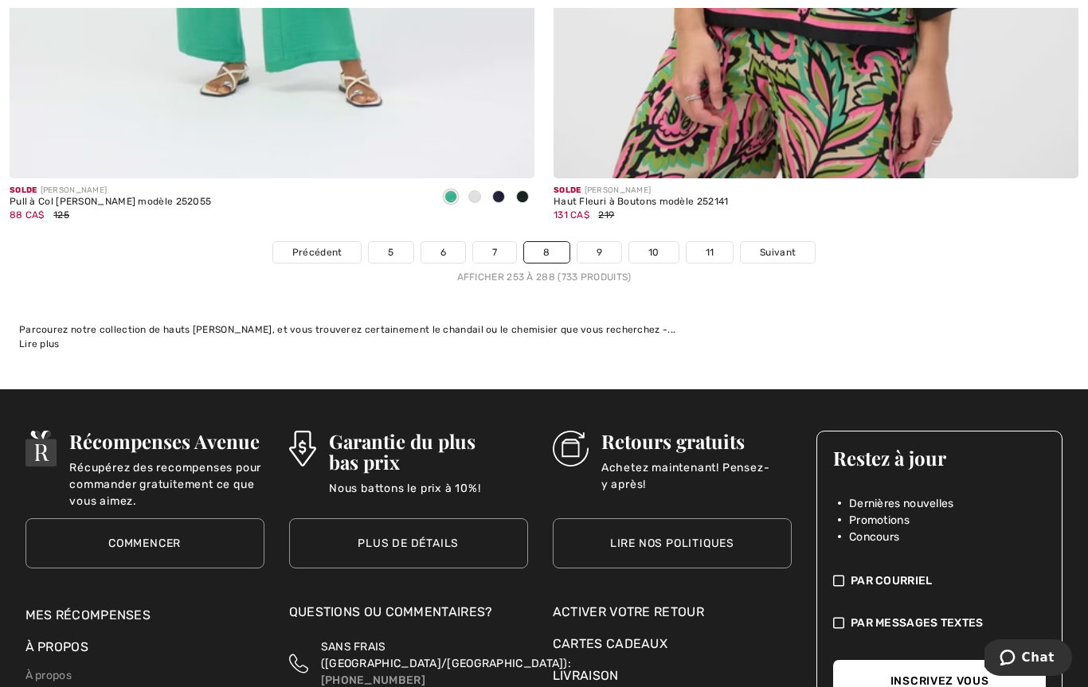
click at [604, 247] on link "9" at bounding box center [599, 252] width 44 height 21
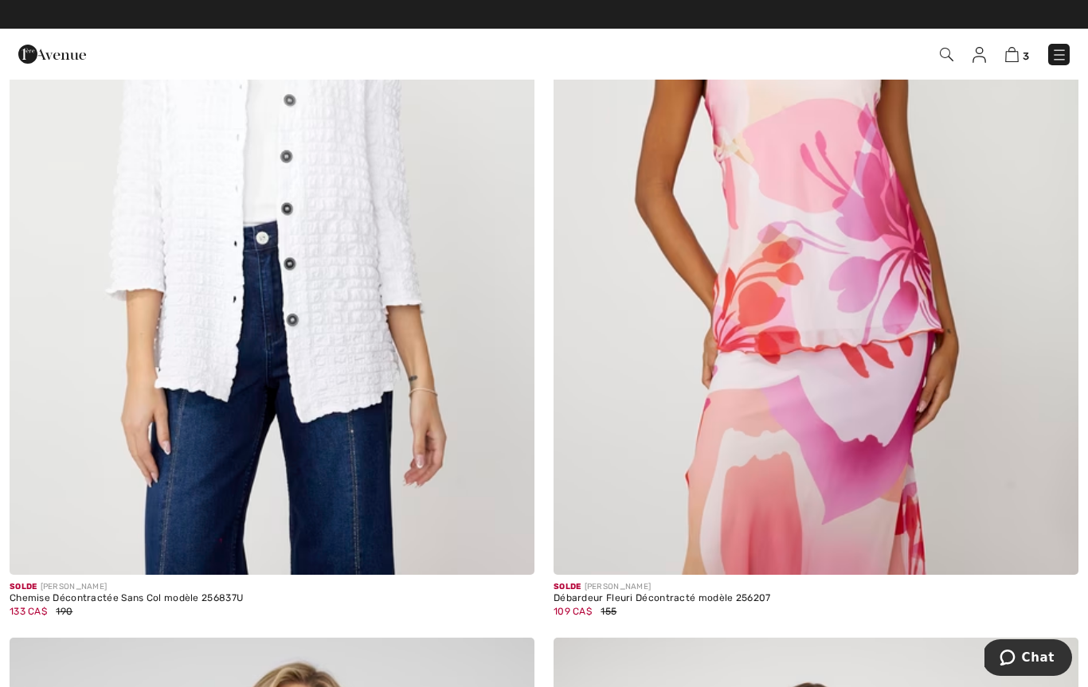
scroll to position [497, 0]
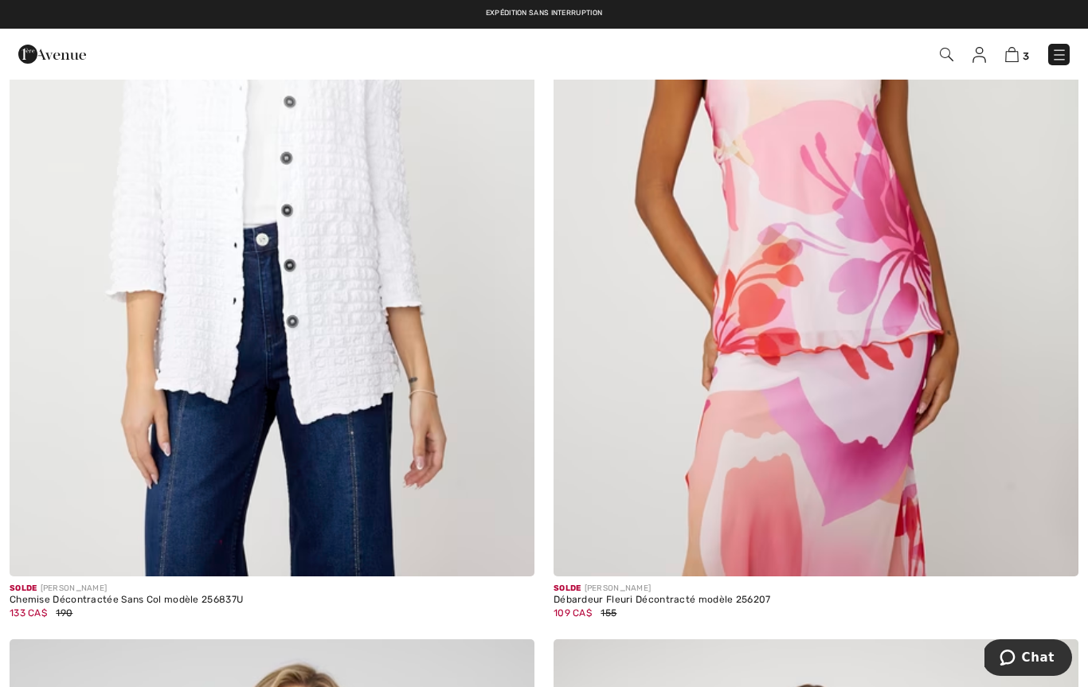
click at [165, 166] on img at bounding box center [272, 183] width 525 height 788
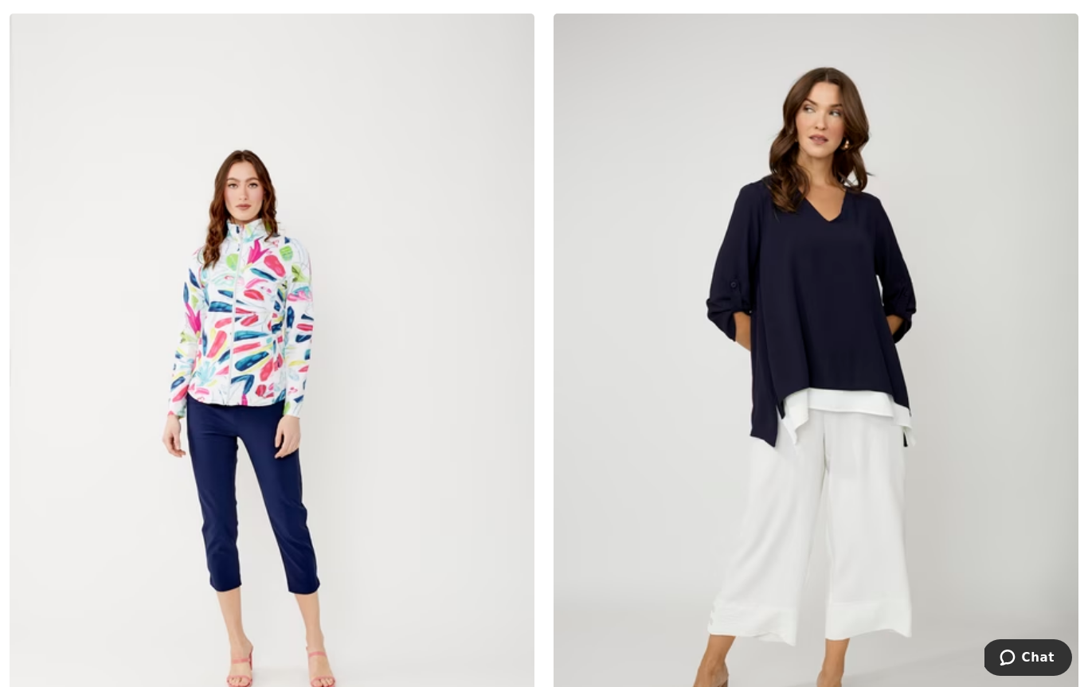
scroll to position [12662, 0]
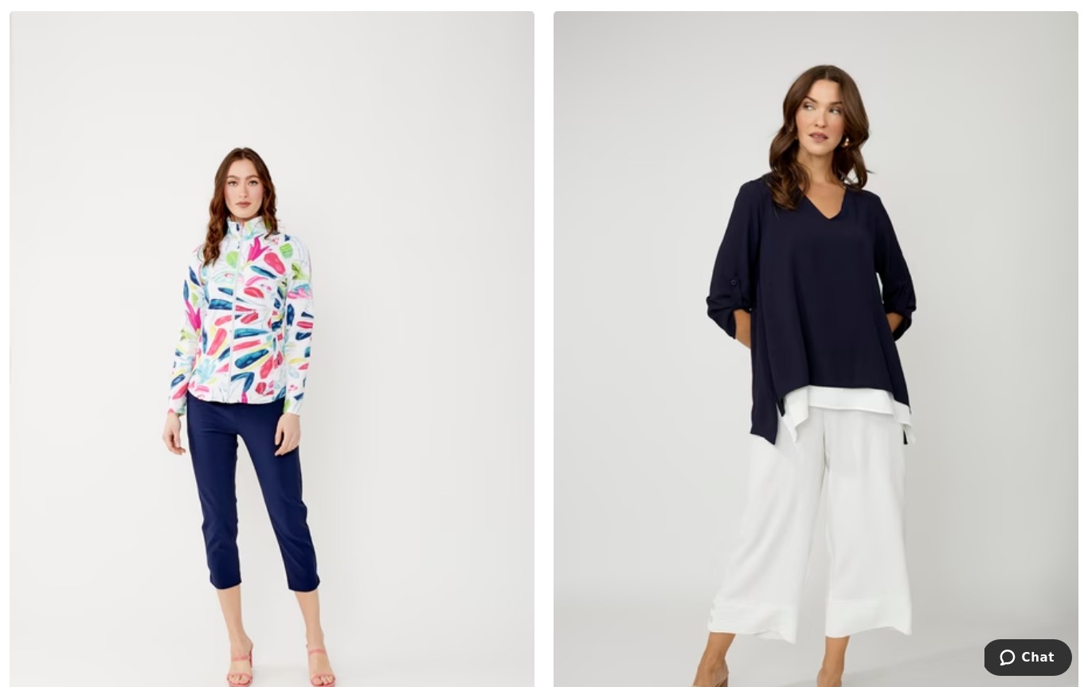
click at [687, 394] on img at bounding box center [816, 405] width 525 height 788
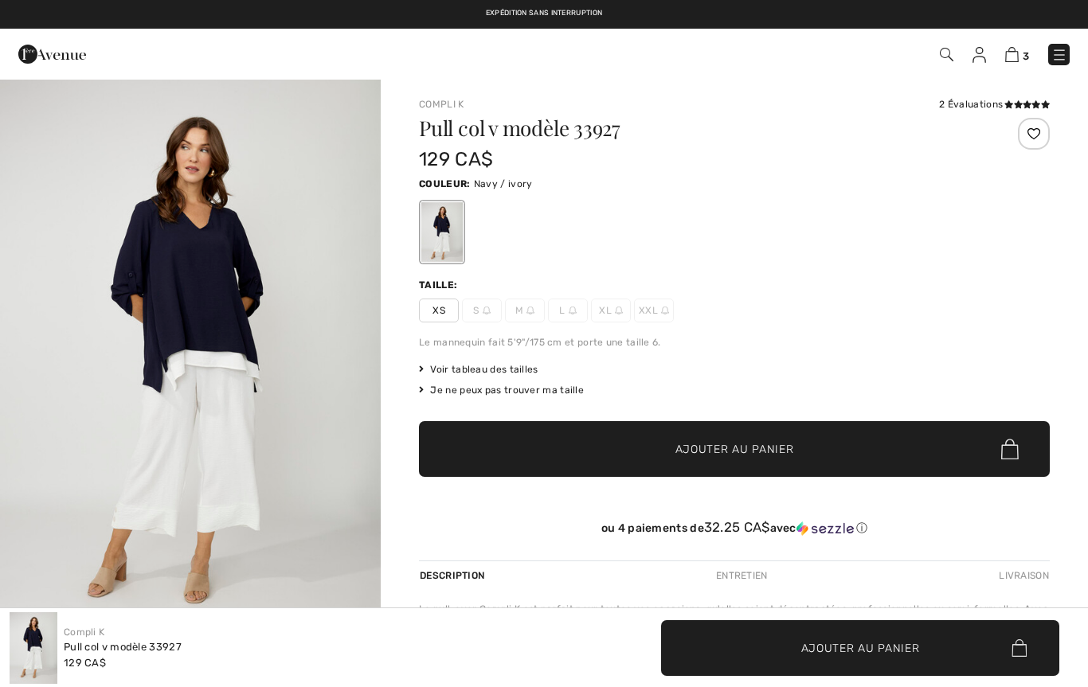
checkbox input "true"
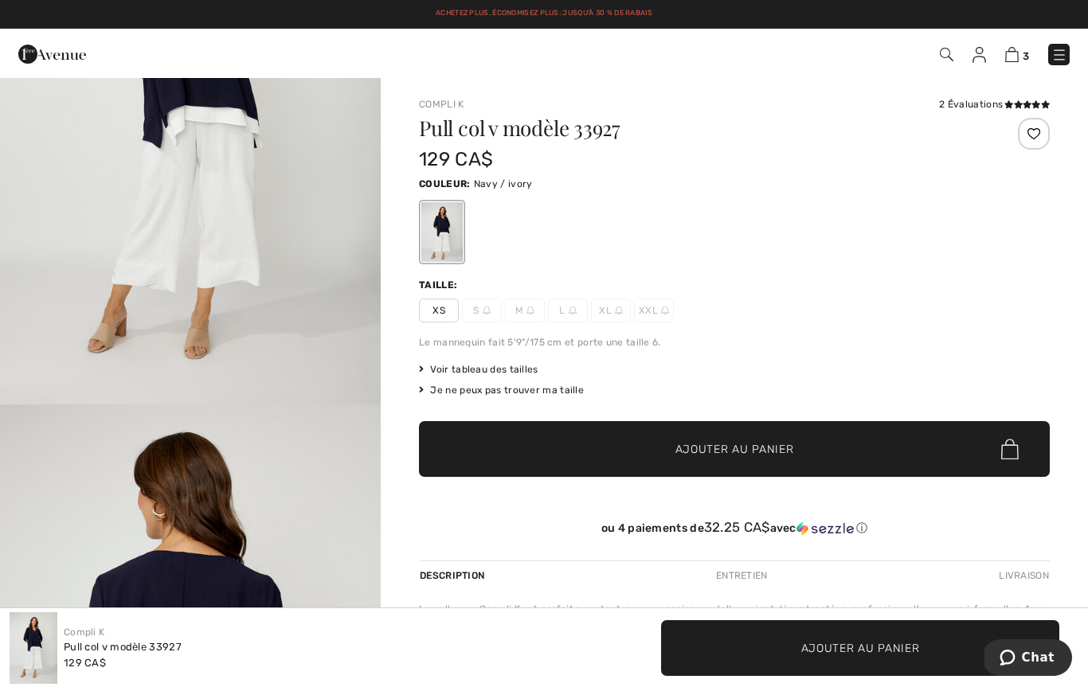
scroll to position [225, 0]
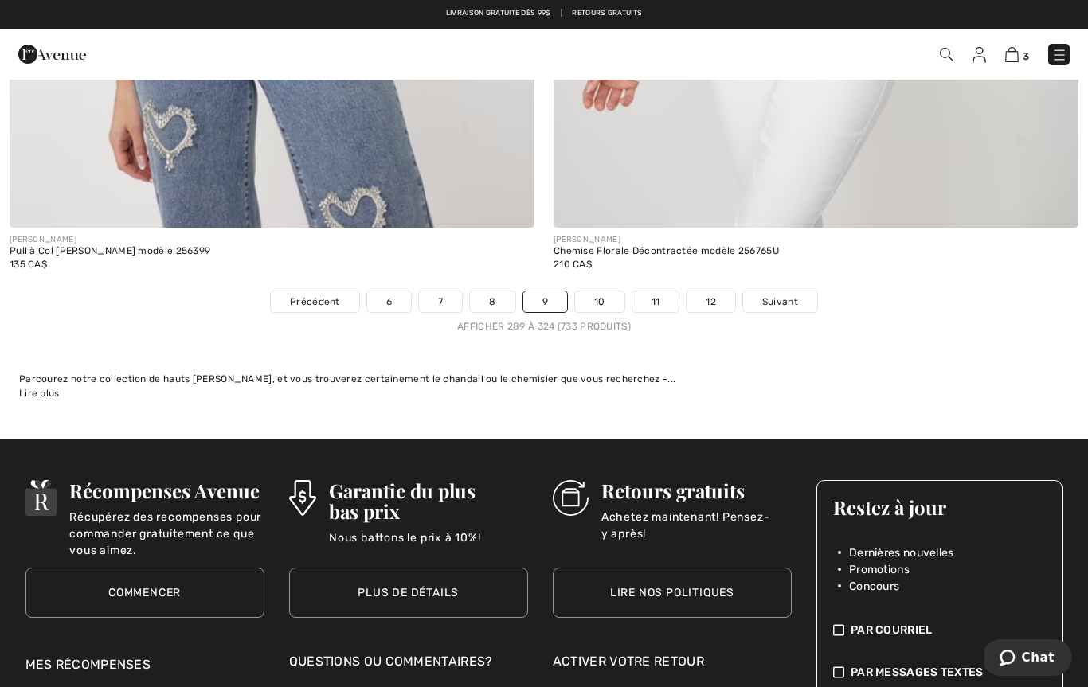
scroll to position [15662, 0]
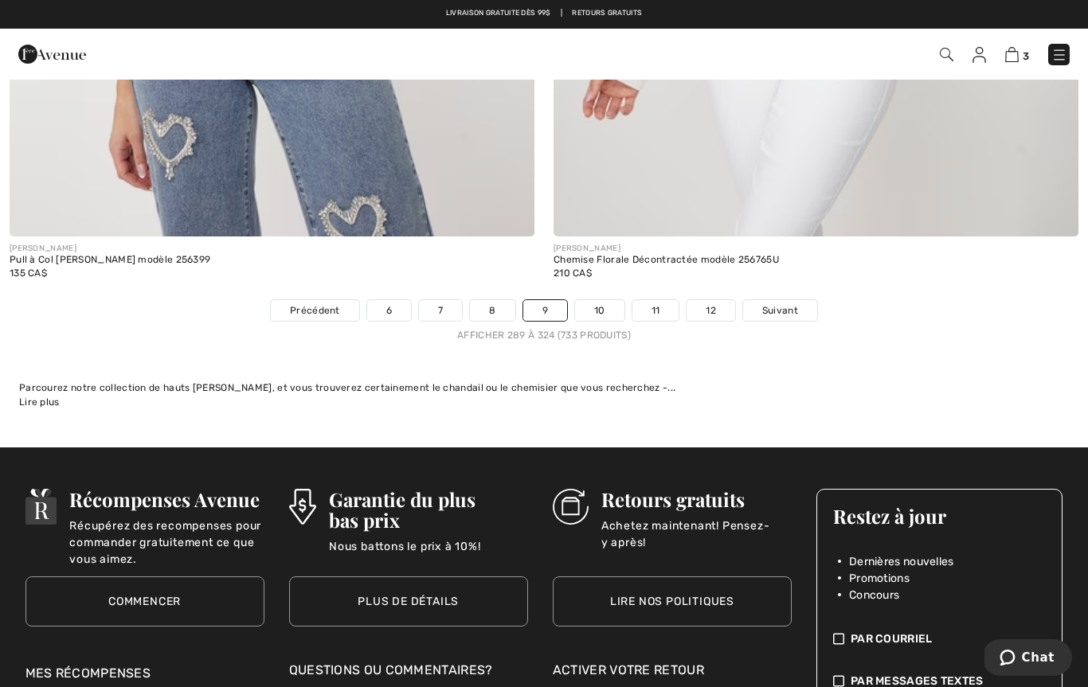
click at [593, 304] on link "10" at bounding box center [599, 310] width 49 height 21
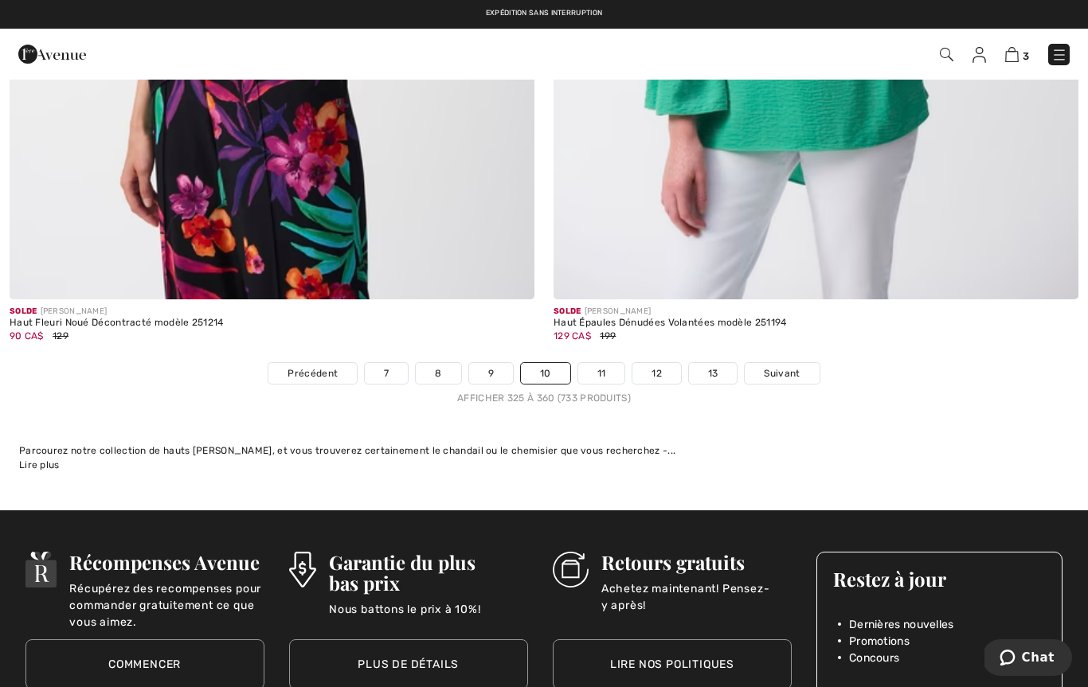
scroll to position [15663, 0]
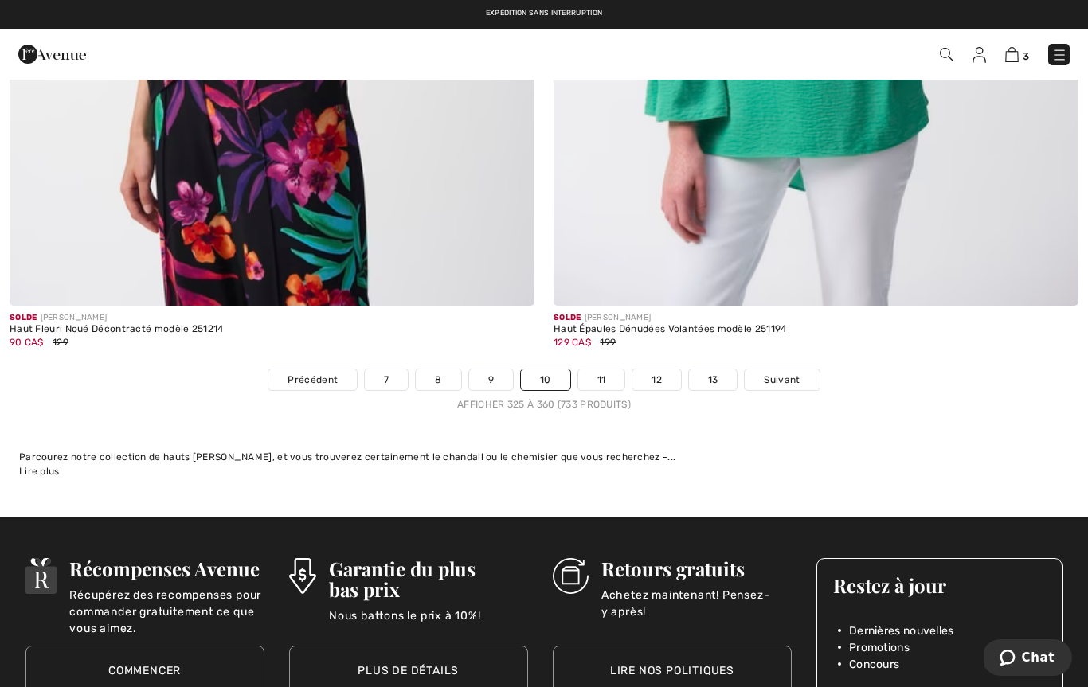
click at [609, 374] on link "11" at bounding box center [601, 380] width 47 height 21
click at [605, 373] on link "11" at bounding box center [601, 380] width 47 height 21
click at [606, 377] on link "11" at bounding box center [601, 380] width 47 height 21
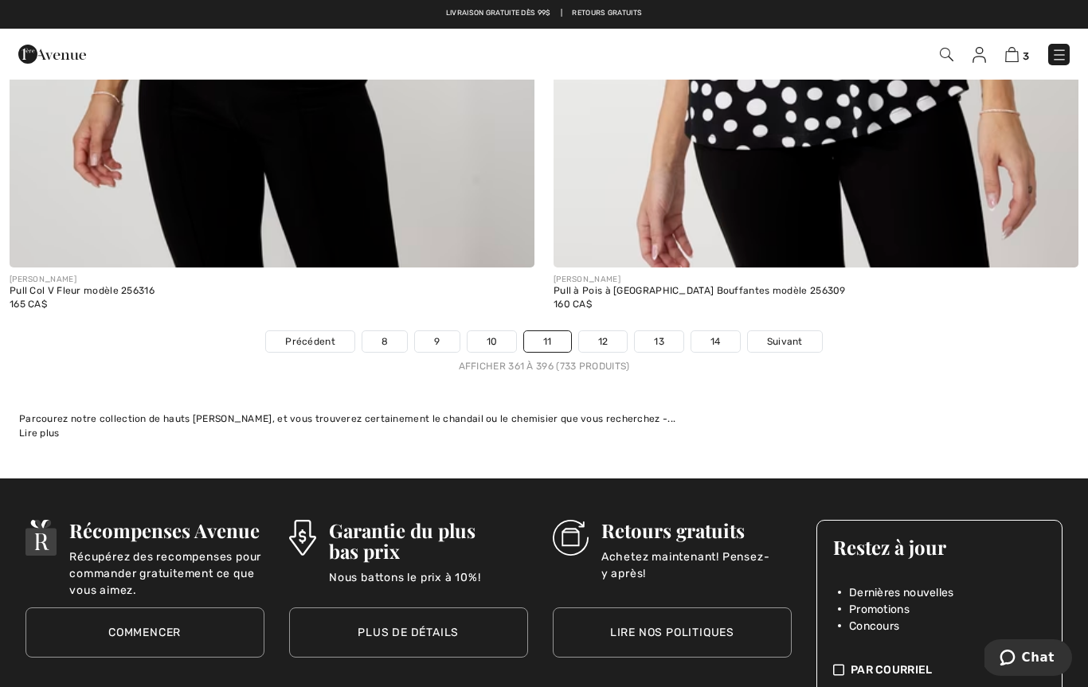
scroll to position [15523, 0]
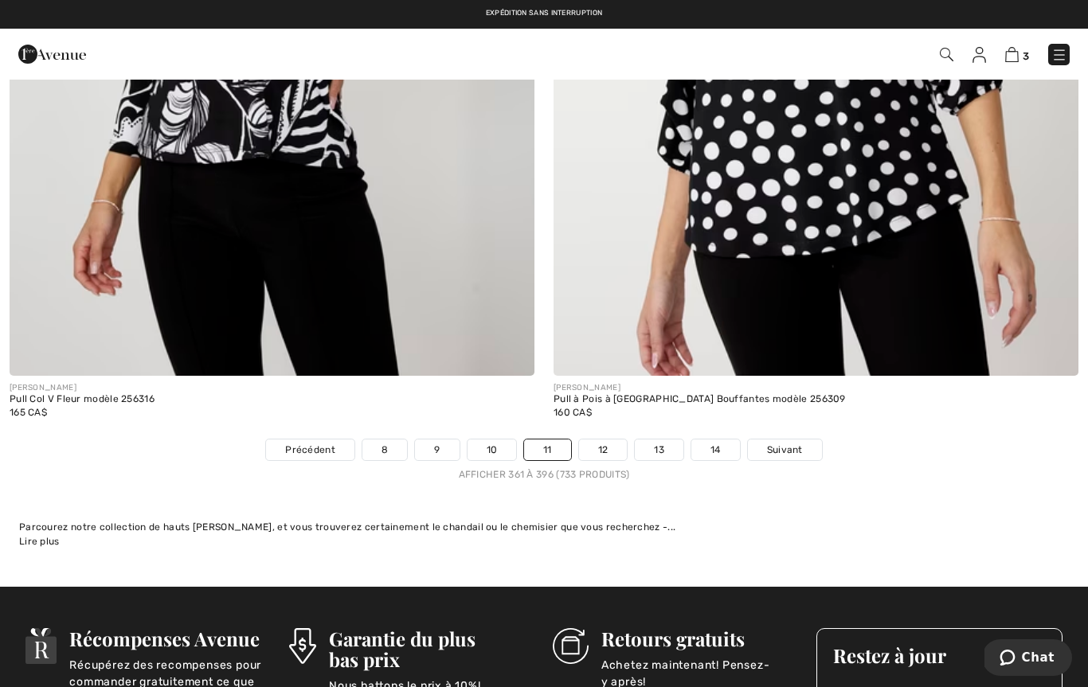
click at [605, 446] on link "12" at bounding box center [603, 450] width 49 height 21
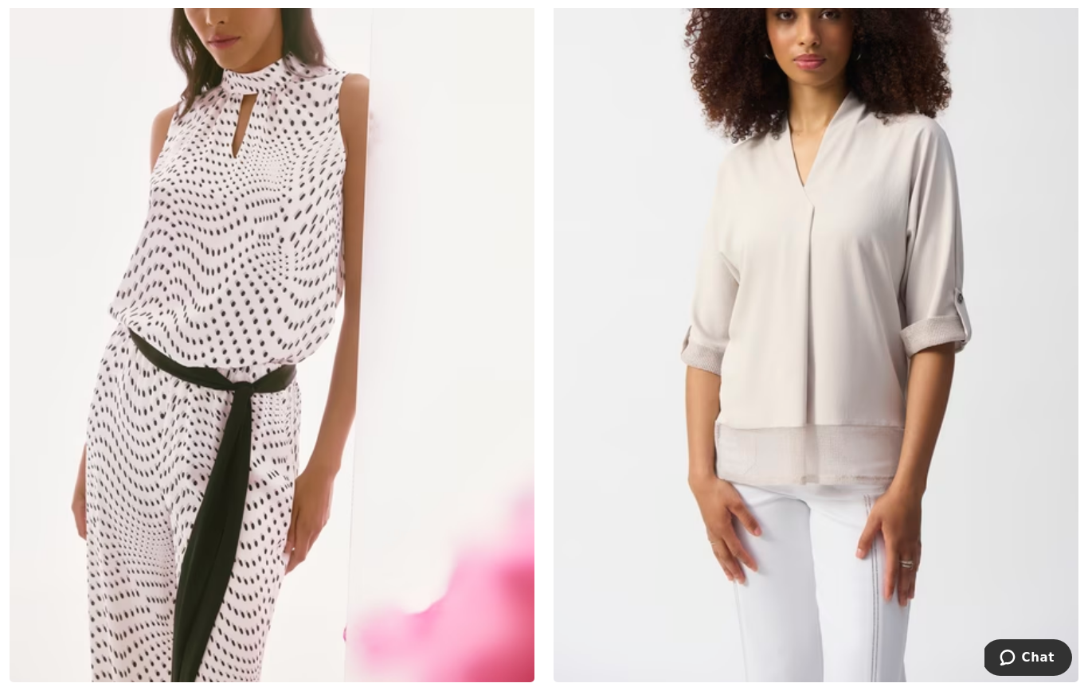
scroll to position [399, 0]
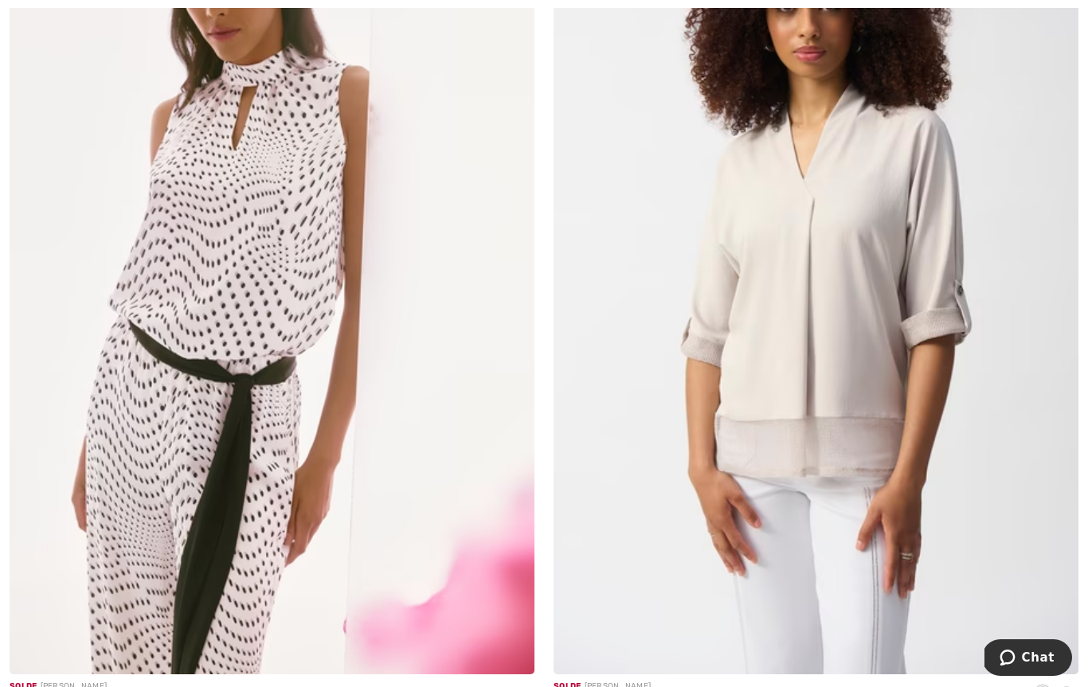
click at [125, 446] on img at bounding box center [272, 281] width 525 height 788
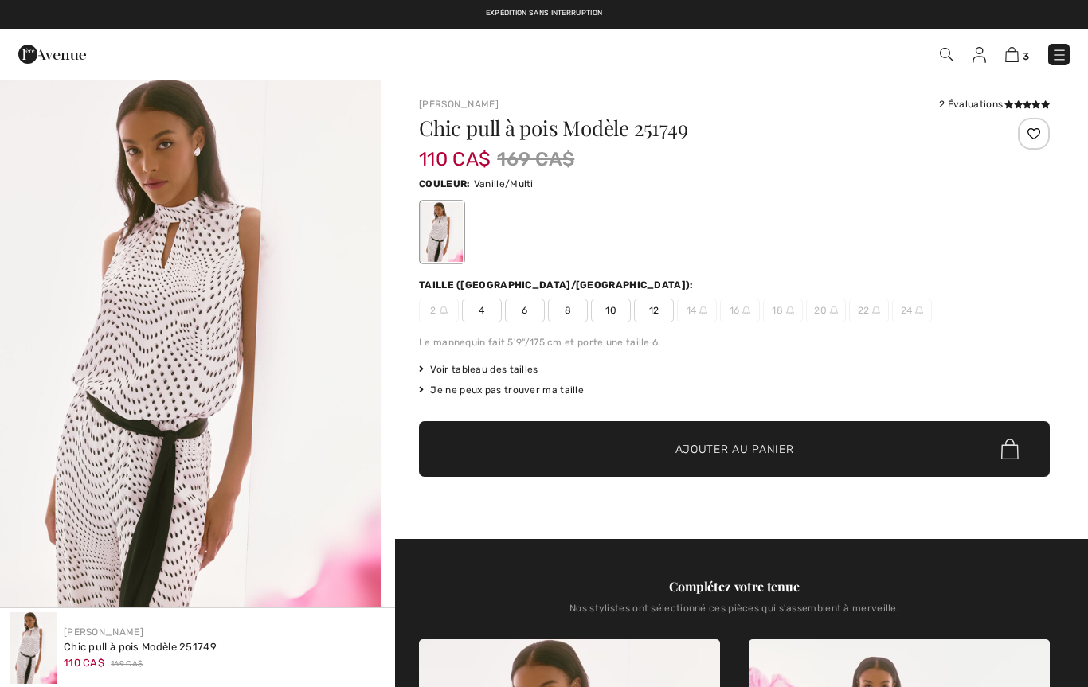
checkbox input "true"
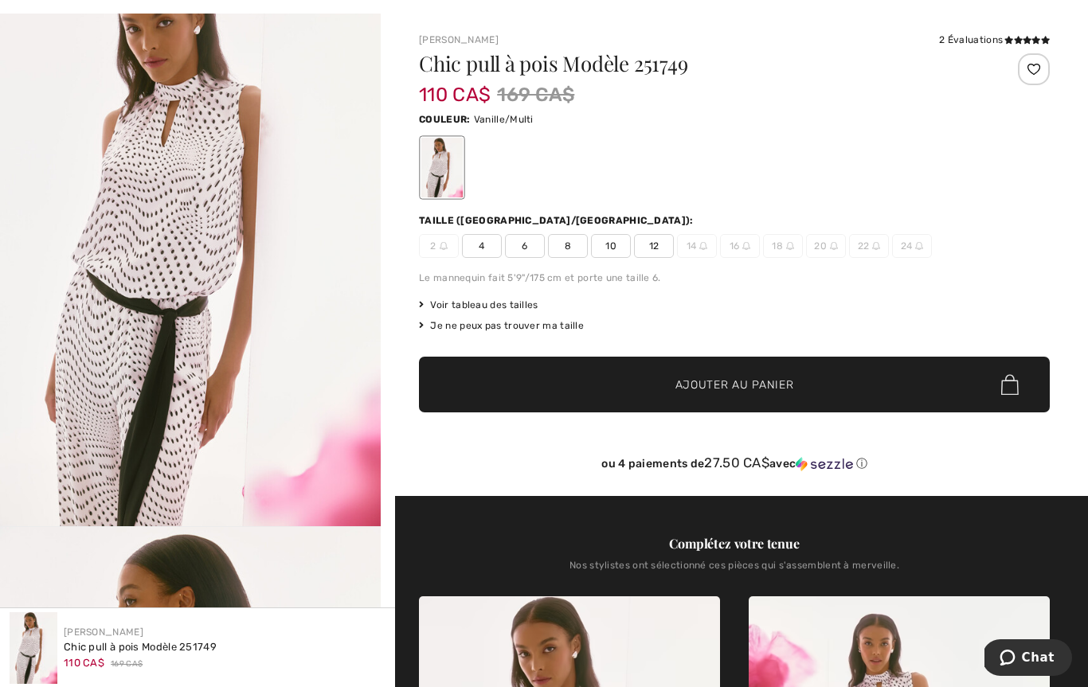
scroll to position [67, 0]
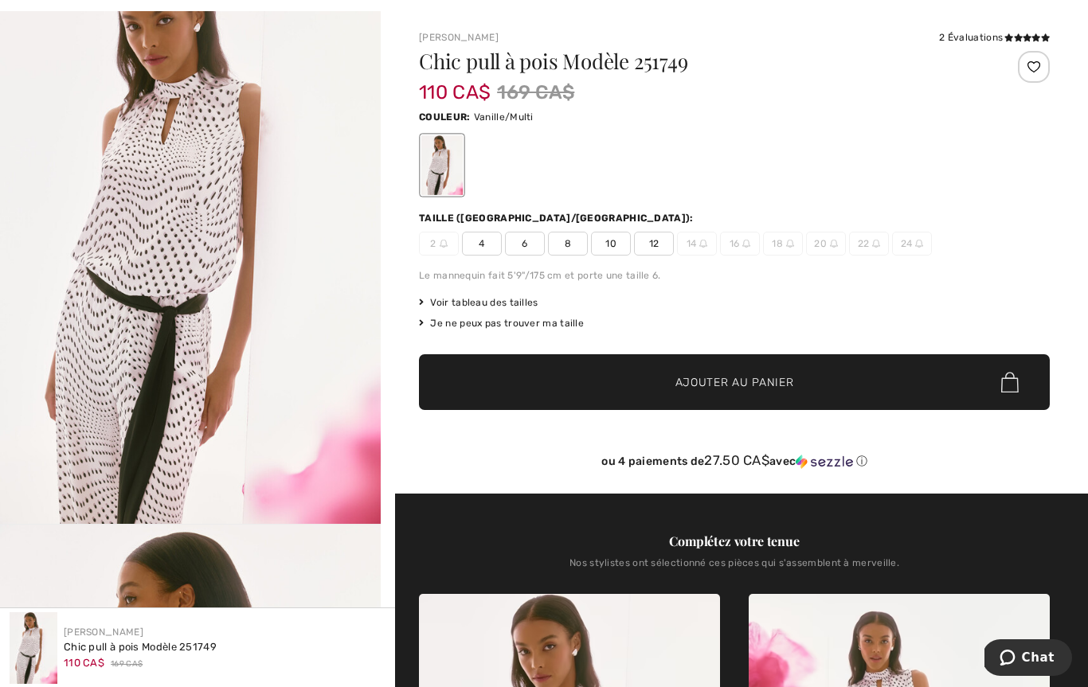
click at [456, 302] on span "Voir tableau des tailles" at bounding box center [478, 302] width 119 height 14
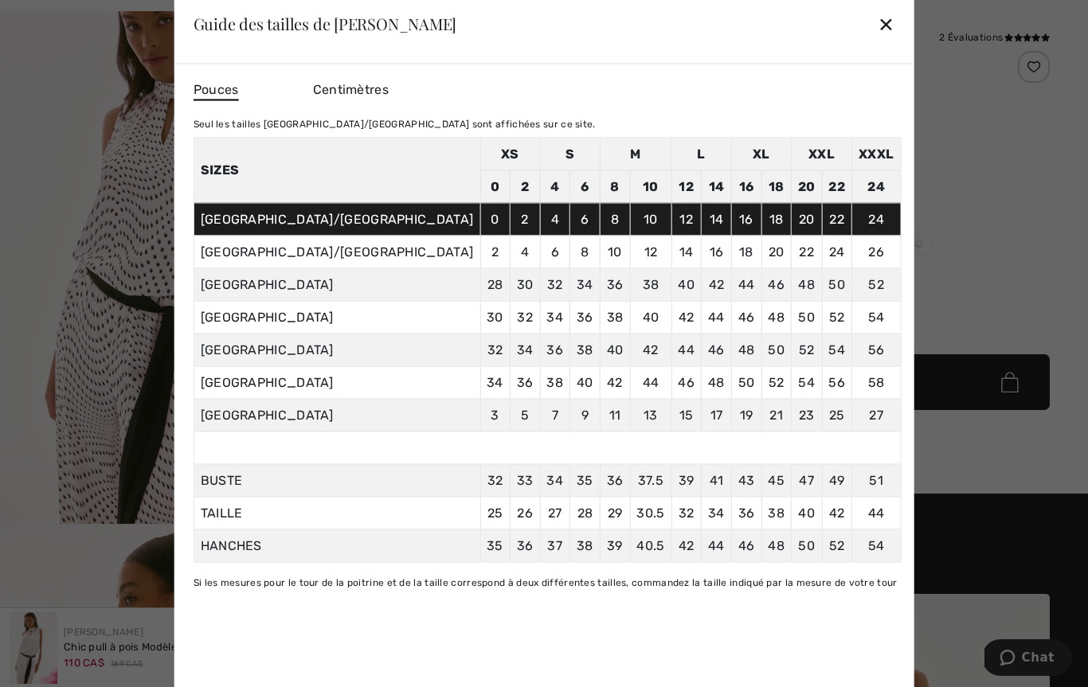
click at [540, 268] on td "6" at bounding box center [555, 252] width 30 height 33
click at [878, 29] on div "✕" at bounding box center [886, 23] width 17 height 33
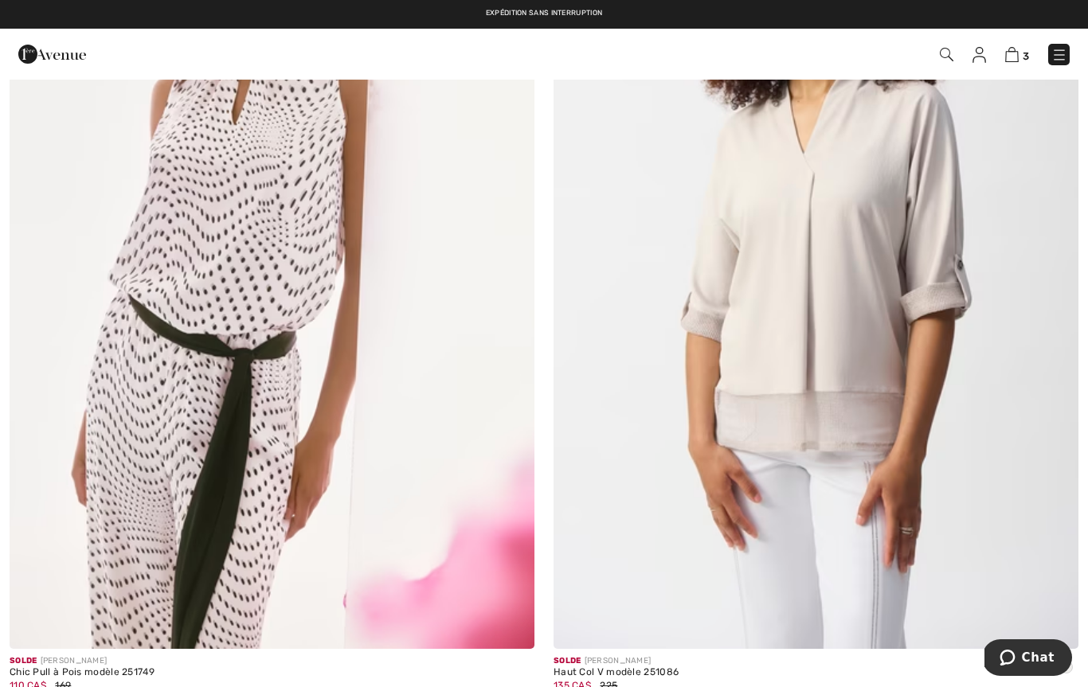
scroll to position [370, 0]
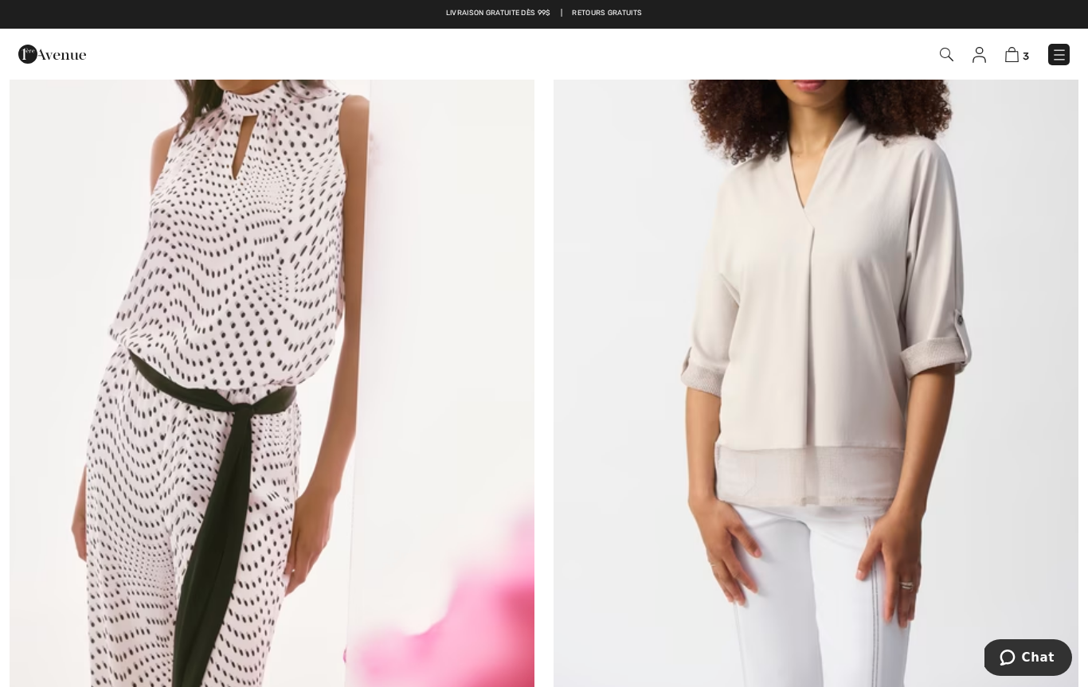
click at [165, 368] on img at bounding box center [272, 310] width 525 height 788
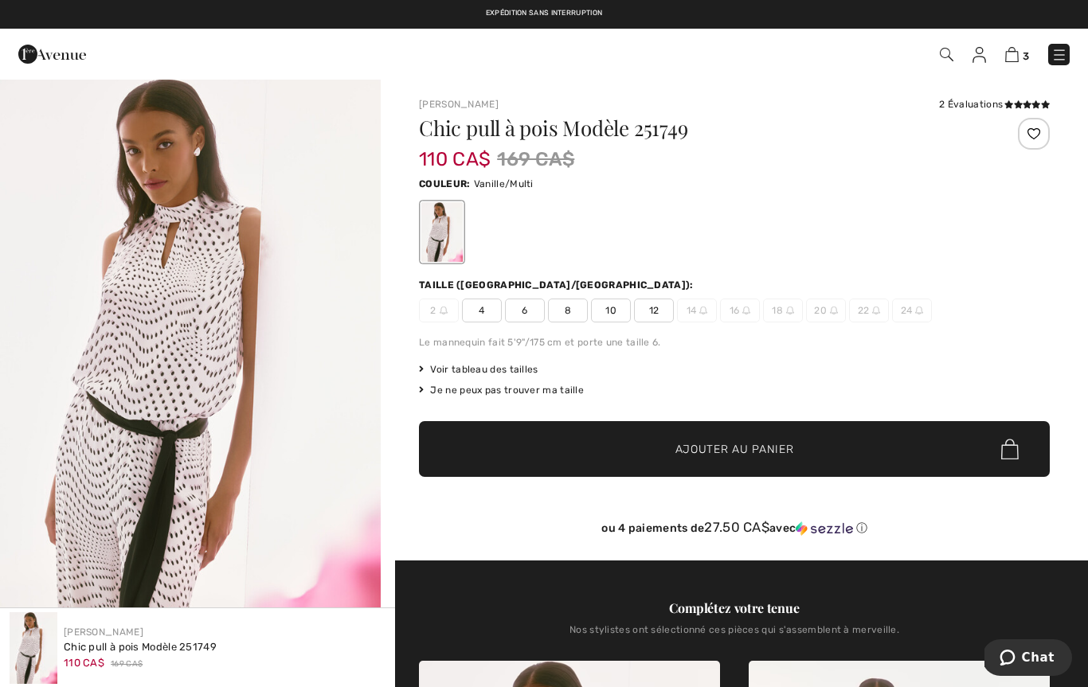
click at [663, 320] on span "12" at bounding box center [654, 311] width 40 height 24
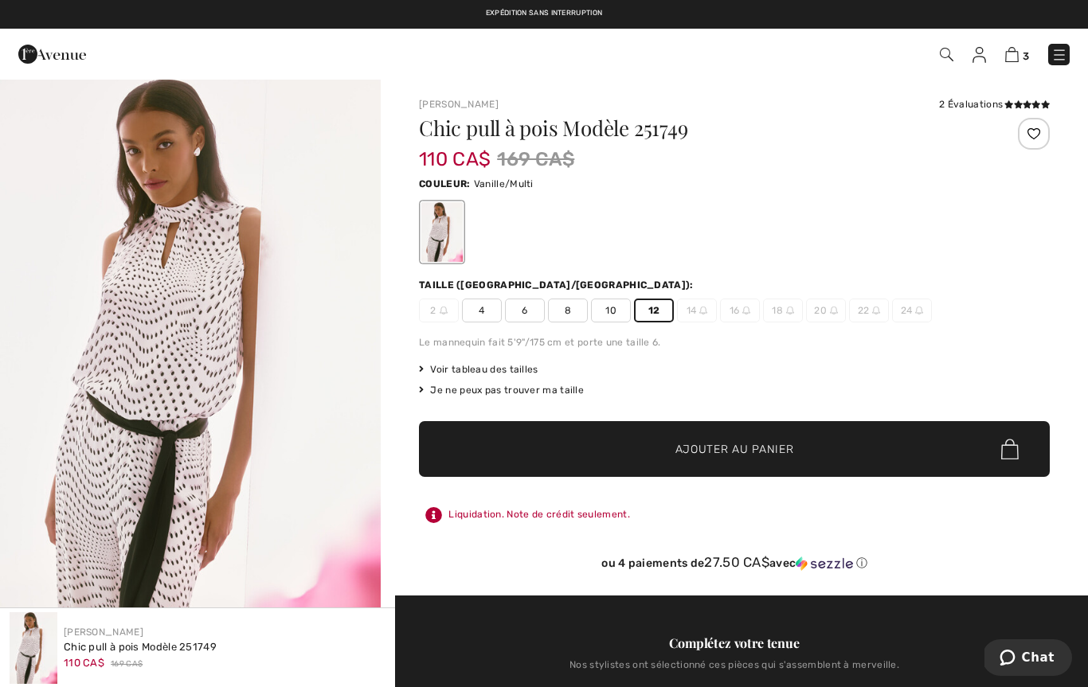
click at [718, 455] on span "Ajouter au panier" at bounding box center [734, 449] width 119 height 17
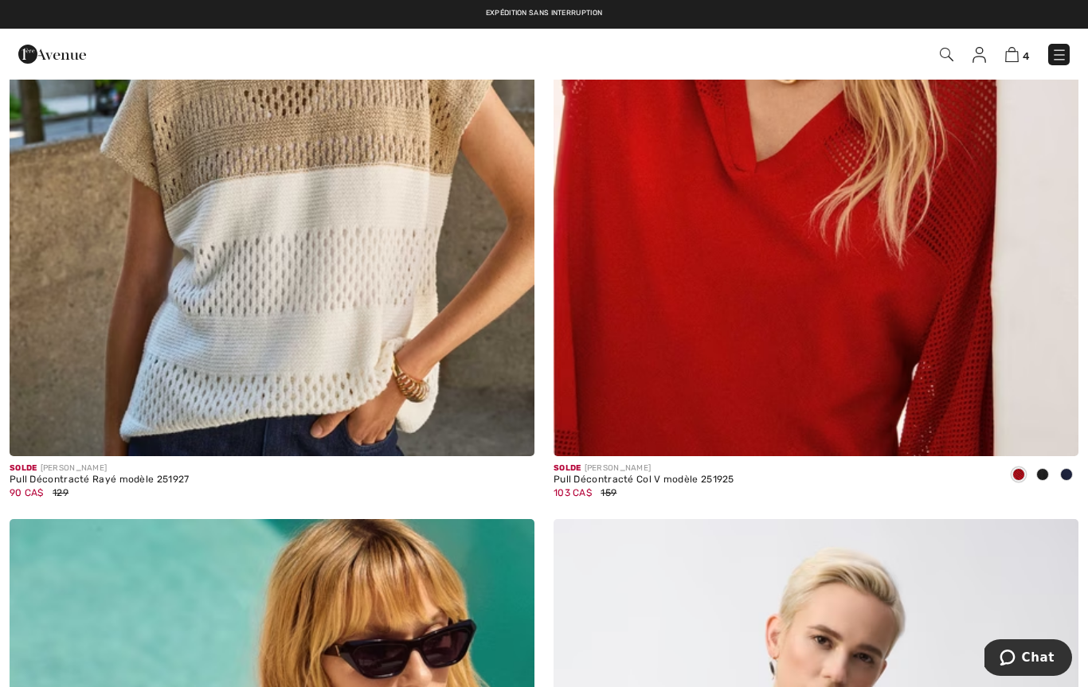
scroll to position [6722, 0]
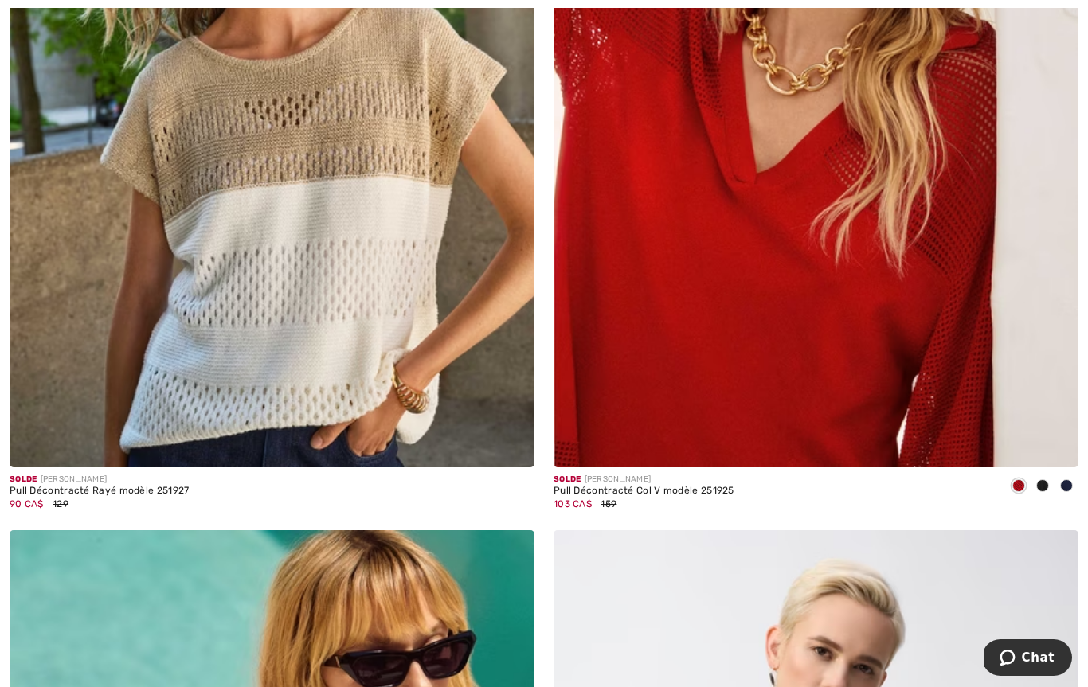
click at [91, 409] on img at bounding box center [272, 75] width 525 height 788
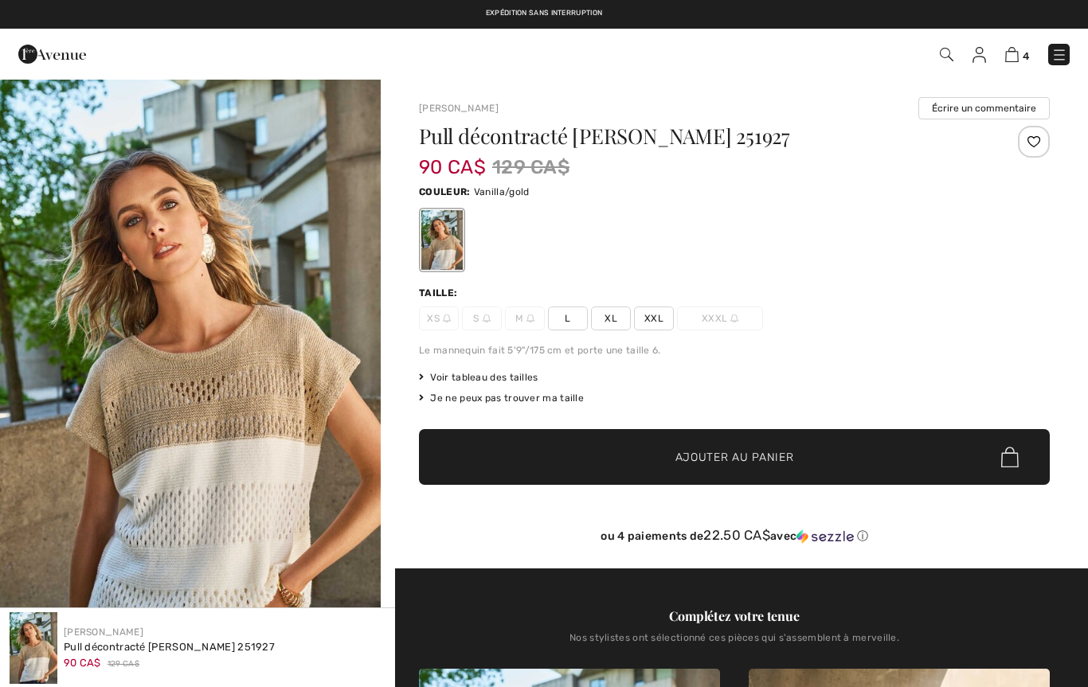
checkbox input "true"
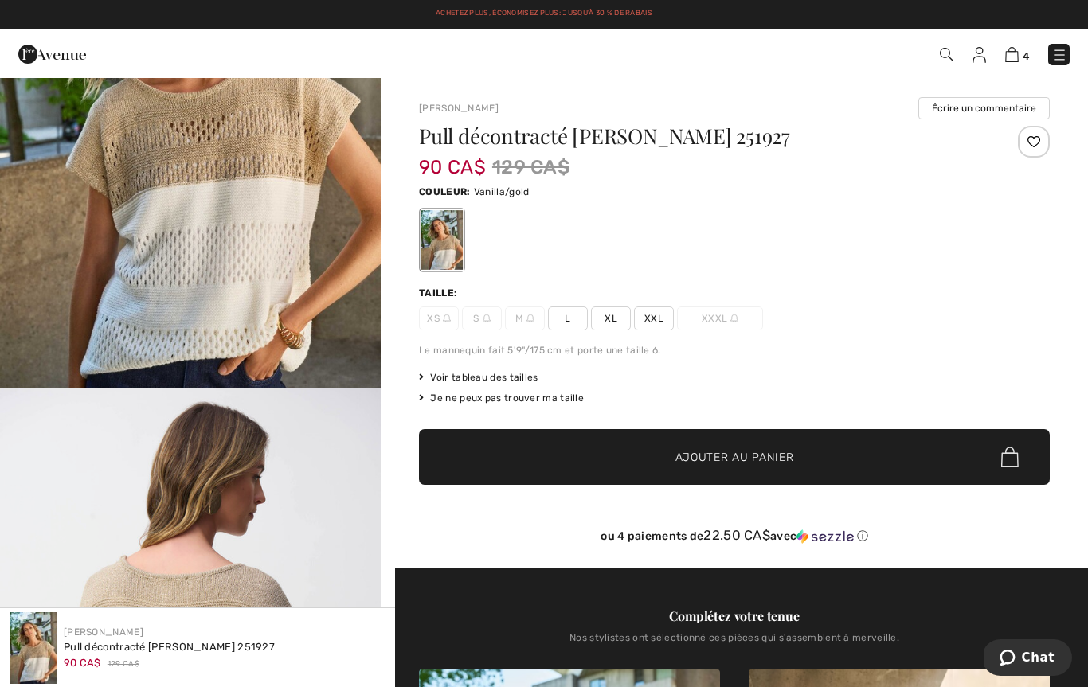
scroll to position [253, 0]
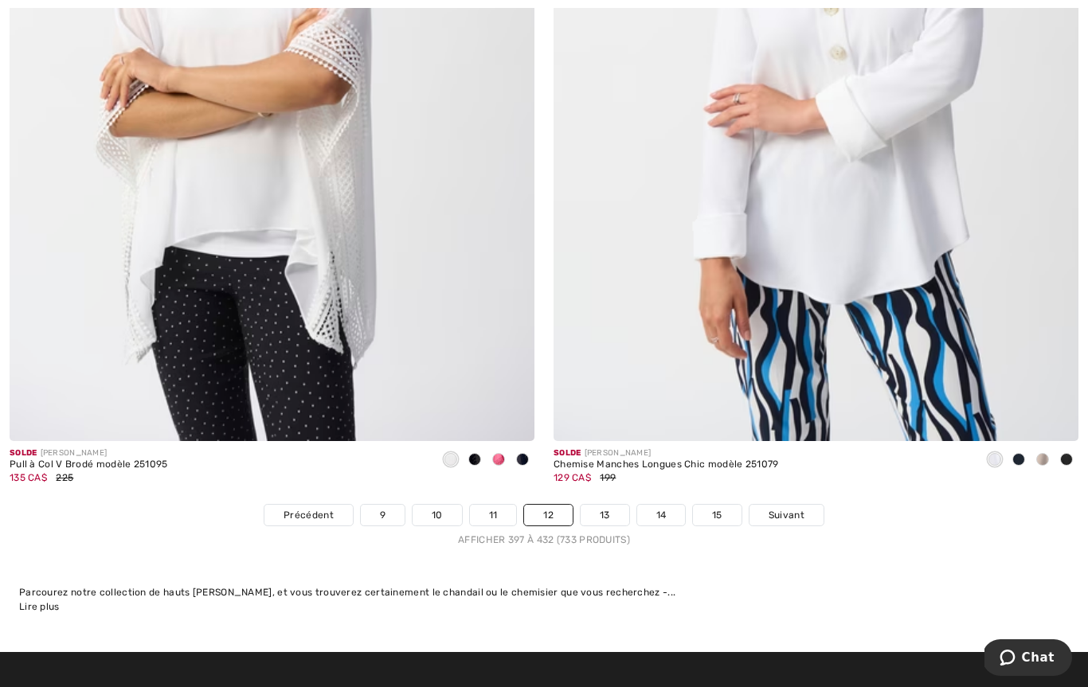
scroll to position [15551, 0]
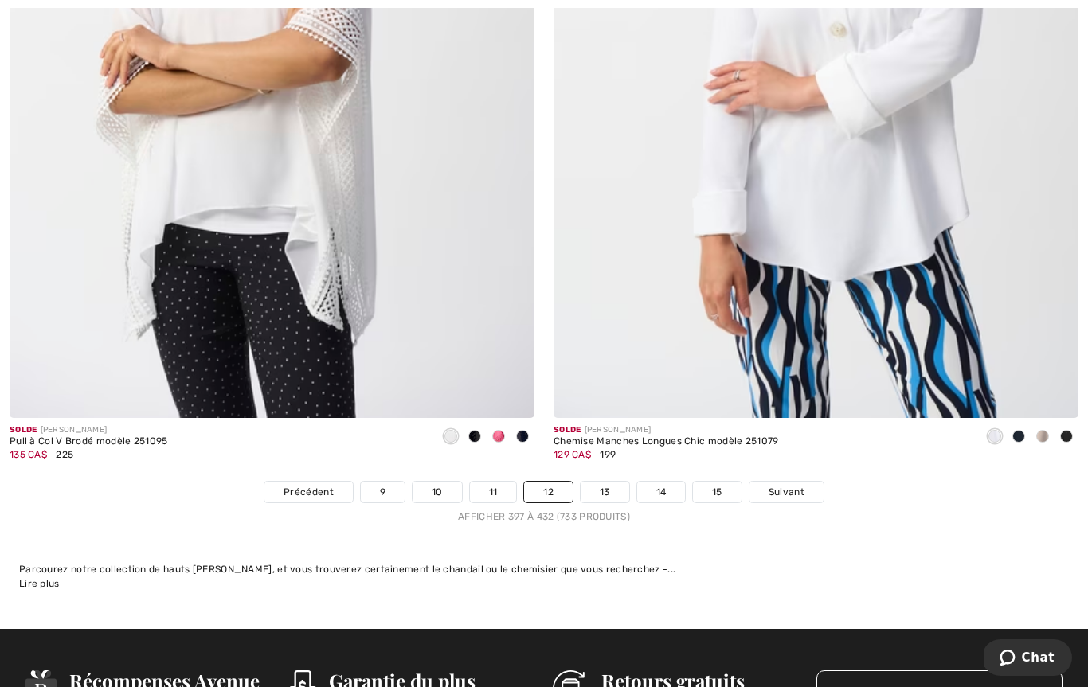
click at [606, 489] on link "13" at bounding box center [605, 492] width 49 height 21
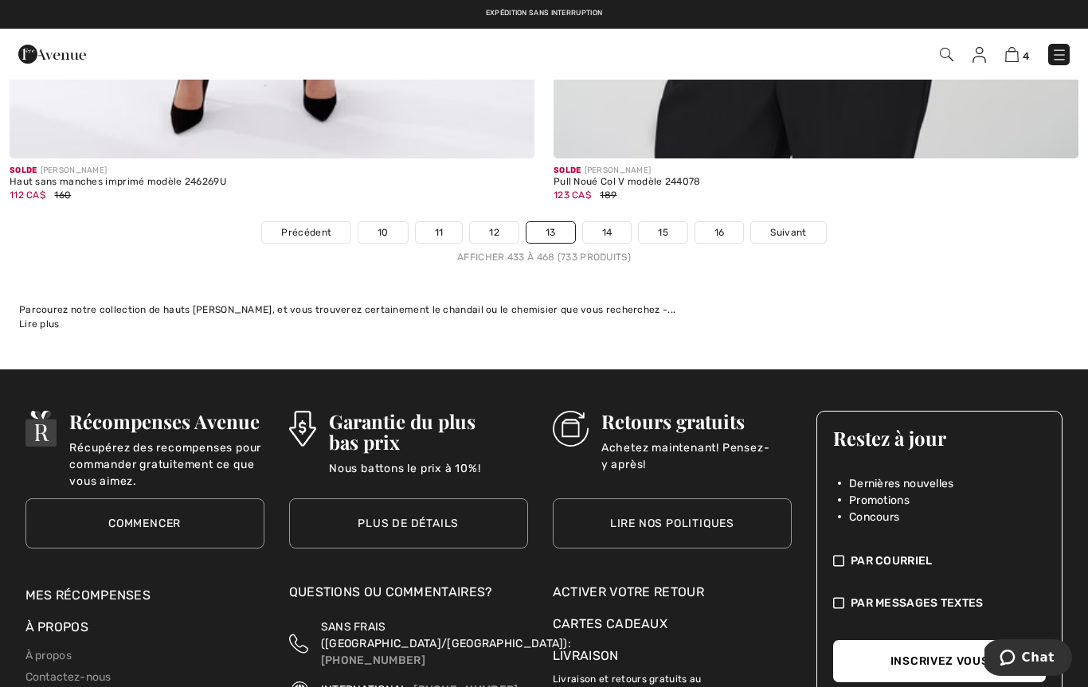
scroll to position [15853, 0]
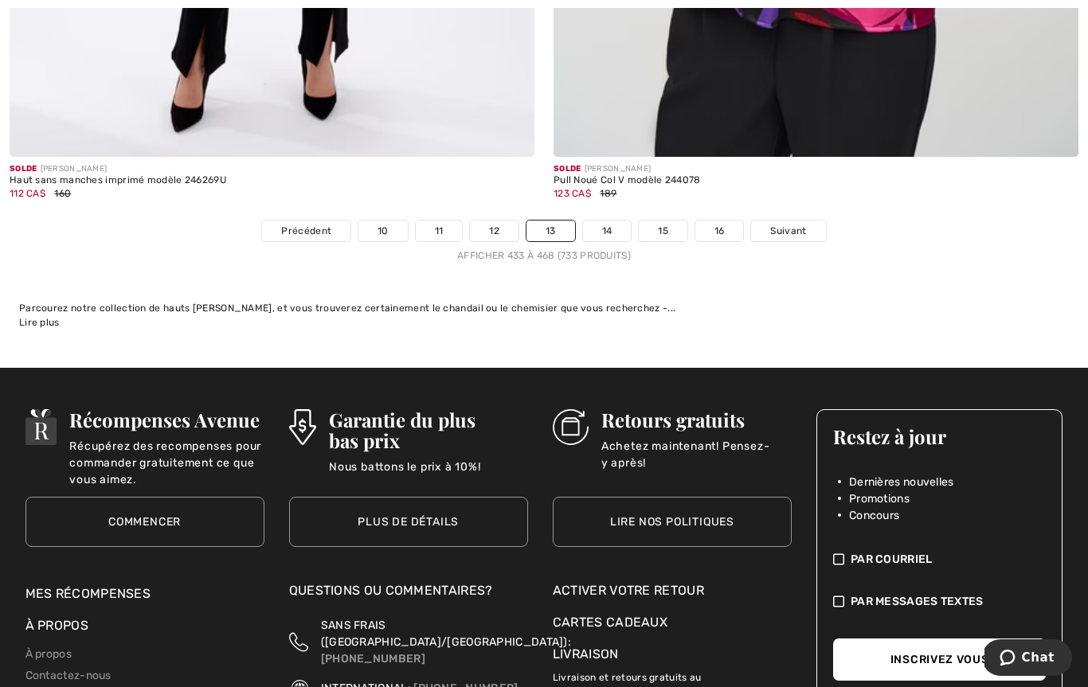
click at [612, 222] on link "14" at bounding box center [607, 231] width 49 height 21
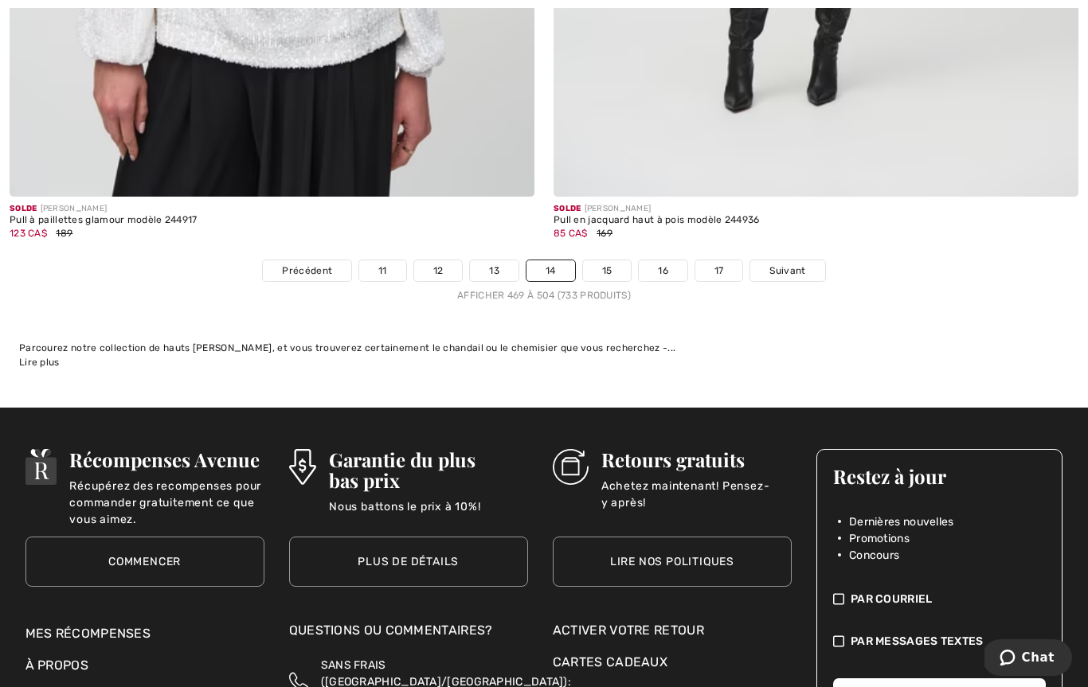
scroll to position [15703, 0]
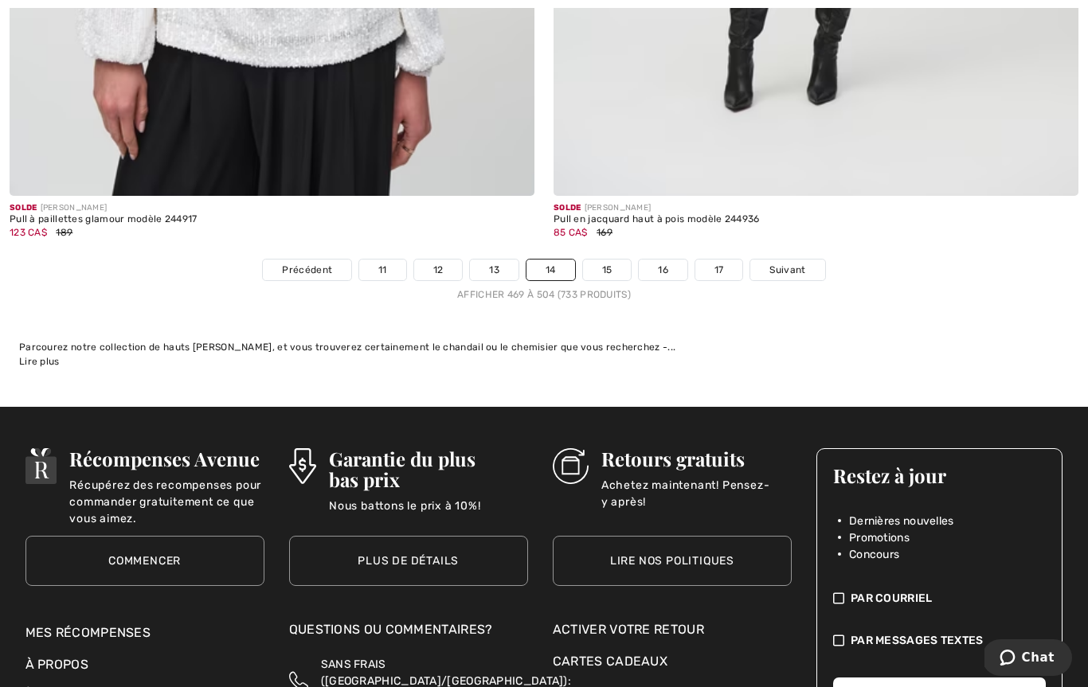
click at [606, 268] on link "15" at bounding box center [607, 270] width 49 height 21
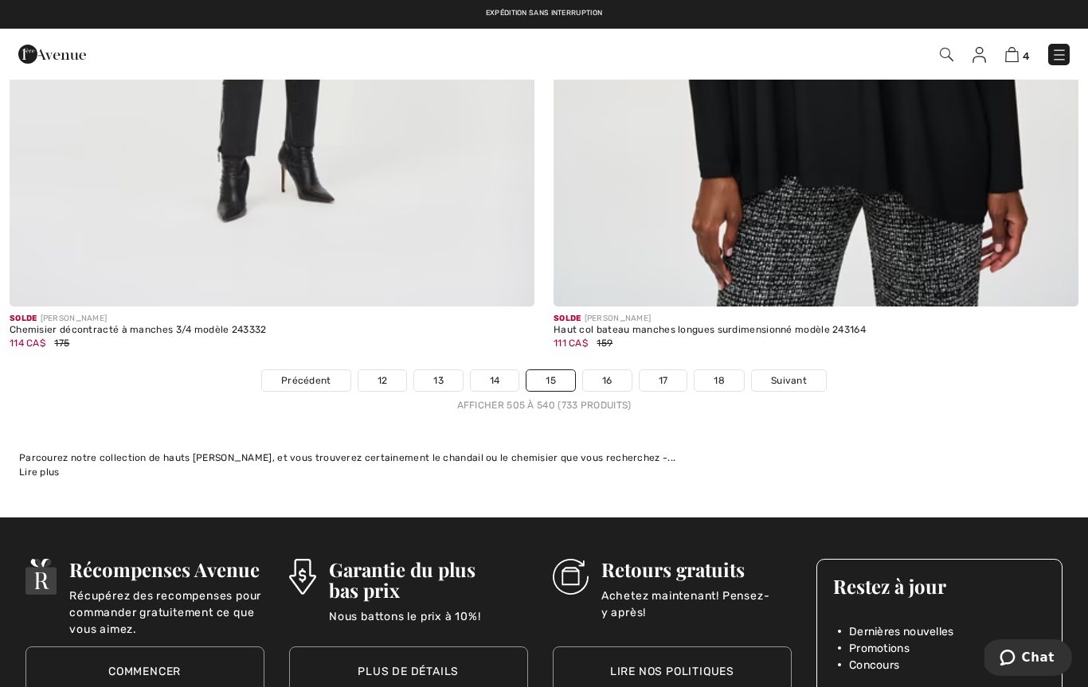
scroll to position [15657, 0]
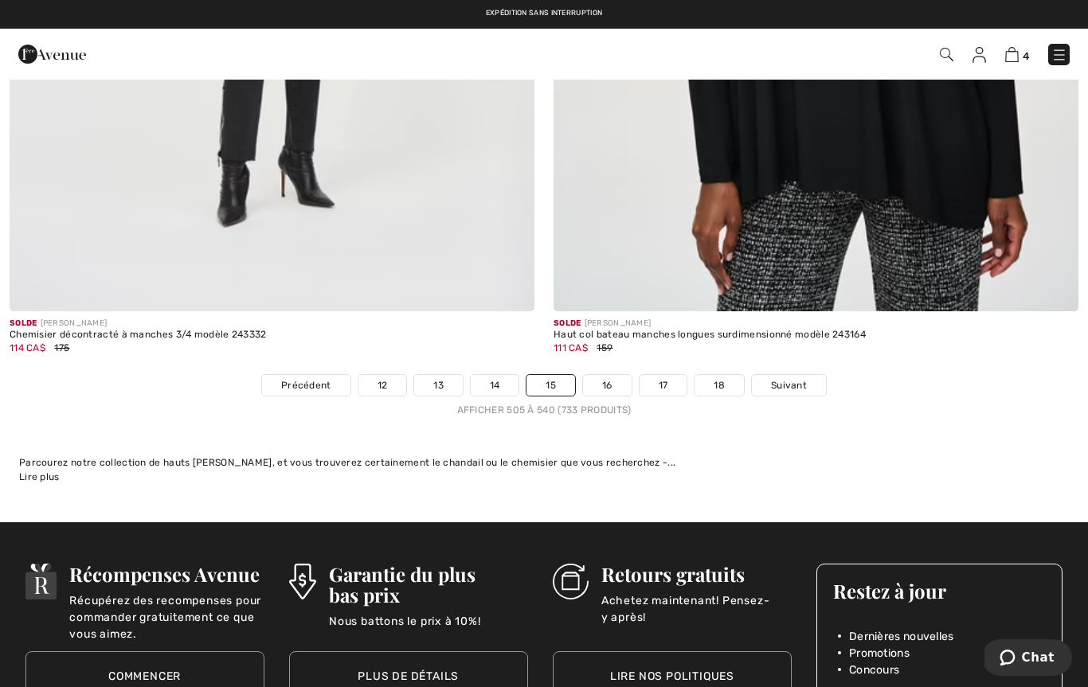
click at [611, 381] on link "16" at bounding box center [607, 385] width 49 height 21
click at [609, 383] on link "16" at bounding box center [607, 385] width 49 height 21
click at [613, 382] on link "16" at bounding box center [607, 385] width 49 height 21
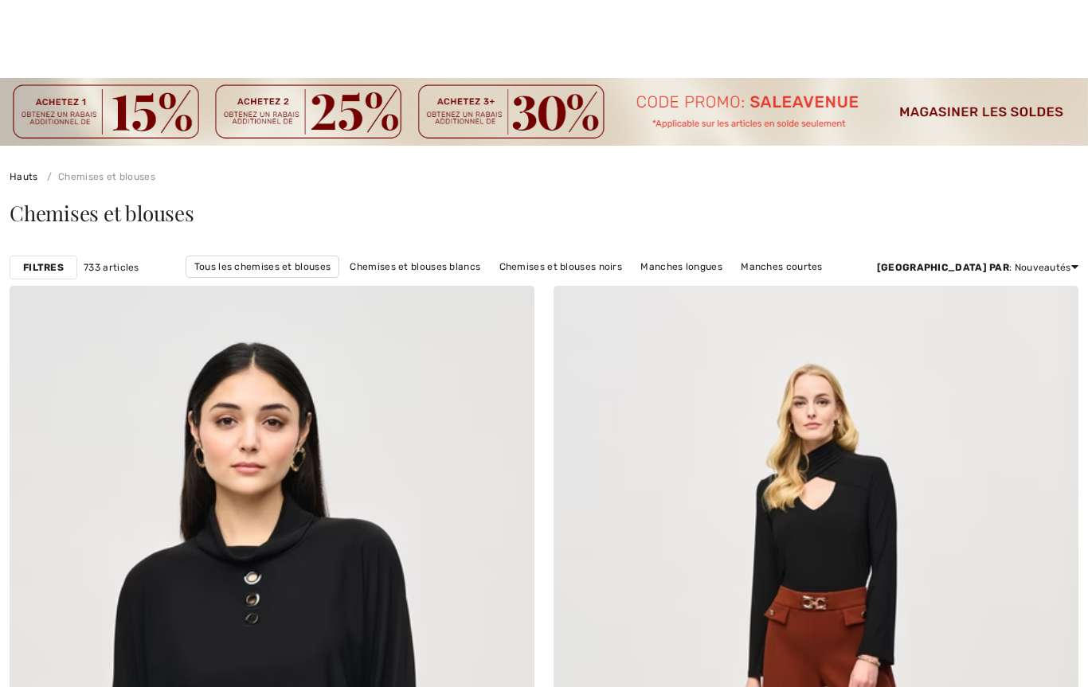
checkbox input "true"
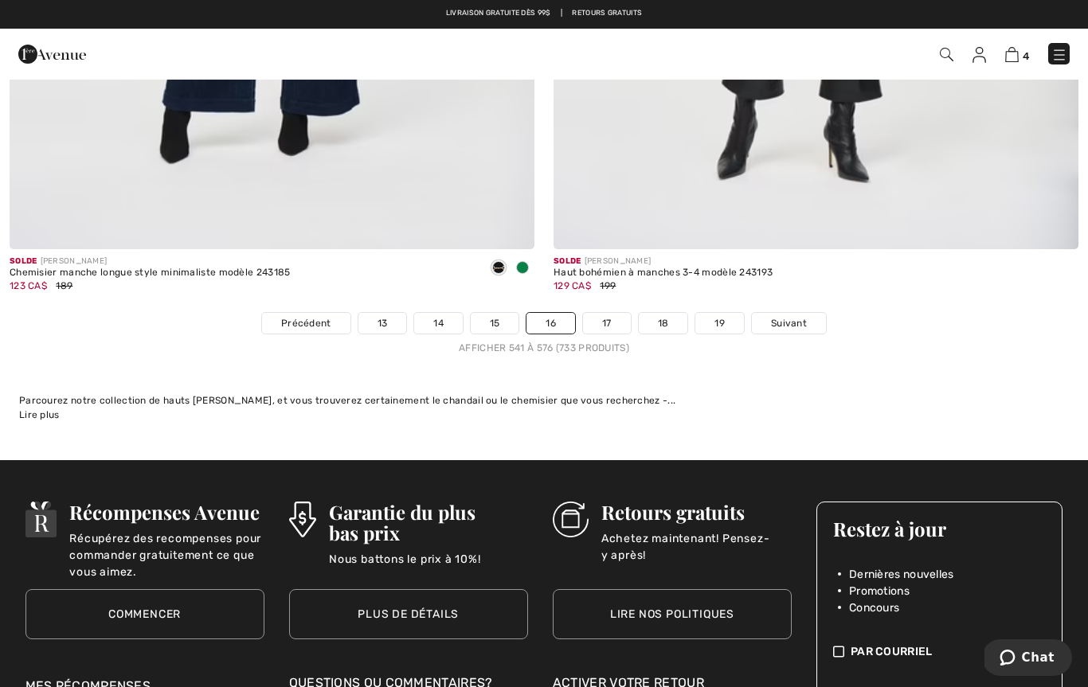
scroll to position [15649, 0]
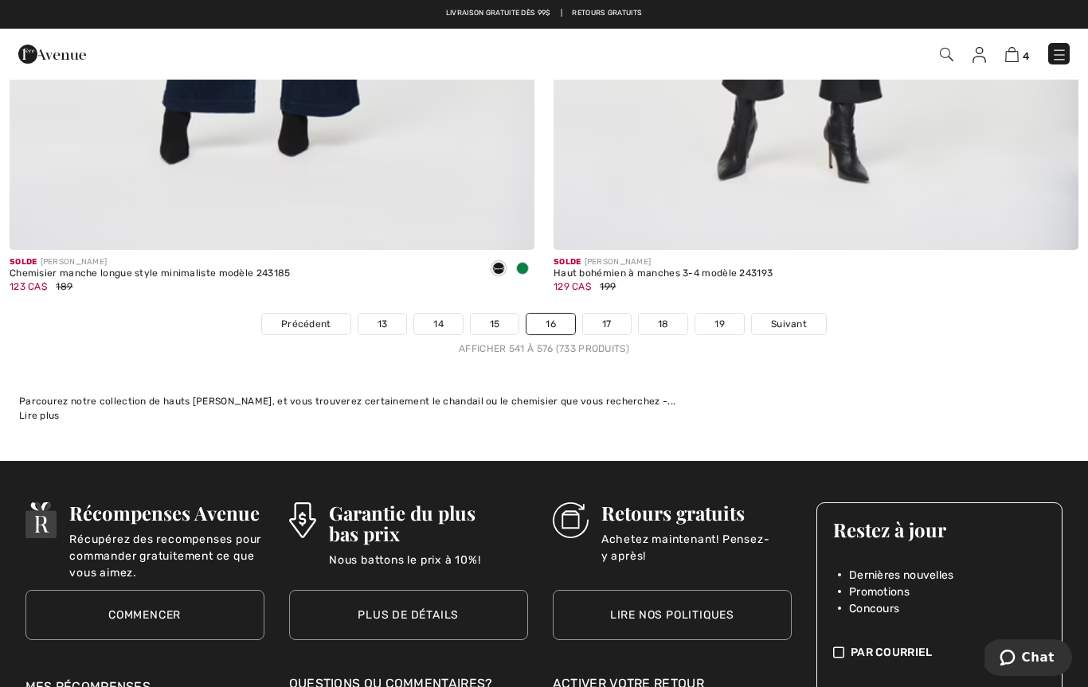
click at [607, 320] on link "17" at bounding box center [607, 324] width 48 height 21
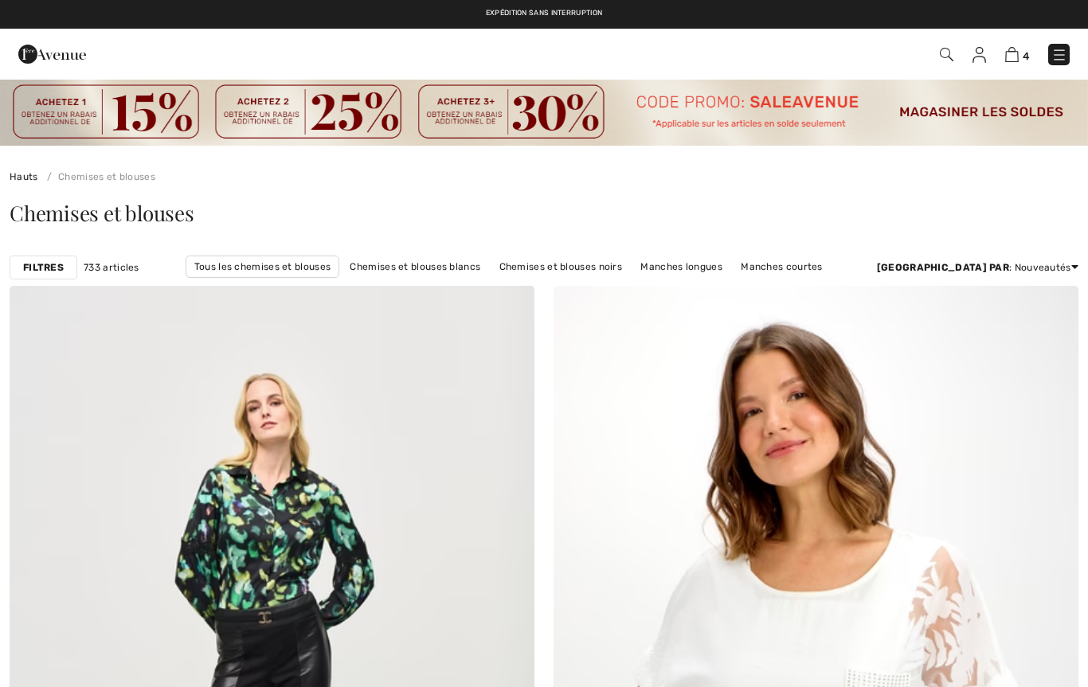
checkbox input "true"
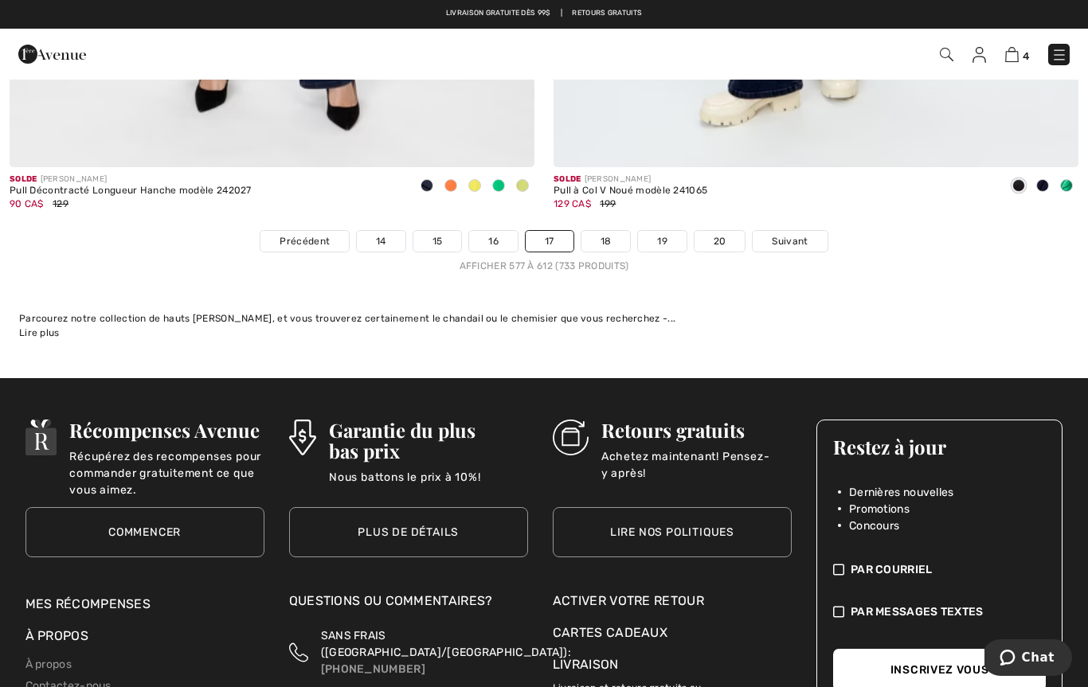
scroll to position [15802, 0]
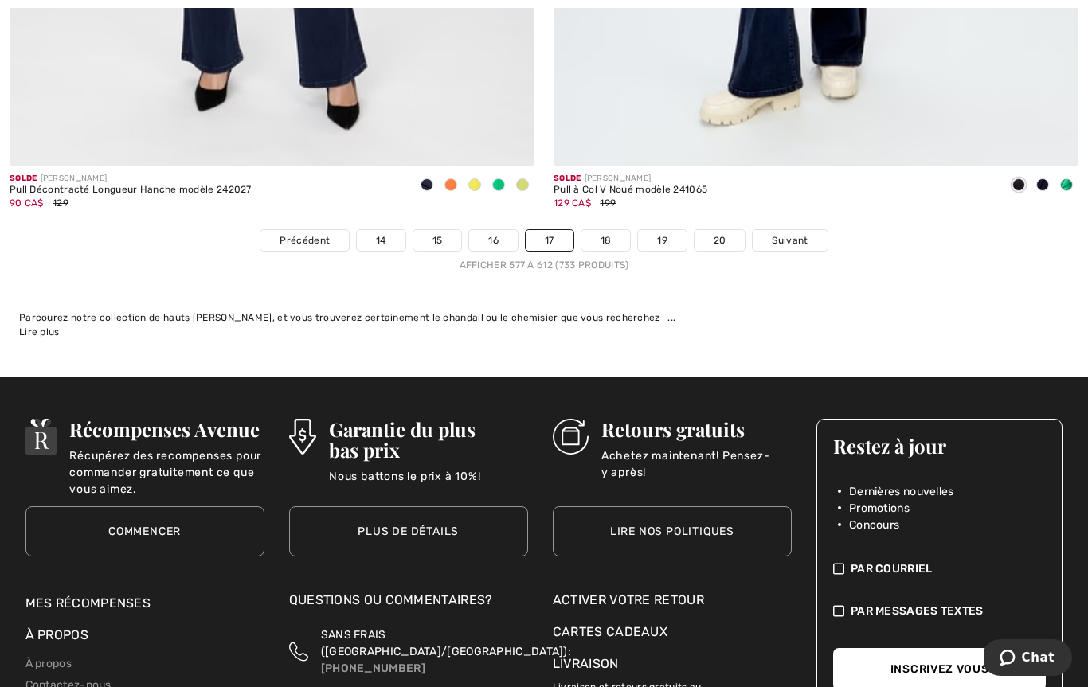
click at [615, 230] on link "18" at bounding box center [605, 240] width 49 height 21
click at [598, 235] on link "18" at bounding box center [605, 240] width 49 height 21
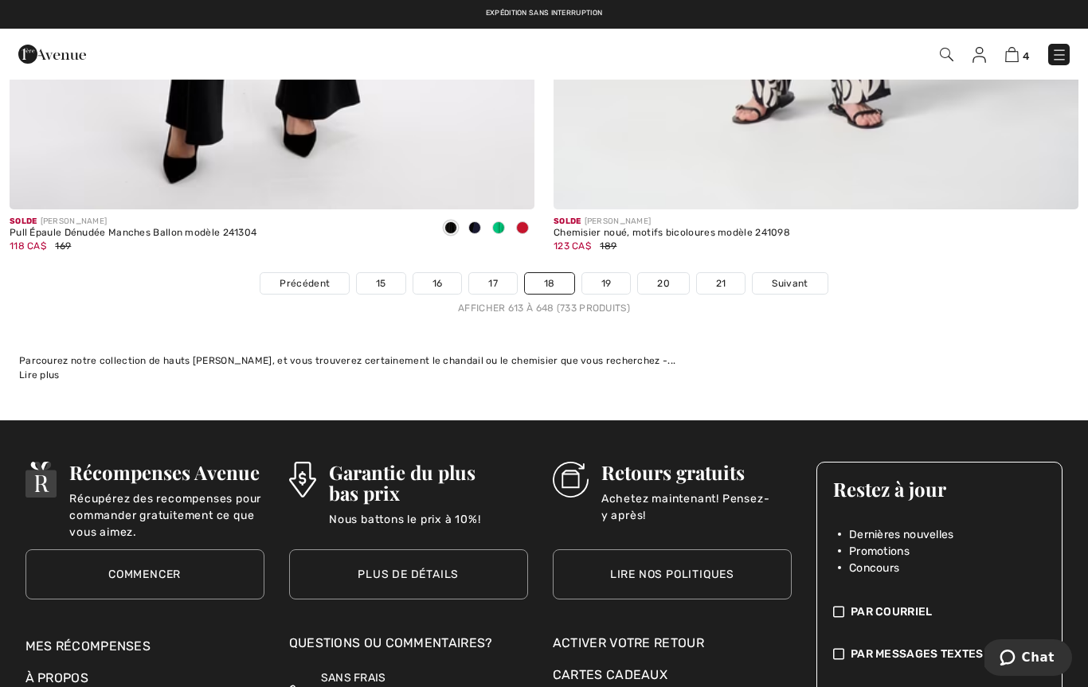
scroll to position [15781, 0]
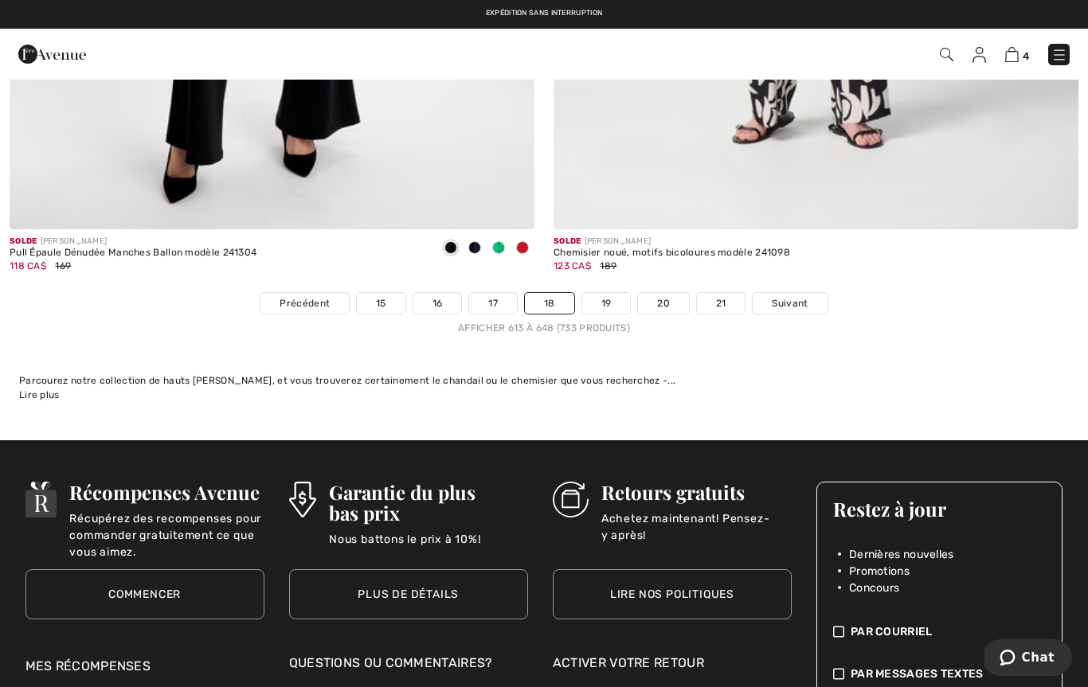
click at [618, 296] on link "19" at bounding box center [606, 303] width 49 height 21
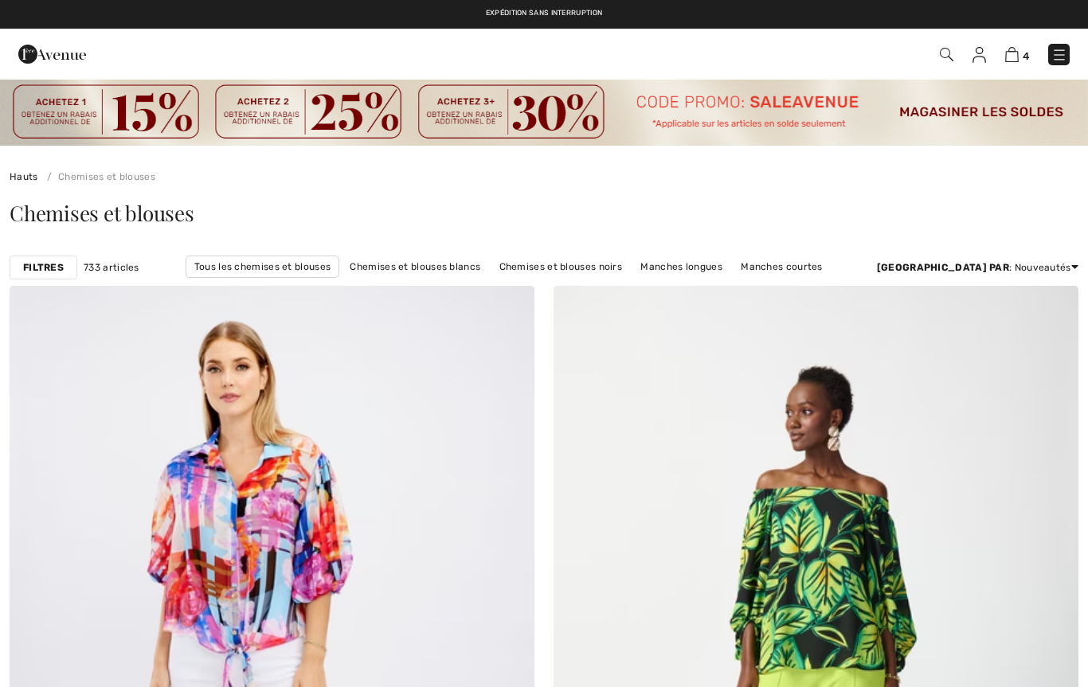
checkbox input "true"
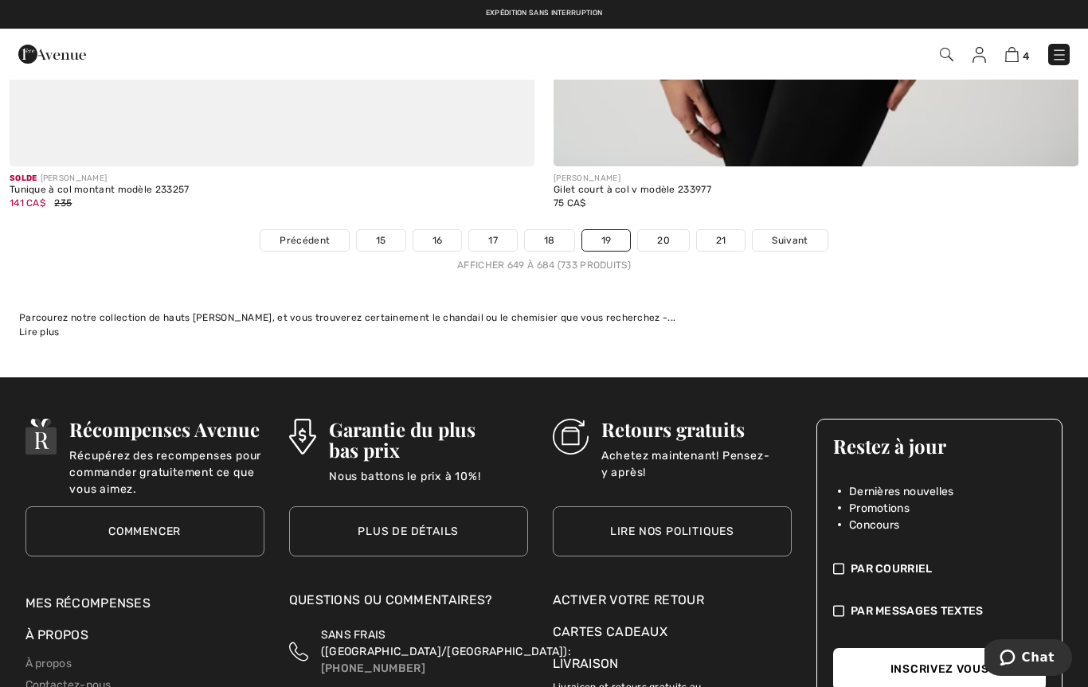
scroll to position [15665, 0]
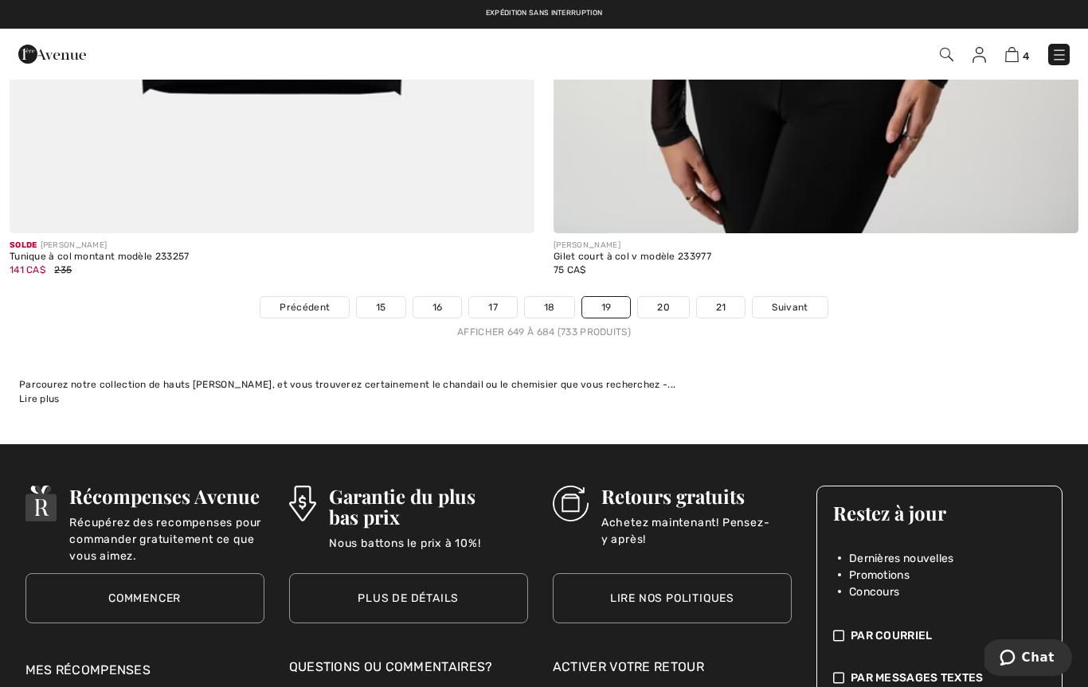
click at [674, 298] on link "20" at bounding box center [663, 307] width 51 height 21
click at [666, 306] on link "20" at bounding box center [663, 307] width 51 height 21
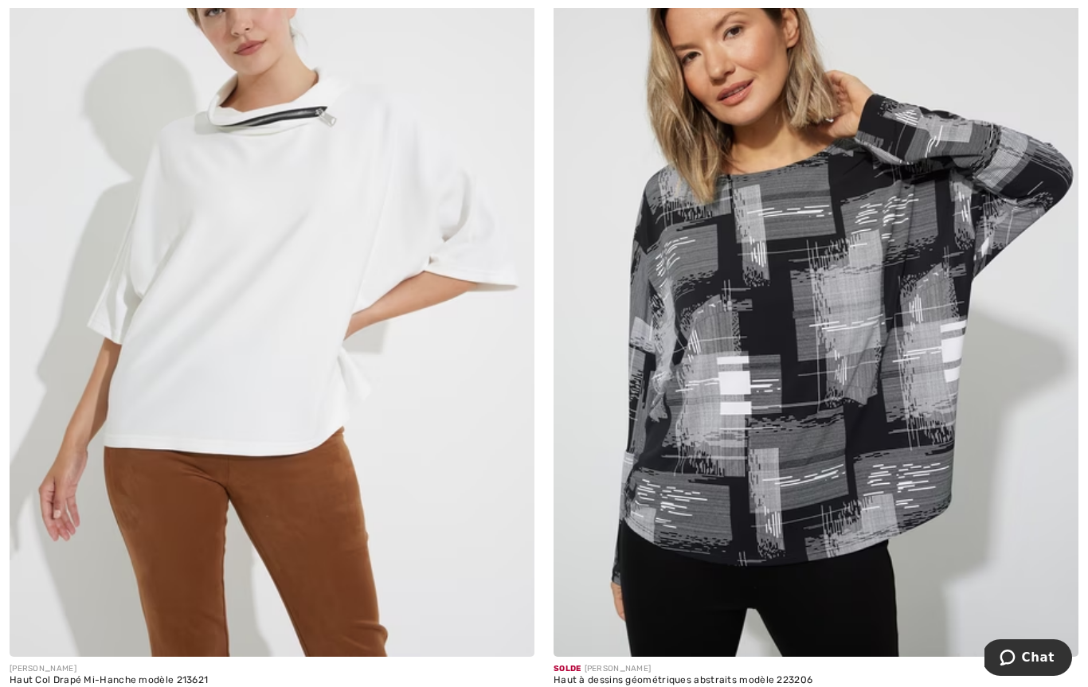
scroll to position [12765, 0]
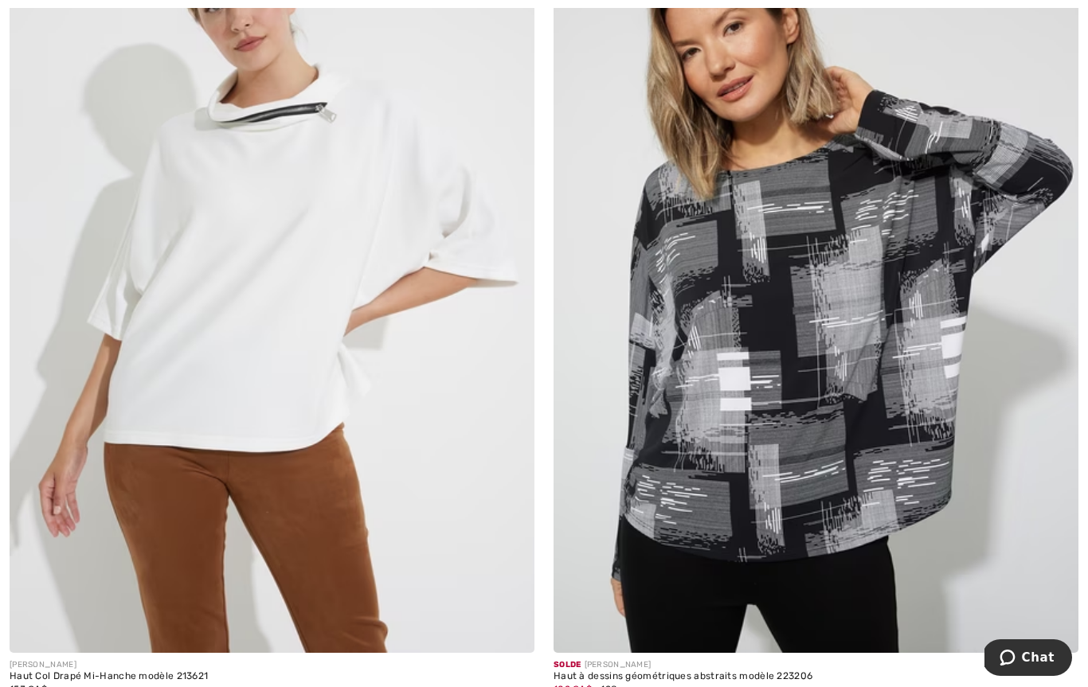
click at [201, 402] on img at bounding box center [272, 259] width 525 height 788
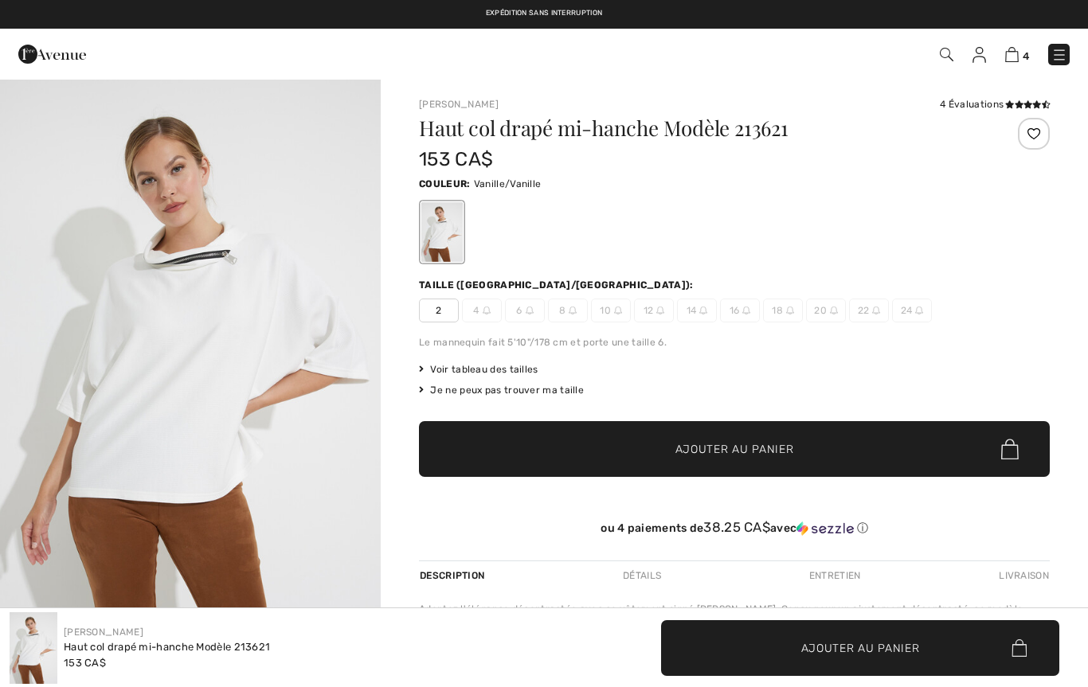
checkbox input "true"
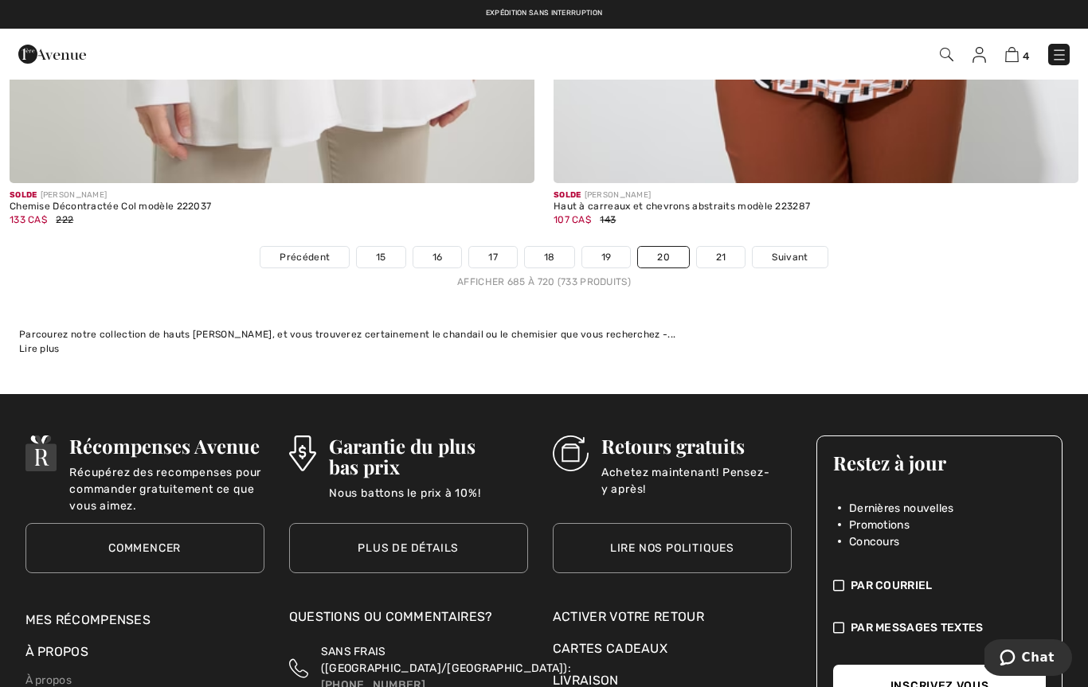
scroll to position [15826, 0]
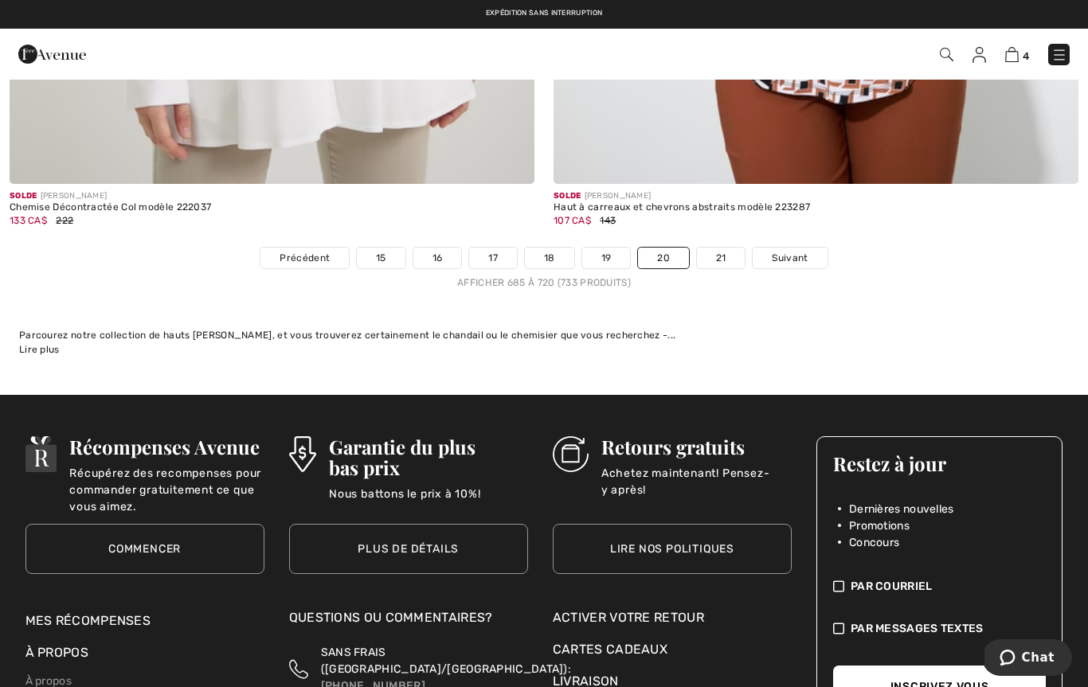
click at [725, 248] on link "21" at bounding box center [721, 258] width 49 height 21
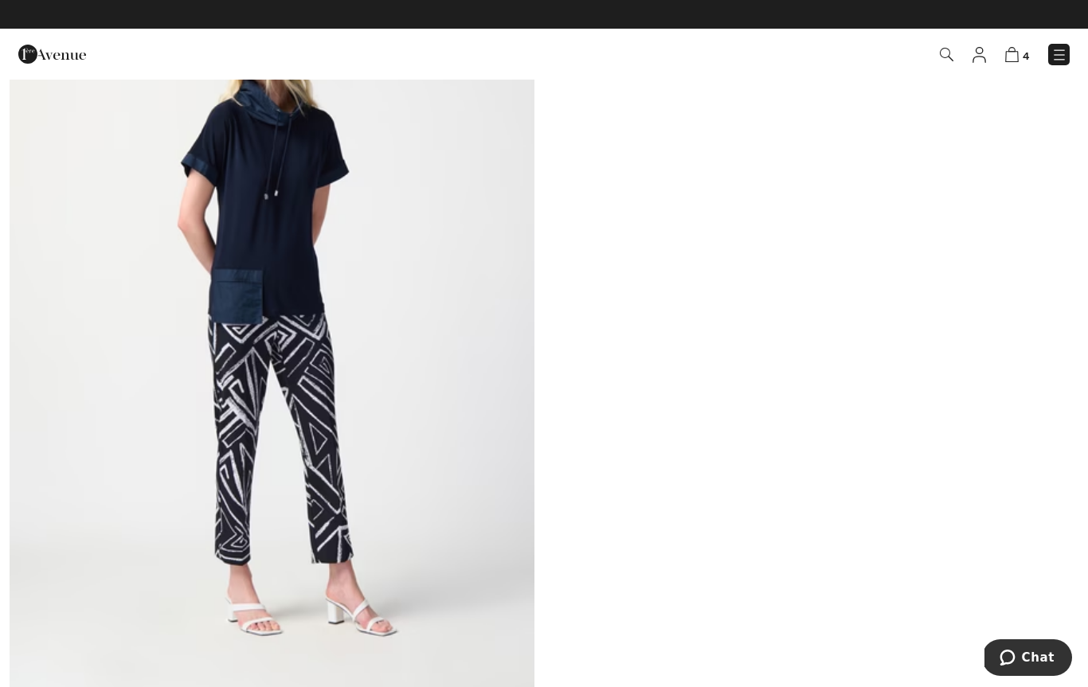
scroll to position [5538, 0]
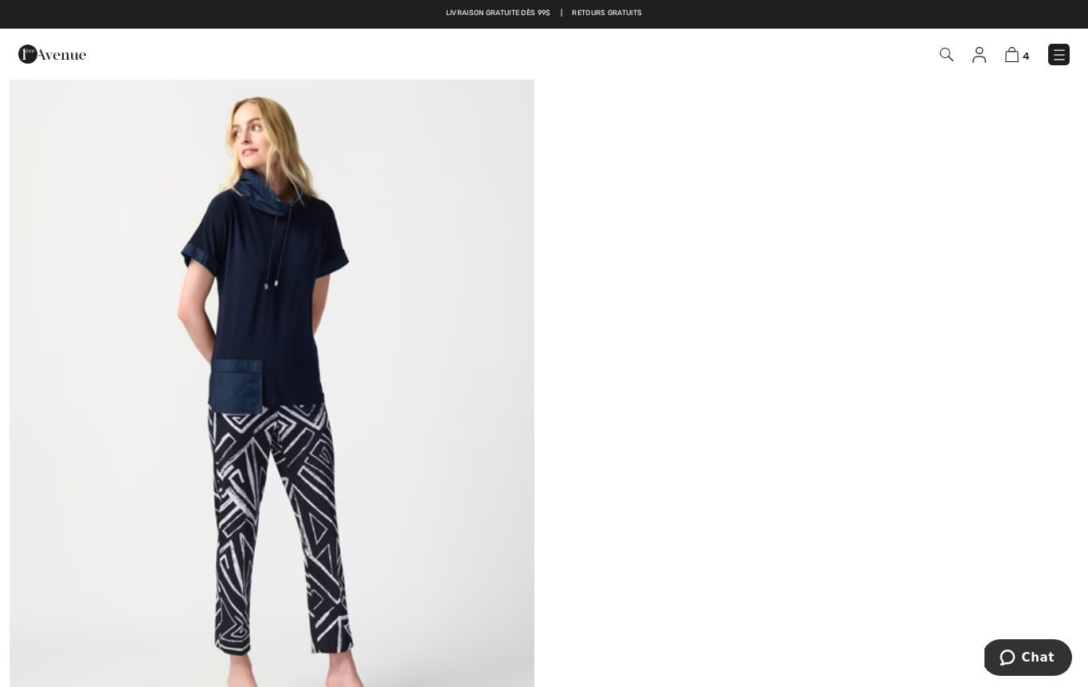
click at [1008, 61] on img at bounding box center [1012, 54] width 14 height 15
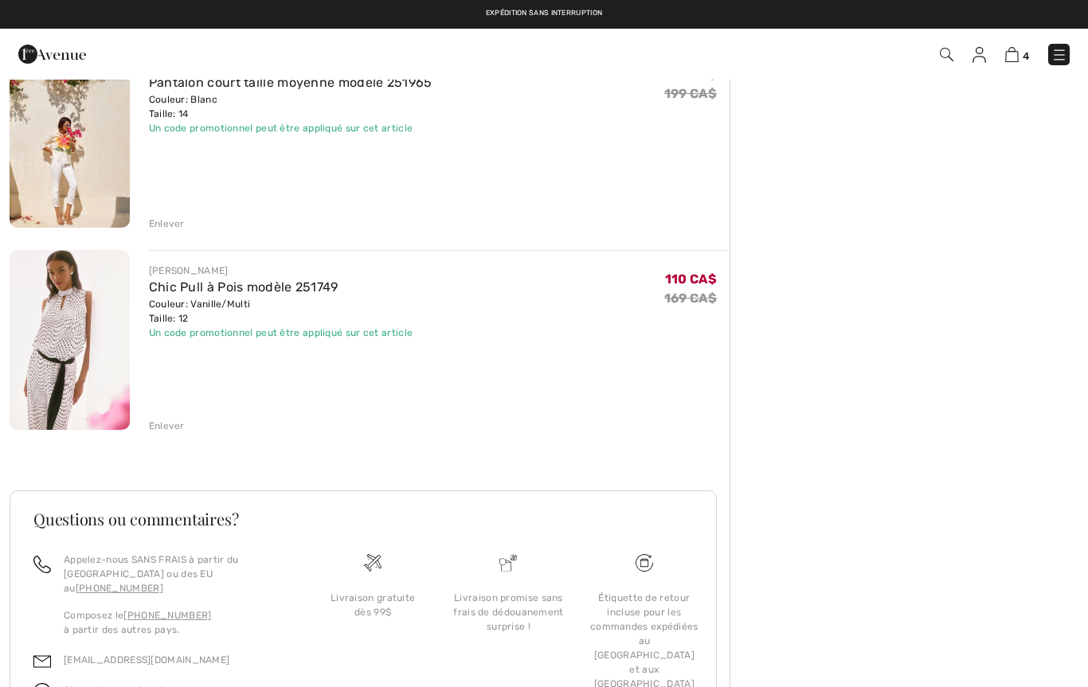
scroll to position [567, 0]
click at [184, 281] on link "Chic Pull à Pois modèle 251749" at bounding box center [244, 287] width 190 height 15
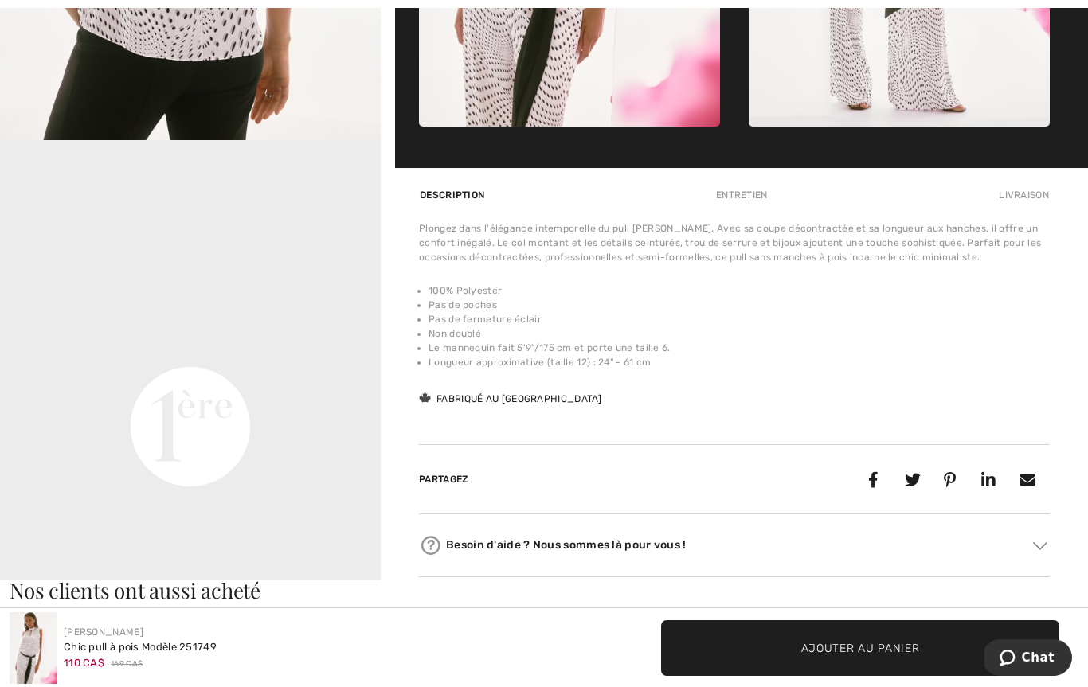
scroll to position [988, 0]
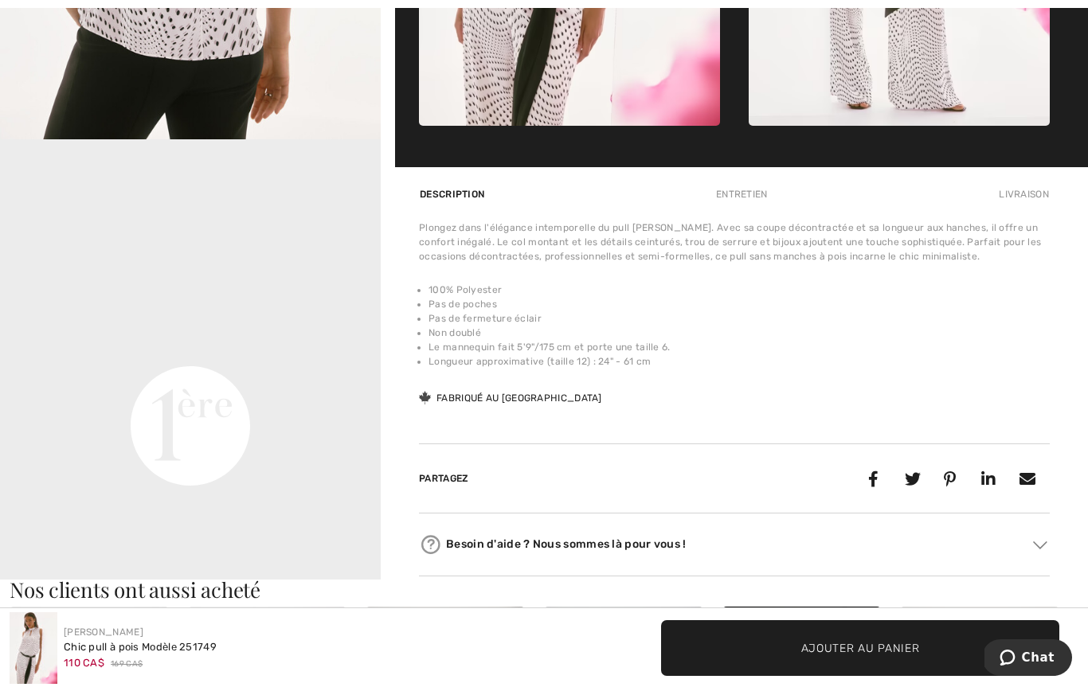
click at [285, 331] on video "Your browser does not support the video tag." at bounding box center [190, 235] width 381 height 190
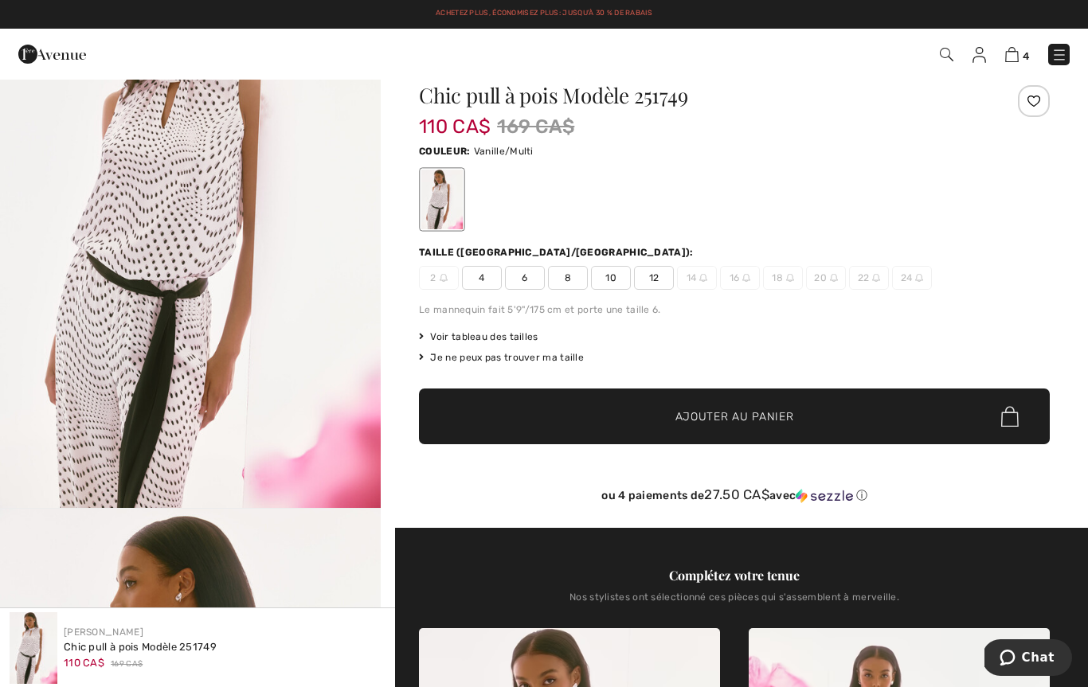
scroll to position [0, 0]
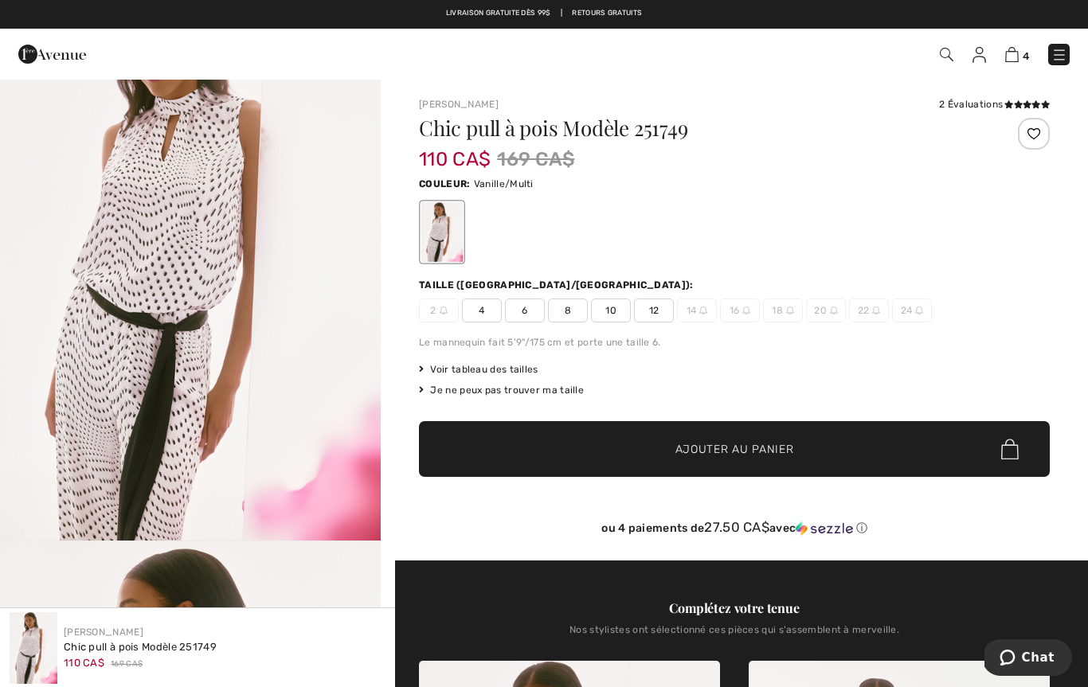
click at [1010, 62] on img at bounding box center [1012, 54] width 14 height 15
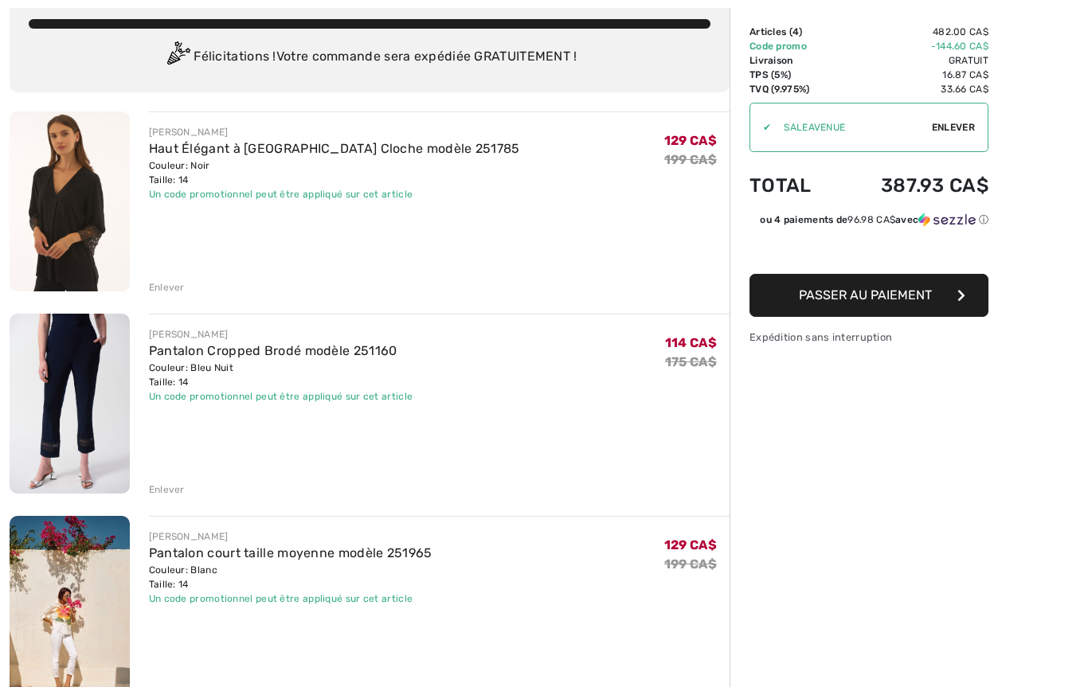
scroll to position [103, 0]
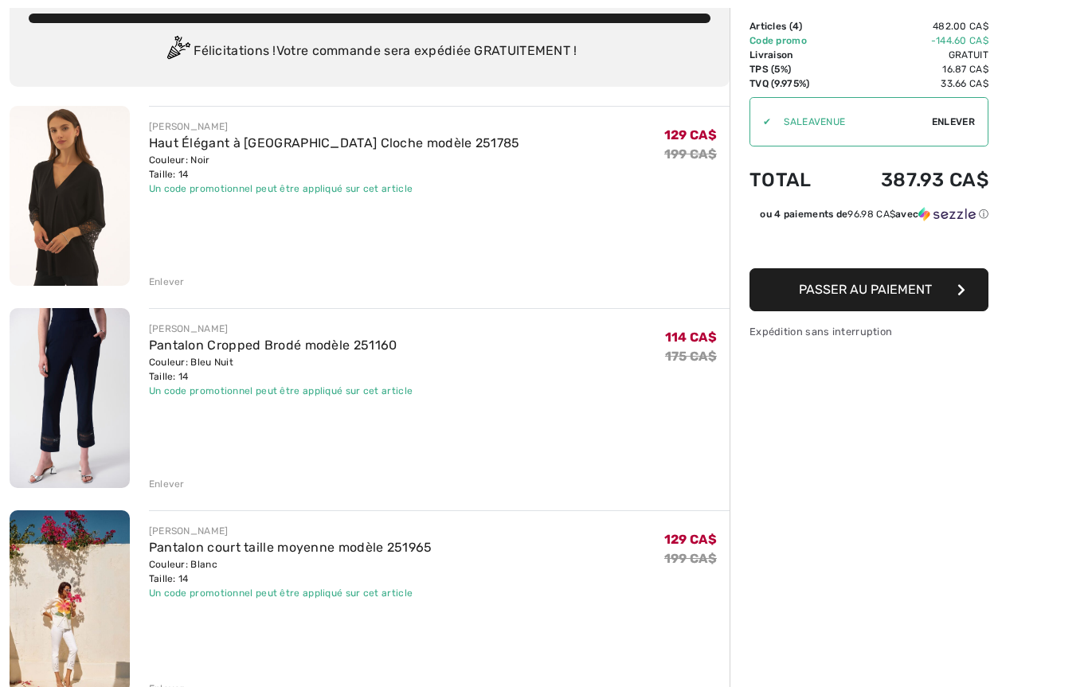
click at [168, 489] on div "Enlever" at bounding box center [167, 484] width 36 height 14
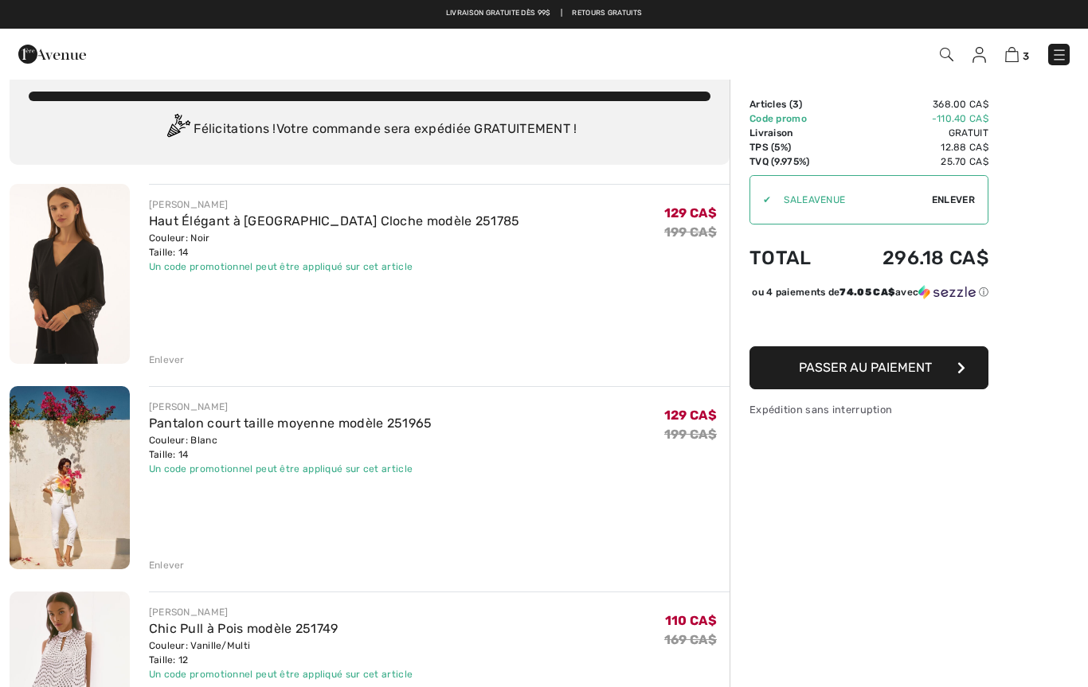
scroll to position [0, 0]
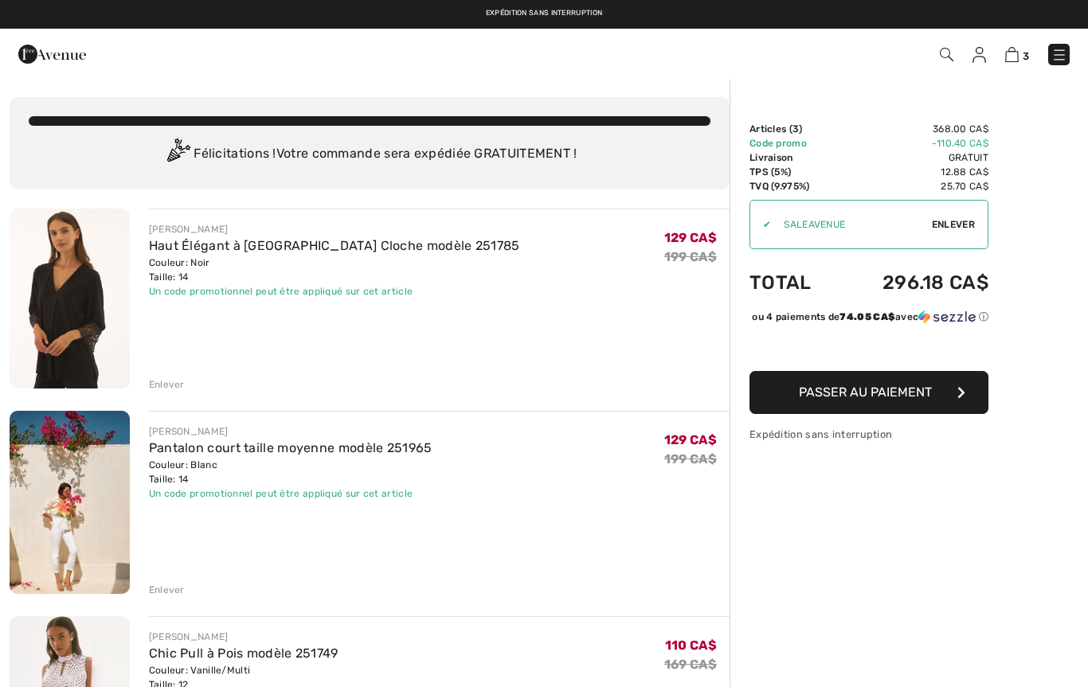
click at [1014, 60] on img at bounding box center [1012, 54] width 14 height 15
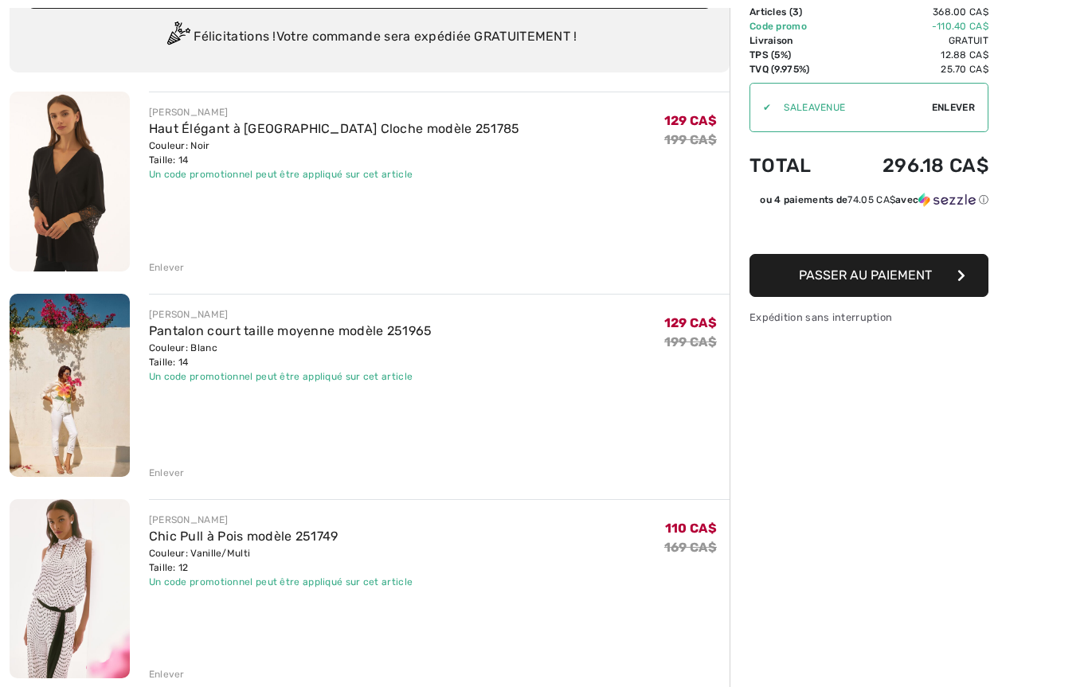
scroll to position [118, 0]
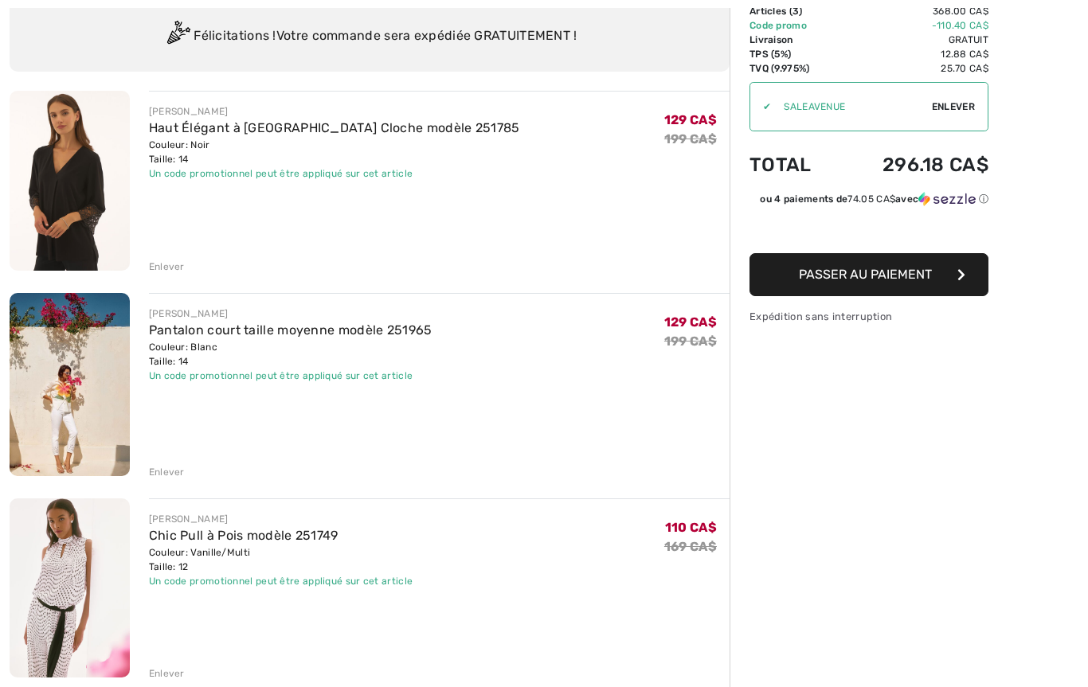
click at [52, 436] on img at bounding box center [70, 384] width 120 height 183
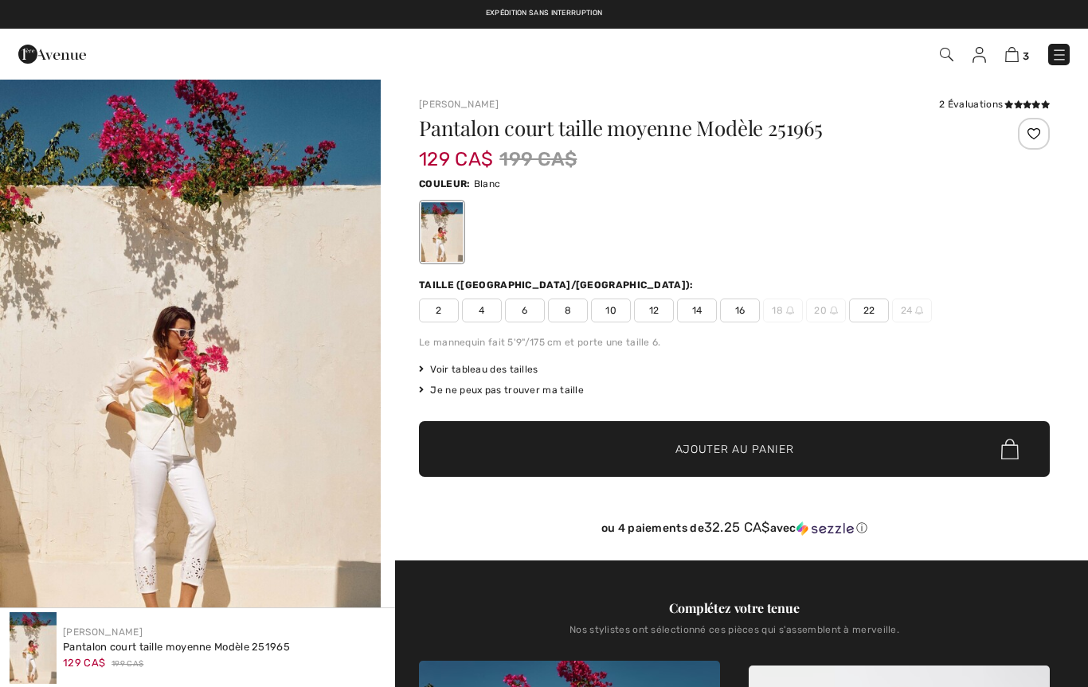
checkbox input "true"
click at [154, 442] on img "1 / 6" at bounding box center [190, 368] width 381 height 581
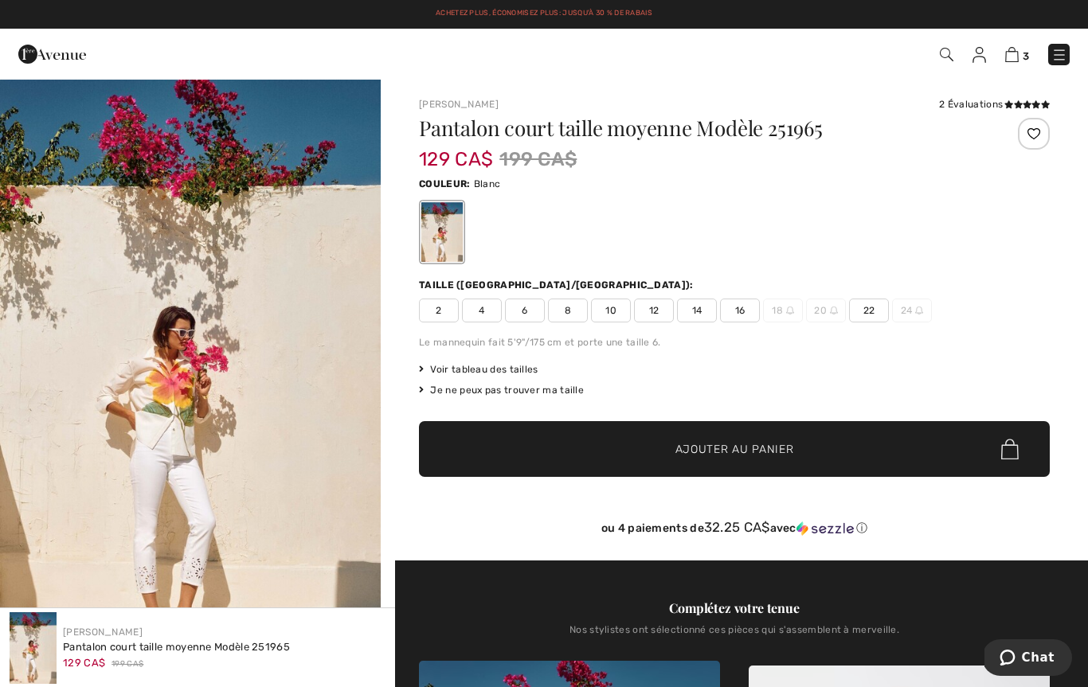
click at [136, 419] on img "1 / 6" at bounding box center [190, 368] width 381 height 581
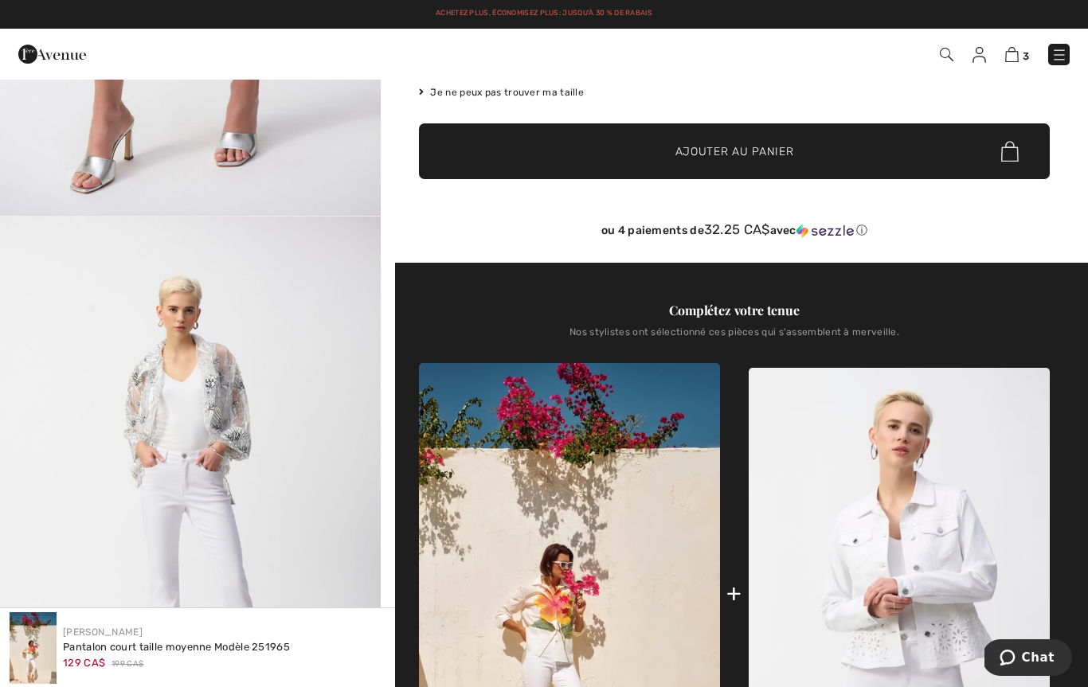
scroll to position [295, 0]
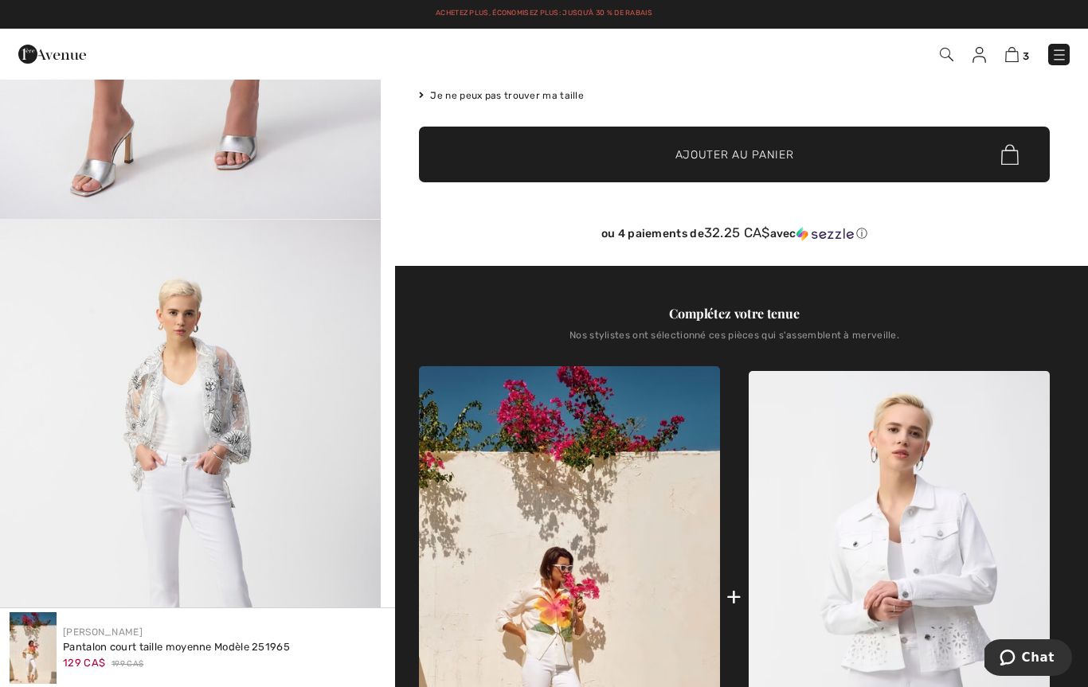
click at [130, 462] on img "5 / 6" at bounding box center [190, 505] width 381 height 570
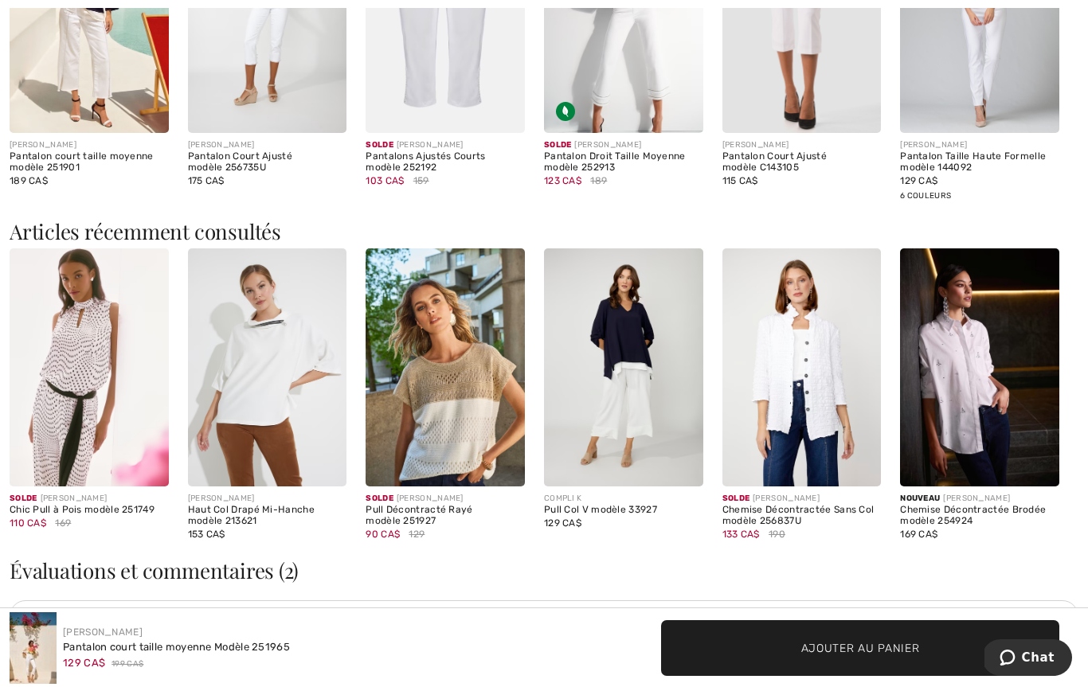
scroll to position [2130, 0]
click at [267, 401] on img at bounding box center [267, 367] width 159 height 238
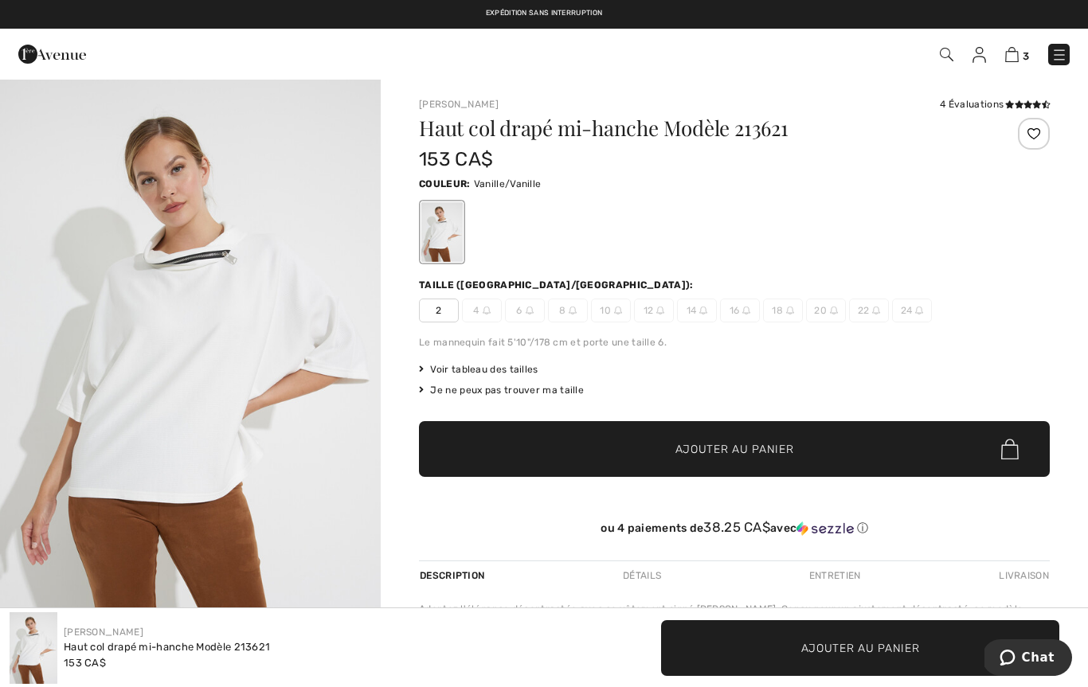
click at [1016, 61] on img at bounding box center [1012, 54] width 14 height 15
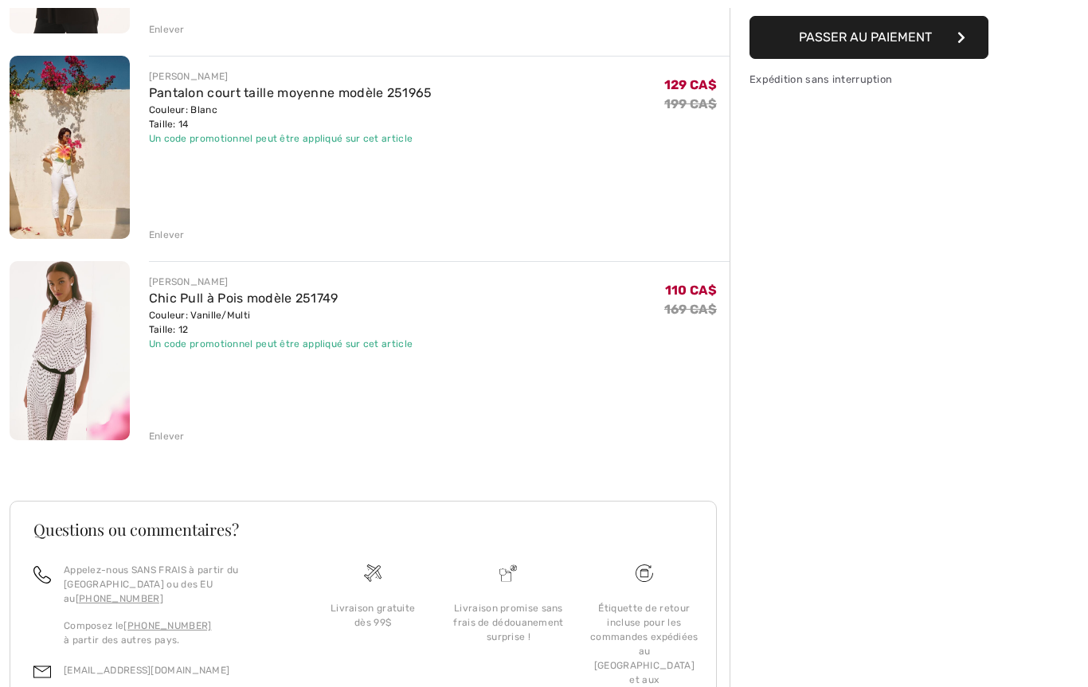
scroll to position [354, 0]
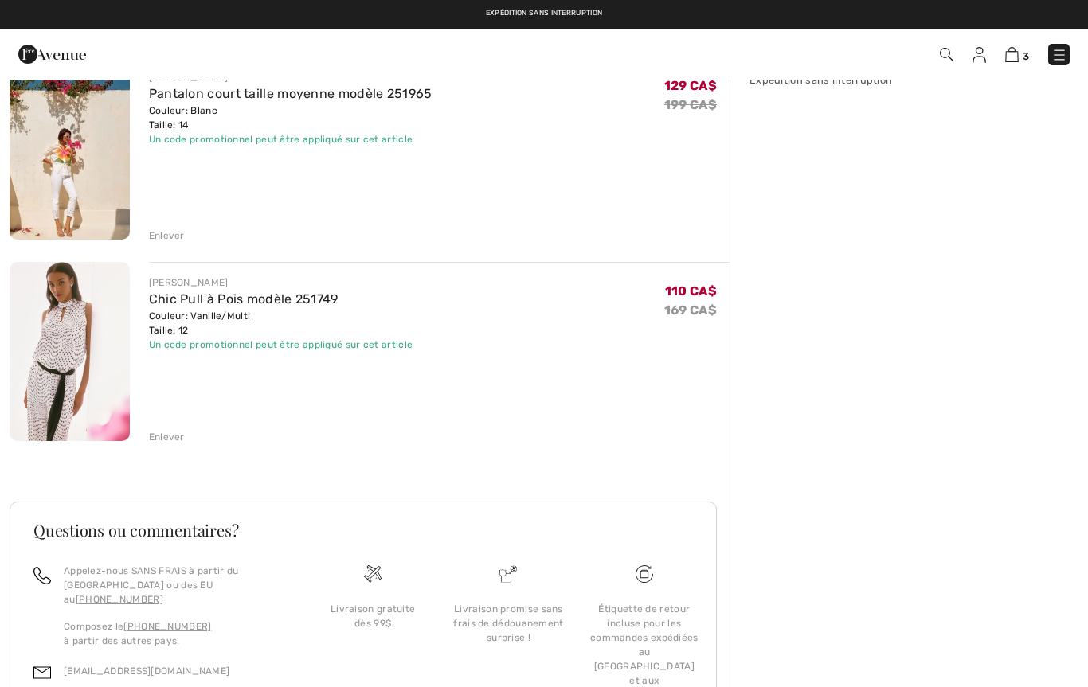
click at [53, 393] on img at bounding box center [70, 352] width 120 height 180
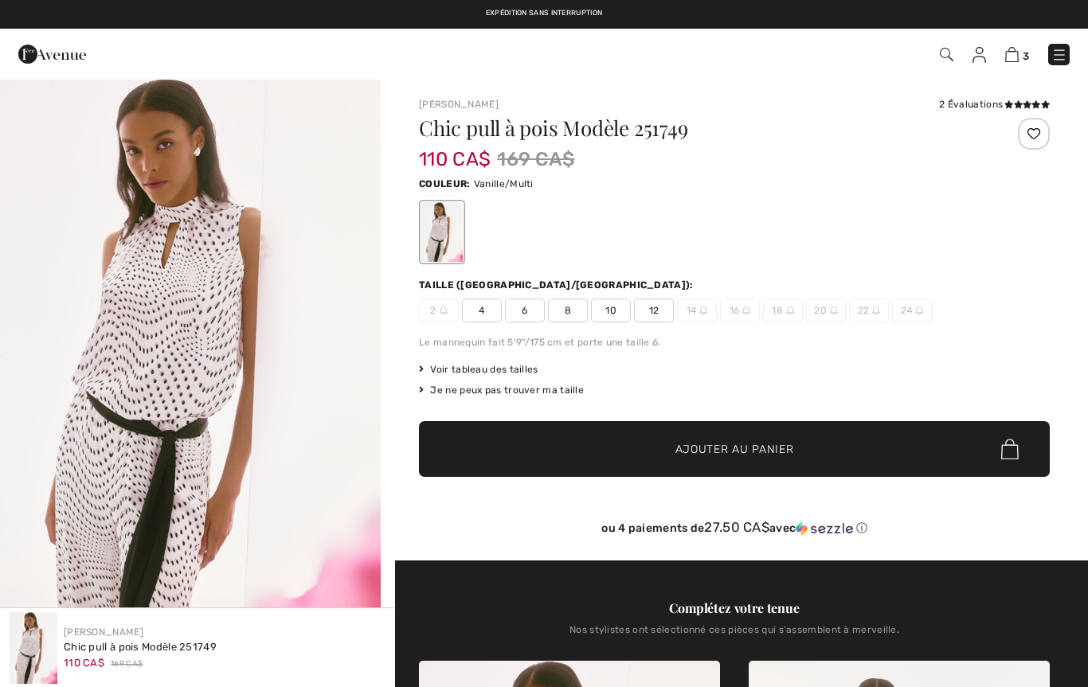
checkbox input "true"
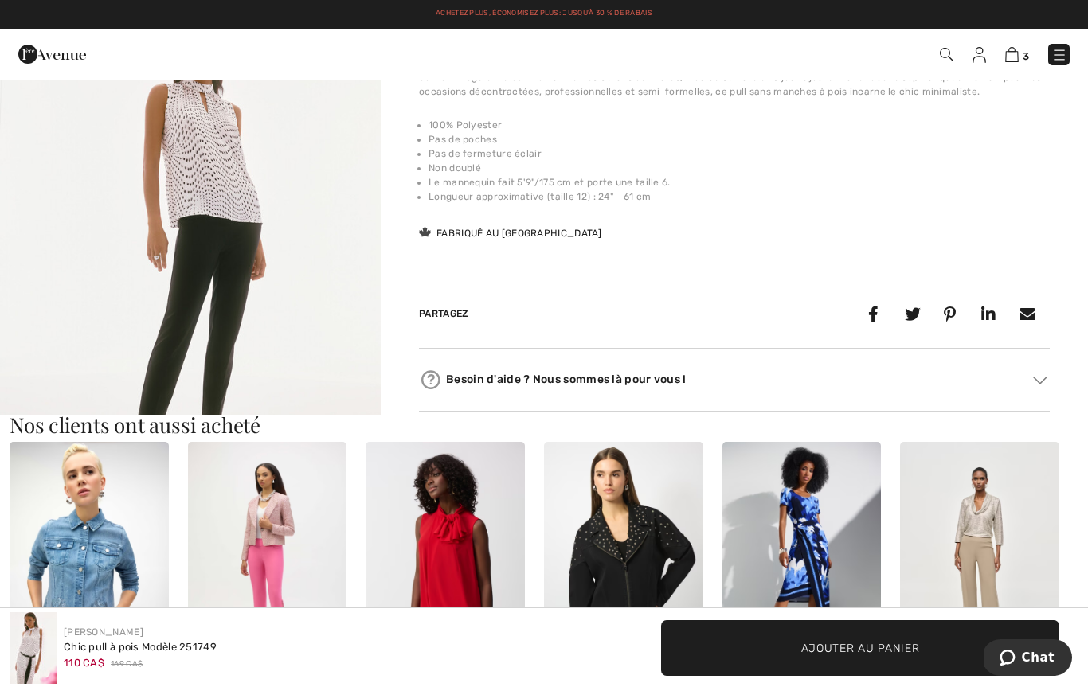
scroll to position [1151, 0]
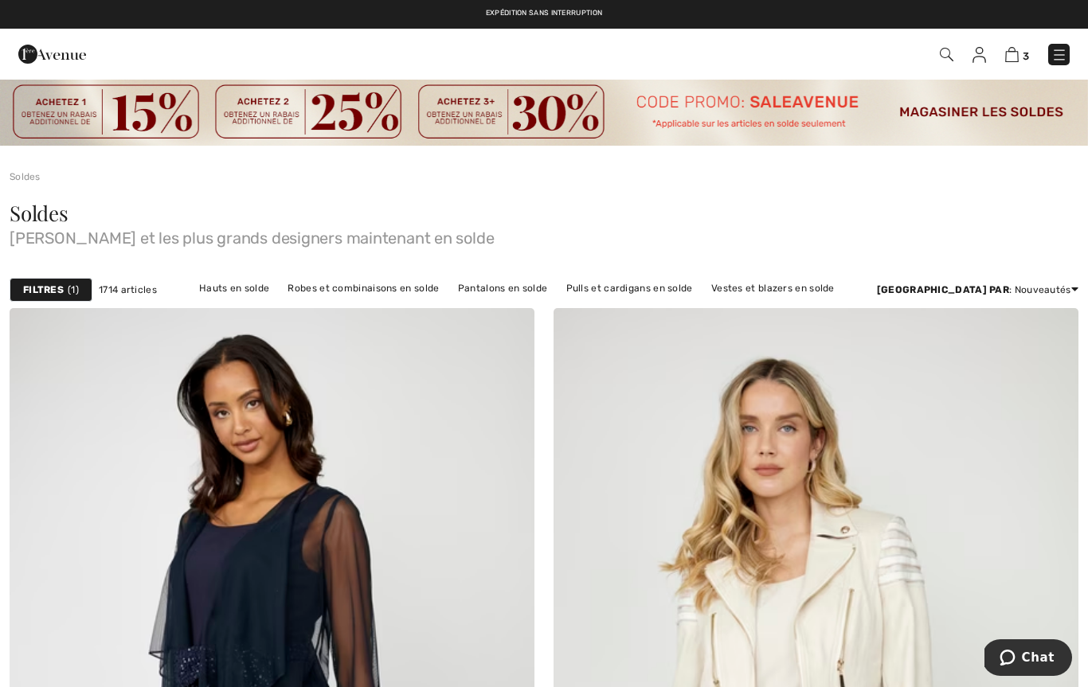
click at [1009, 61] on img at bounding box center [1012, 54] width 14 height 15
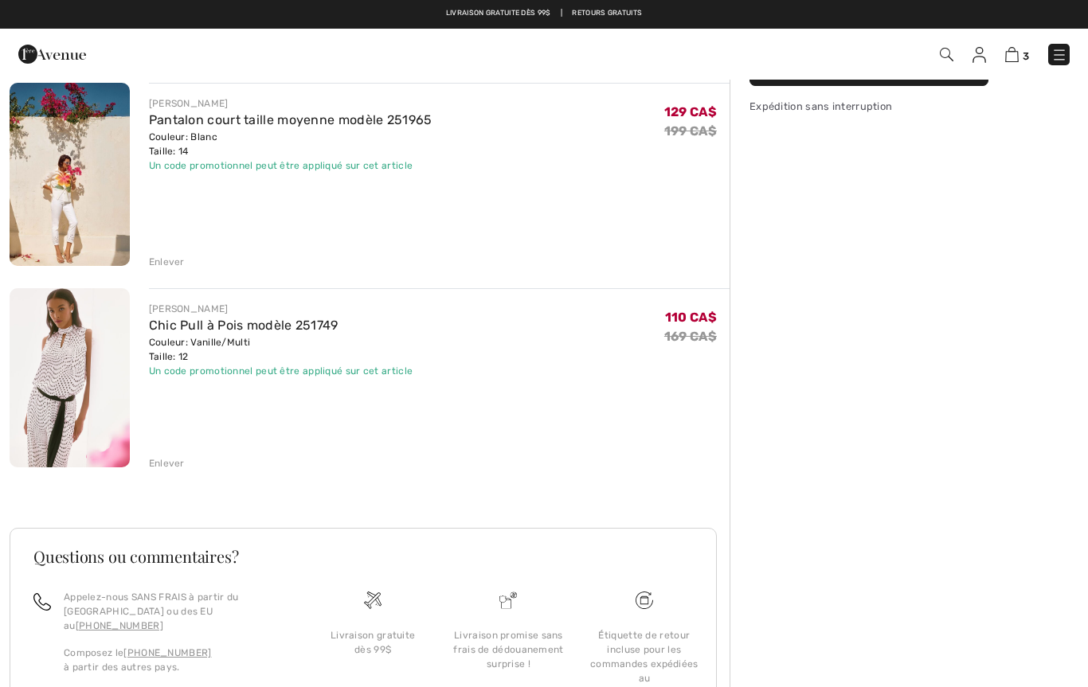
scroll to position [327, 0]
click at [1016, 62] on img at bounding box center [1012, 54] width 14 height 15
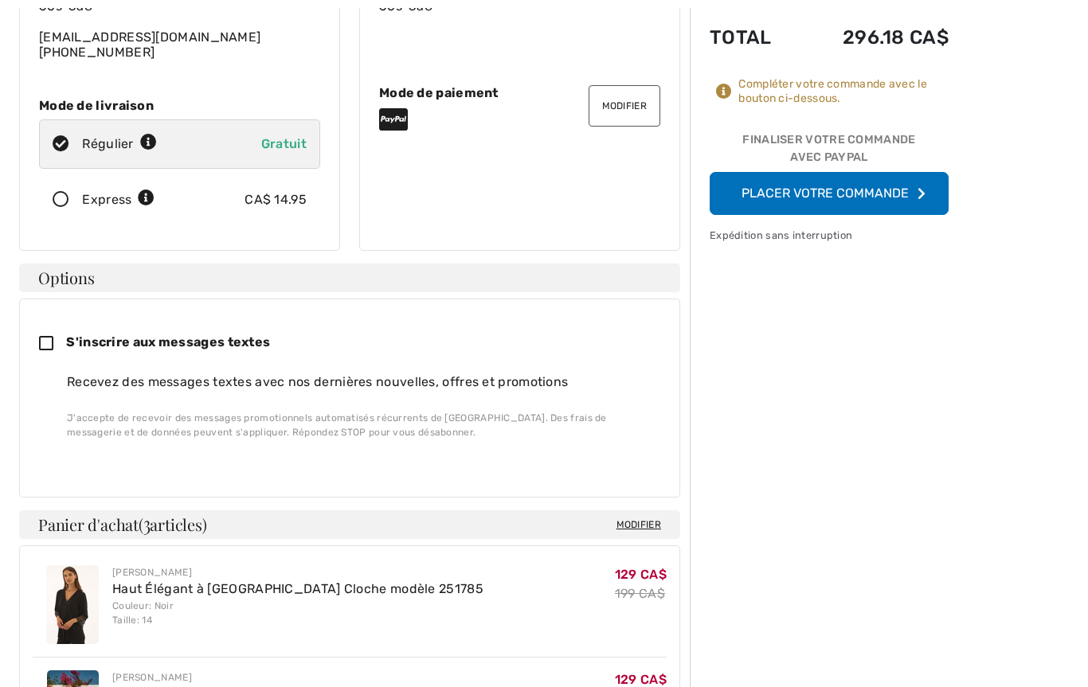
scroll to position [246, 0]
click at [887, 192] on button "Placer votre commande" at bounding box center [829, 192] width 239 height 43
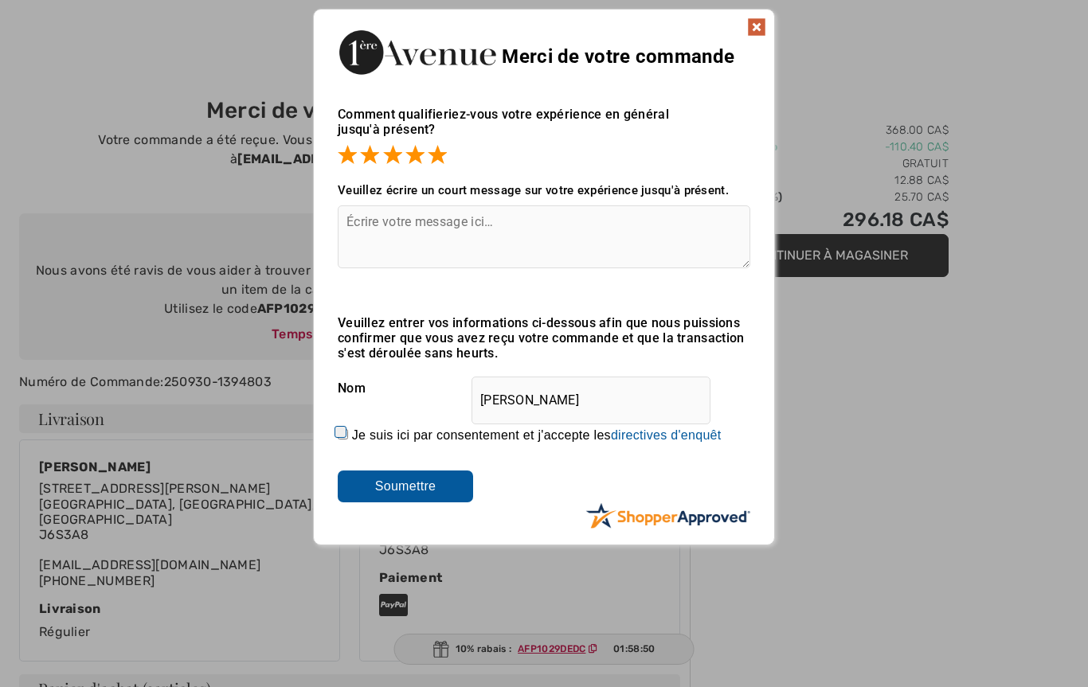
click at [440, 476] on input "Soumettre" at bounding box center [405, 487] width 135 height 32
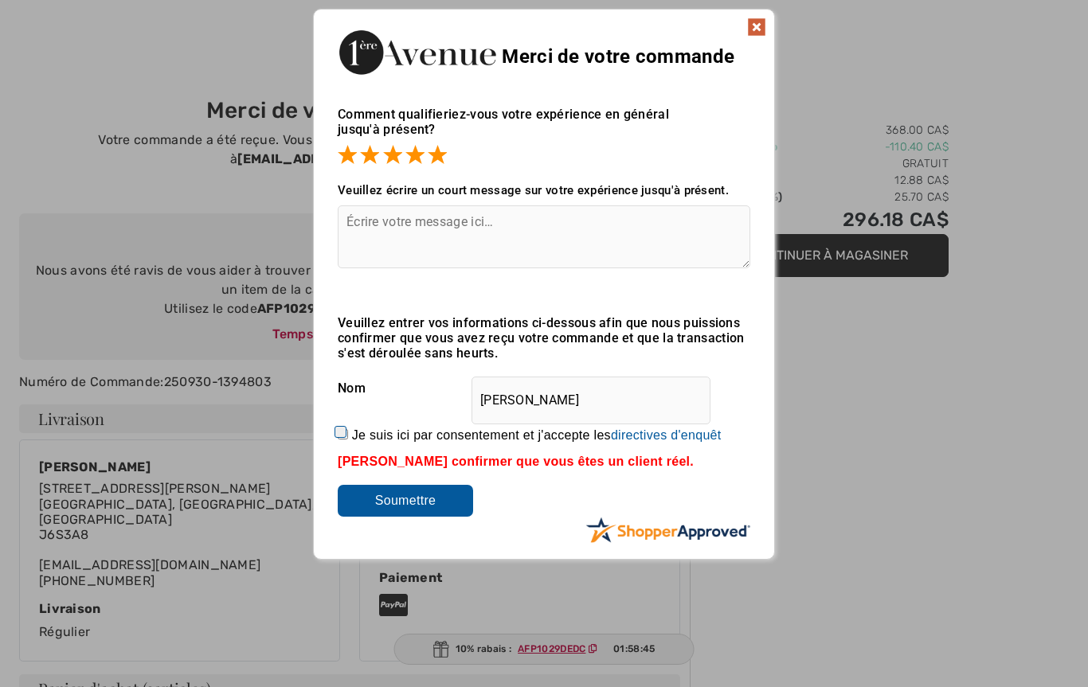
click at [355, 430] on label "Je suis ici par consentement et j'accepte les En soumettant une évaluation, vou…" at bounding box center [537, 436] width 370 height 14
click at [348, 430] on input "Je suis ici par consentement et j'accepte les En soumettant une évaluation, vou…" at bounding box center [343, 434] width 10 height 10
checkbox input "true"
click at [435, 515] on input "Soumettre" at bounding box center [405, 501] width 135 height 32
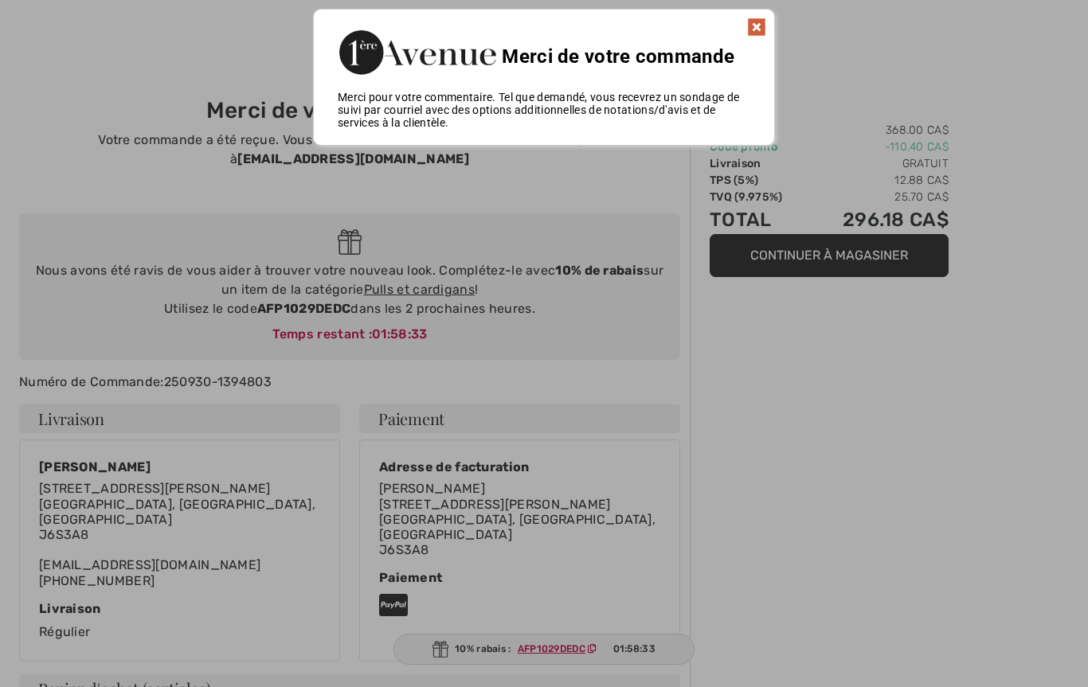
click at [976, 56] on div "Sorry! Something went wrong. Close Merci de votre commande Comment qualifieriez…" at bounding box center [544, 77] width 1088 height 153
click at [762, 28] on img at bounding box center [756, 27] width 19 height 19
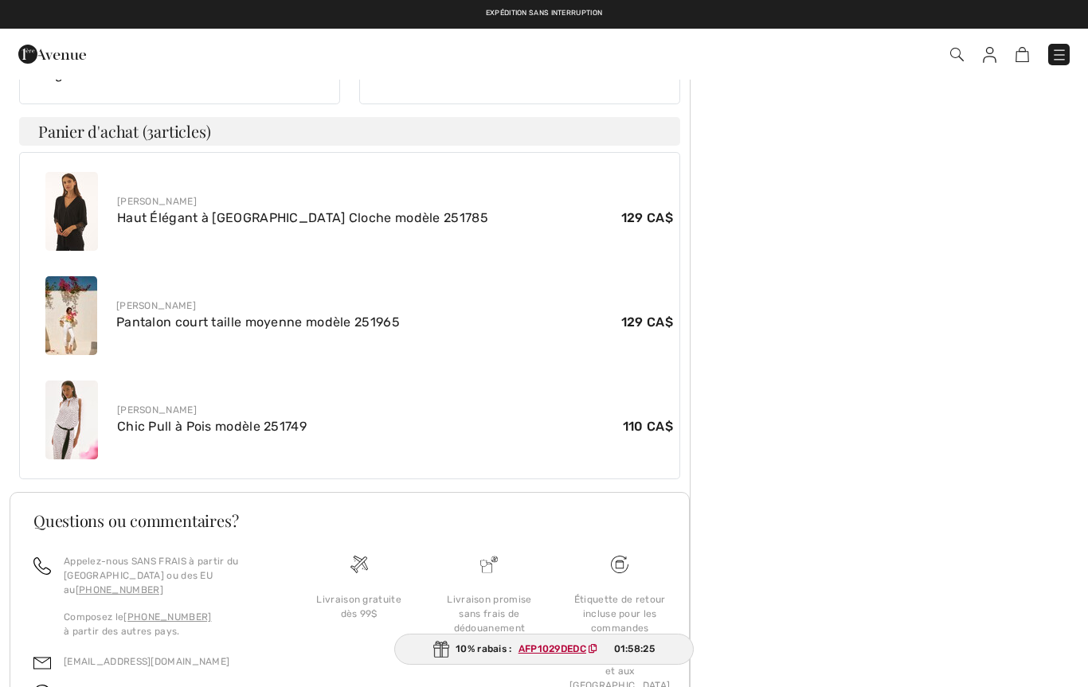
scroll to position [557, 0]
